Goal: Task Accomplishment & Management: Complete application form

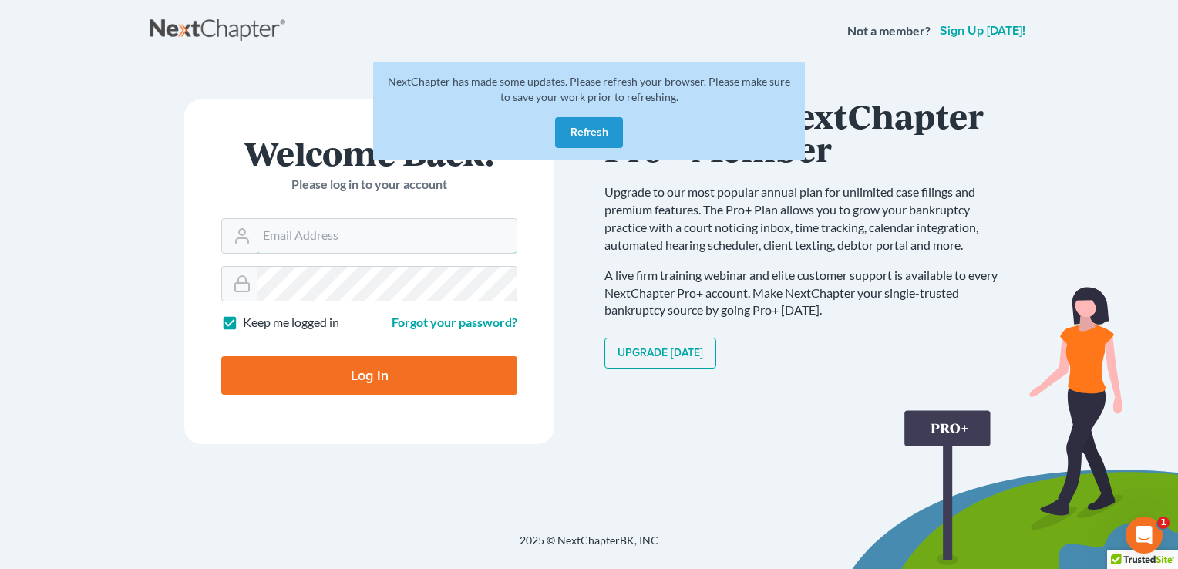
type input "[EMAIL_ADDRESS][DOMAIN_NAME]"
click at [577, 136] on button "Refresh" at bounding box center [589, 132] width 68 height 31
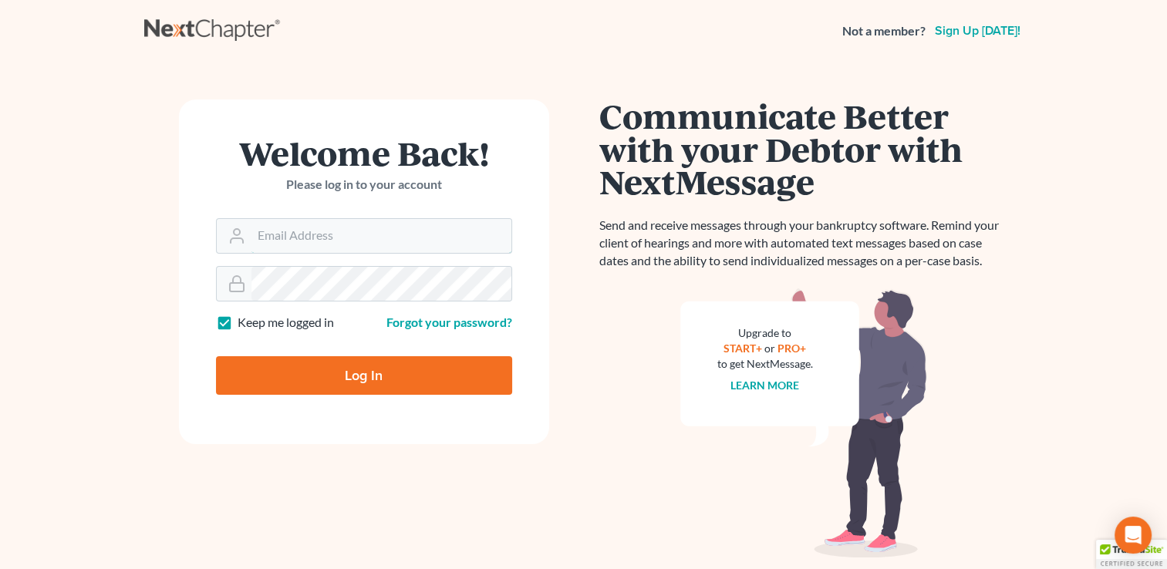
type input "[EMAIL_ADDRESS][DOMAIN_NAME]"
click at [376, 376] on input "Log In" at bounding box center [364, 375] width 296 height 39
type input "Thinking..."
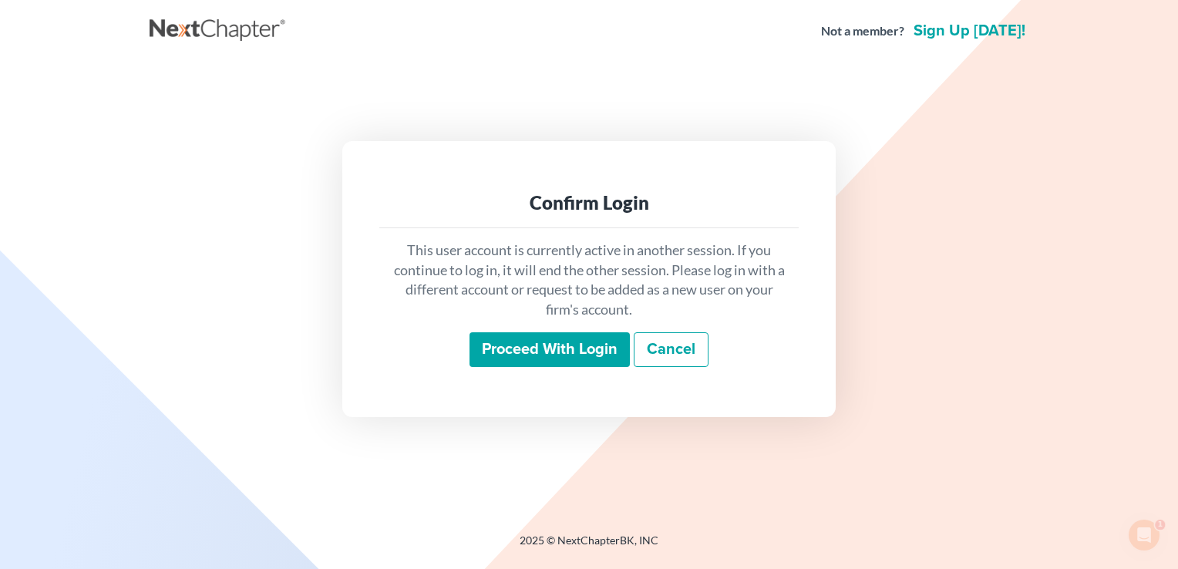
click at [568, 340] on input "Proceed with login" at bounding box center [550, 349] width 160 height 35
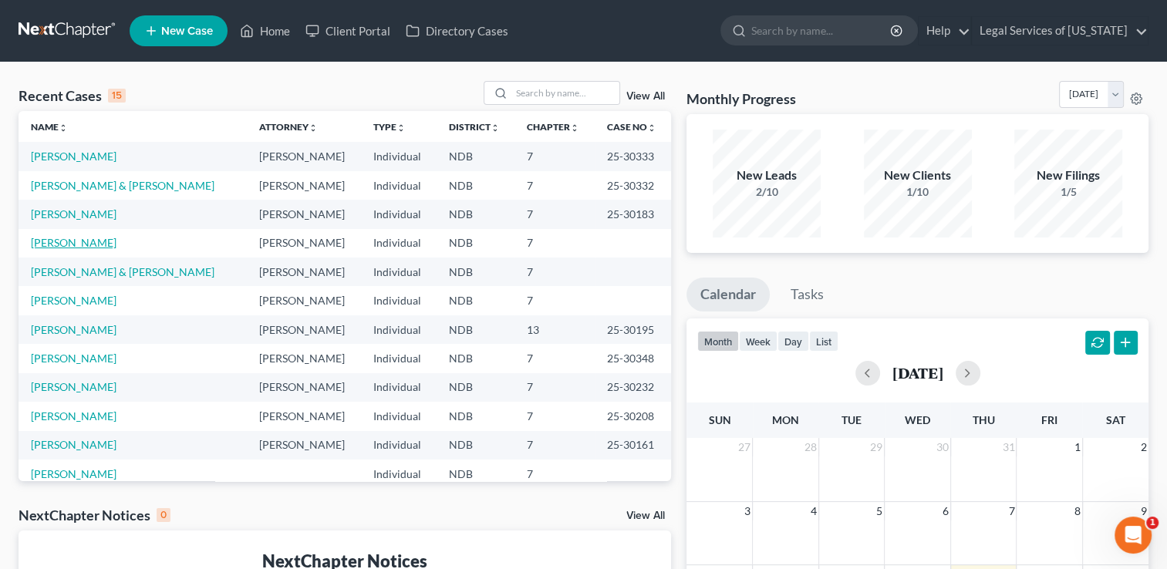
click at [66, 247] on link "[PERSON_NAME]" at bounding box center [74, 242] width 86 height 13
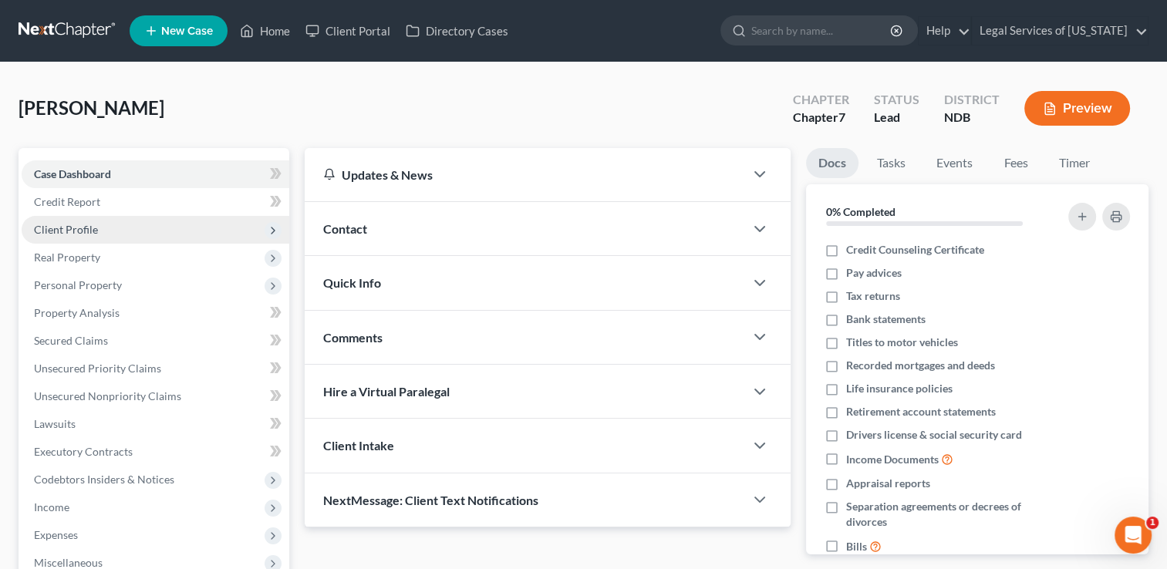
click at [62, 224] on span "Client Profile" at bounding box center [66, 229] width 64 height 13
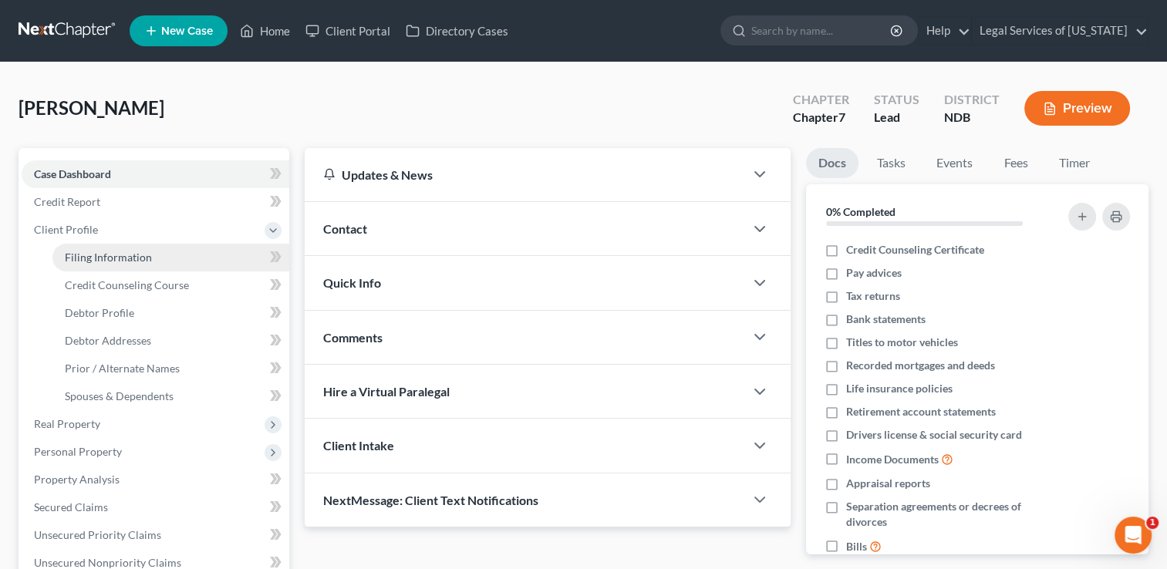
drag, startPoint x: 89, startPoint y: 258, endPoint x: 80, endPoint y: 255, distance: 9.8
click at [89, 258] on span "Filing Information" at bounding box center [108, 257] width 87 height 13
select select "1"
select select "0"
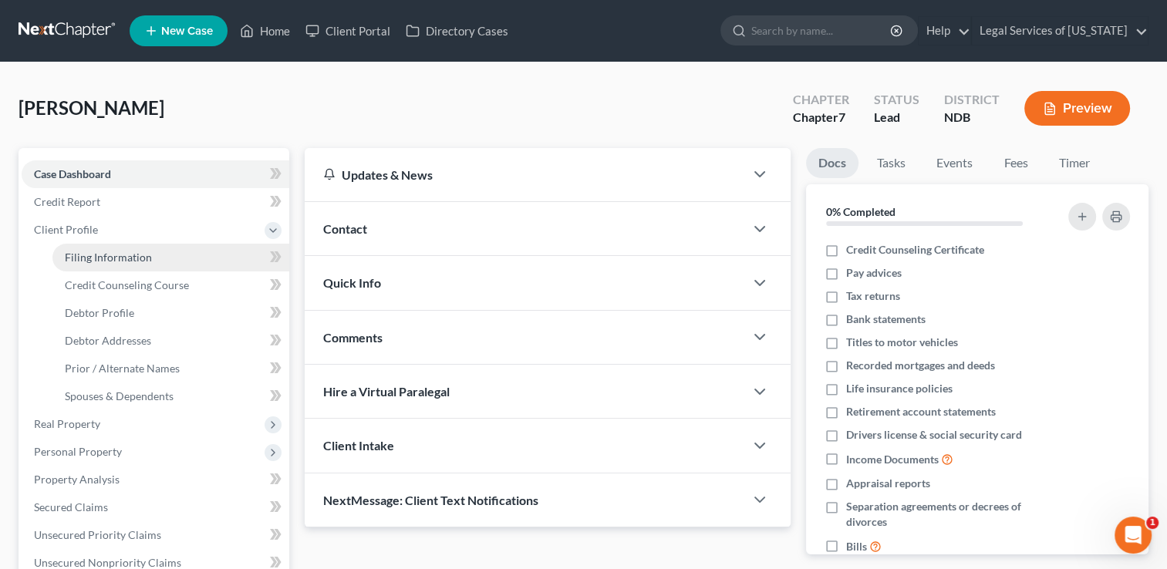
select select "29"
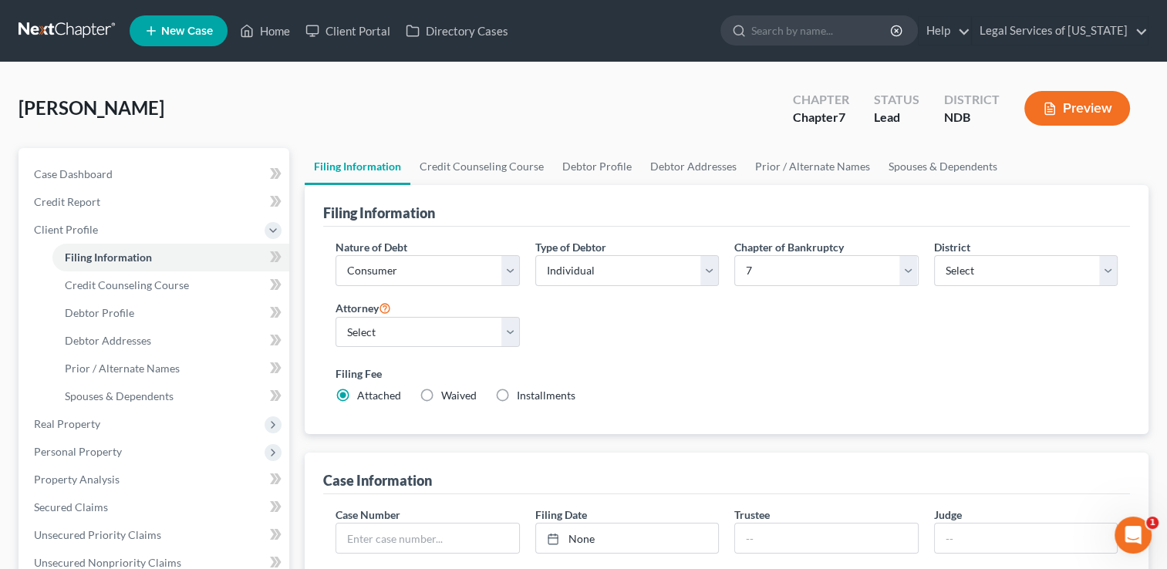
click at [441, 390] on label "Waived Waived" at bounding box center [458, 395] width 35 height 15
click at [447, 390] on input "Waived Waived" at bounding box center [452, 393] width 10 height 10
radio input "true"
radio input "false"
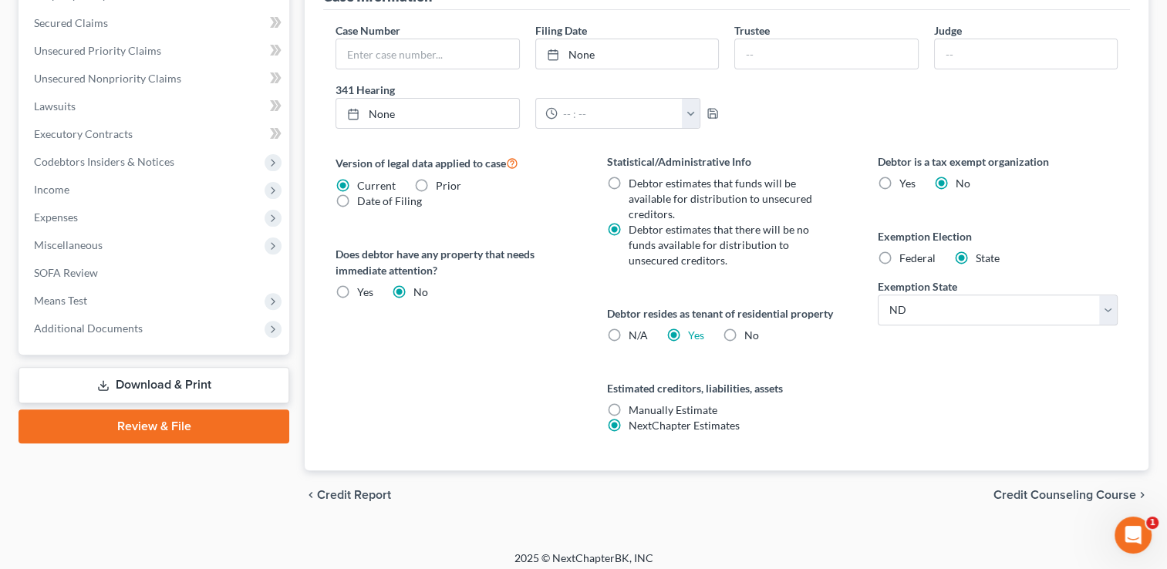
scroll to position [490, 0]
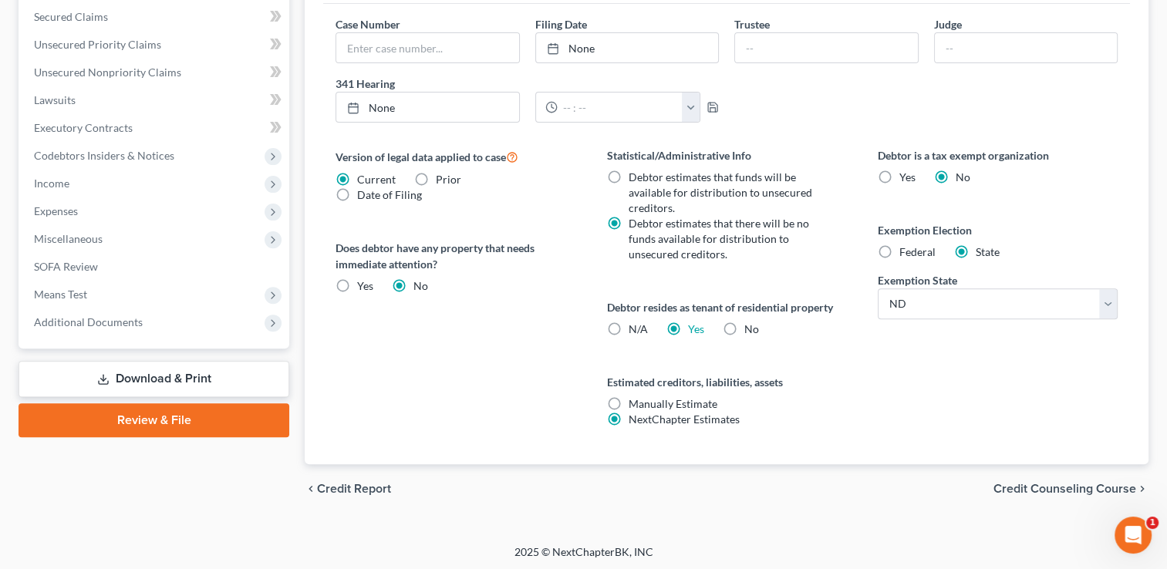
click at [1049, 484] on span "Credit Counseling Course" at bounding box center [1064, 489] width 143 height 12
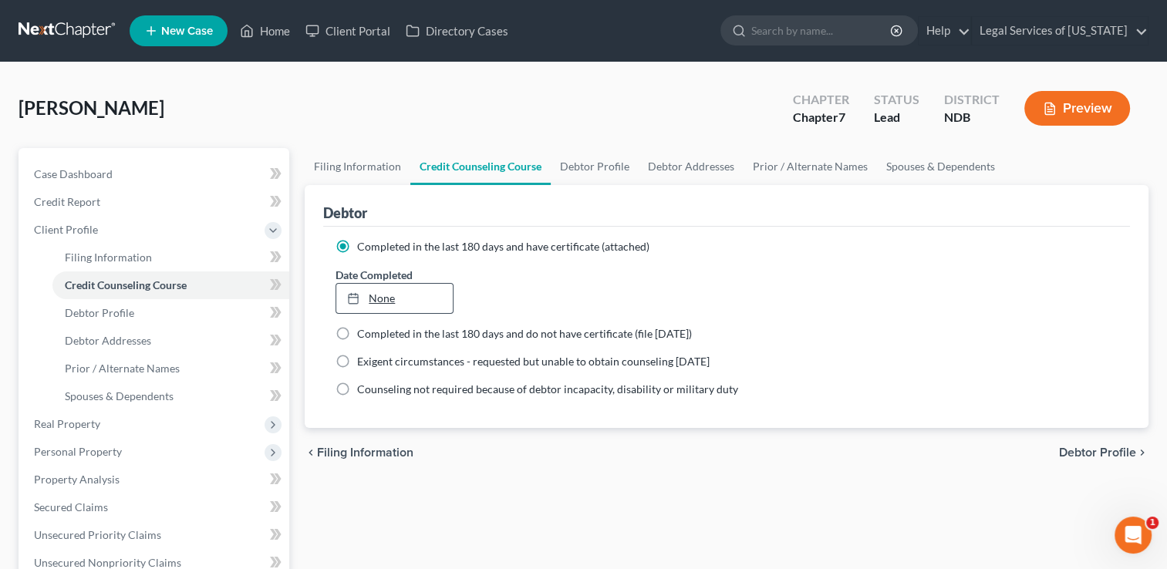
type input "[DATE]"
click at [379, 305] on link "[DATE]" at bounding box center [394, 298] width 116 height 29
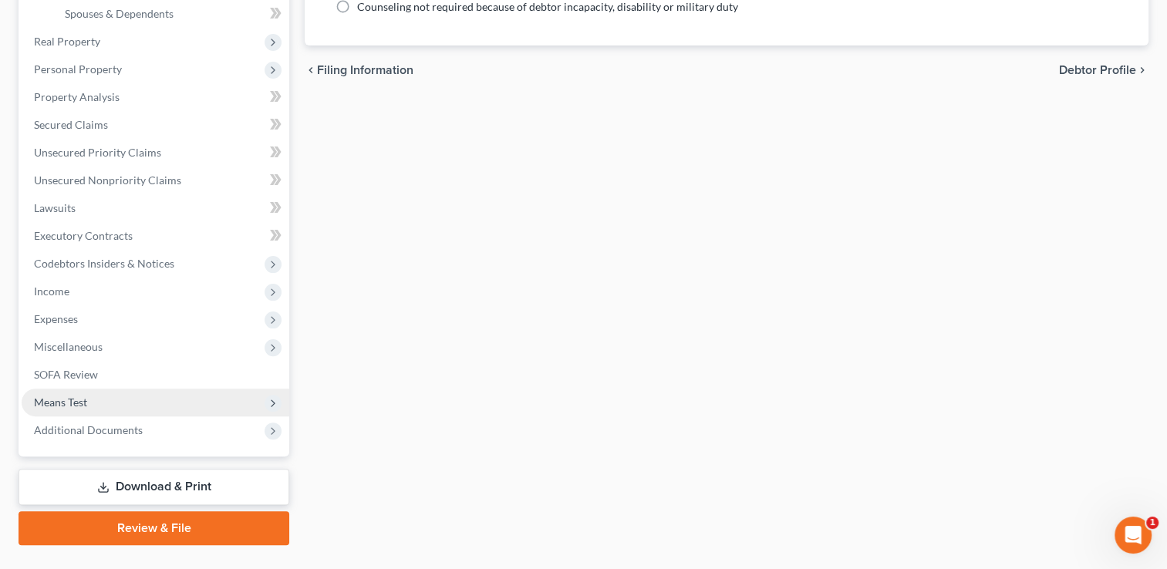
scroll to position [386, 0]
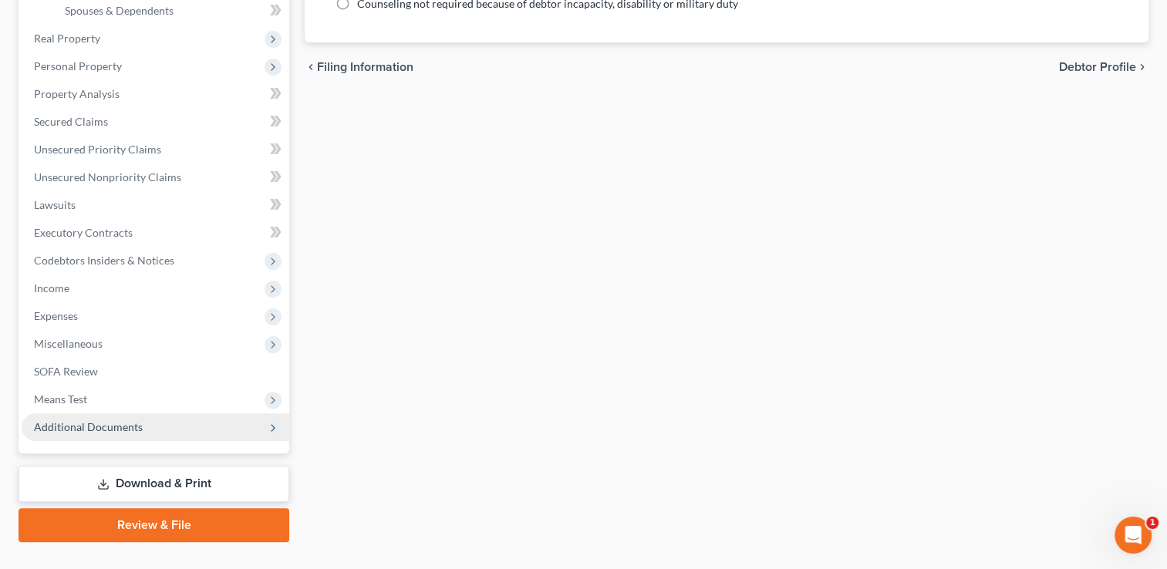
click at [114, 433] on span "Additional Documents" at bounding box center [88, 426] width 109 height 13
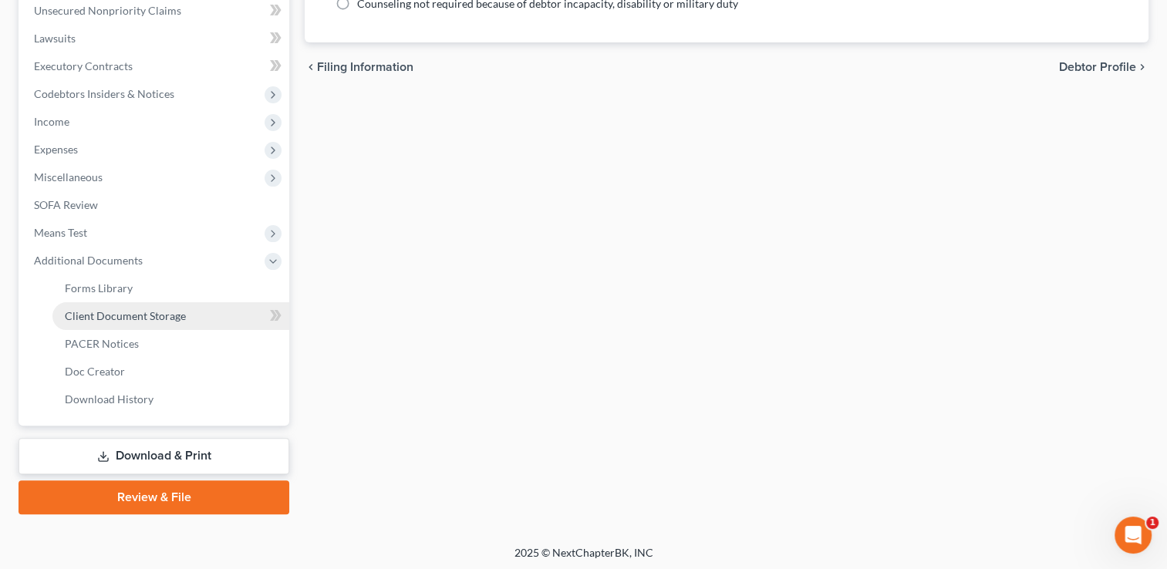
click at [163, 316] on span "Client Document Storage" at bounding box center [125, 315] width 121 height 13
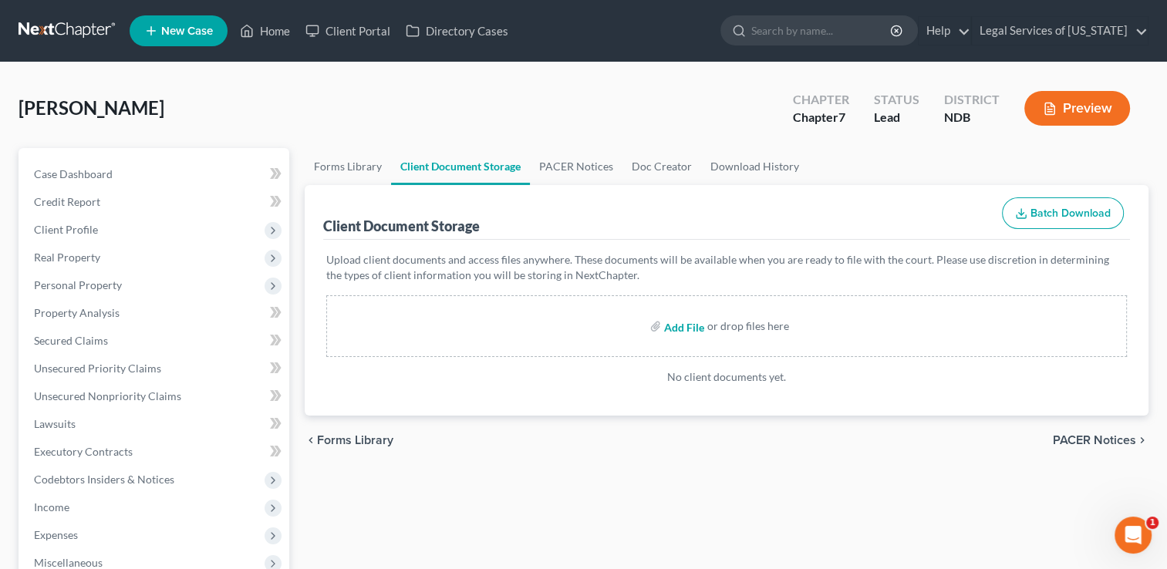
click at [696, 322] on input "file" at bounding box center [682, 326] width 37 height 28
type input "C:\fakepath\1st Credit Counseling Certificate [PERSON_NAME].pdf"
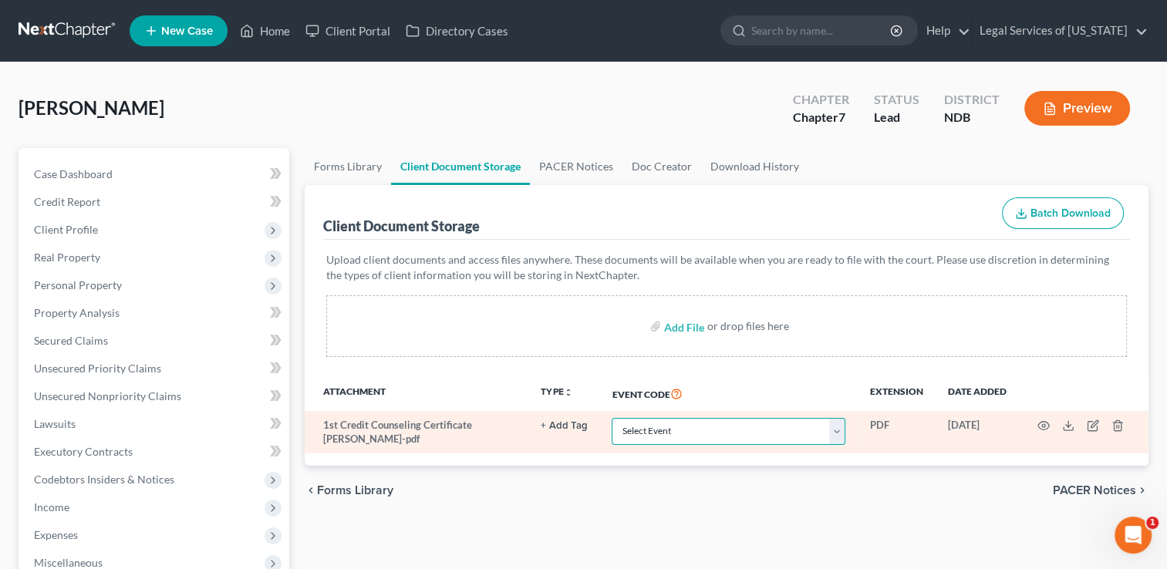
click at [761, 430] on select "Select Event Certificate of Credit Counseling Chapter 13 Plan Pay Filing Fee in…" at bounding box center [729, 431] width 234 height 27
select select "0"
click at [612, 418] on select "Select Event Certificate of Credit Counseling Chapter 13 Plan Pay Filing Fee in…" at bounding box center [729, 431] width 234 height 27
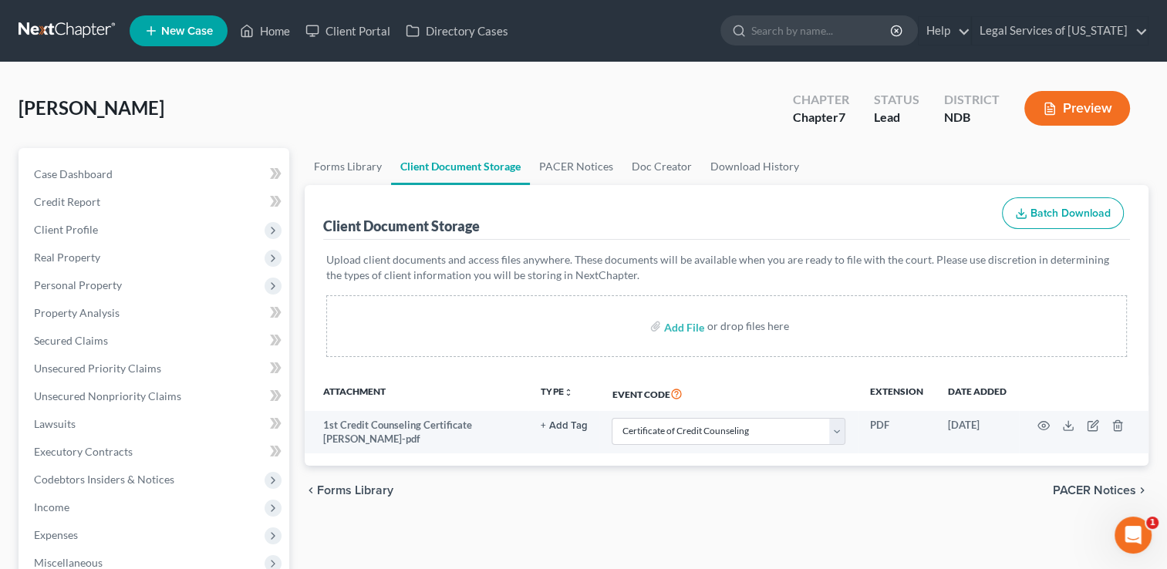
click at [1106, 488] on span "PACER Notices" at bounding box center [1094, 490] width 83 height 12
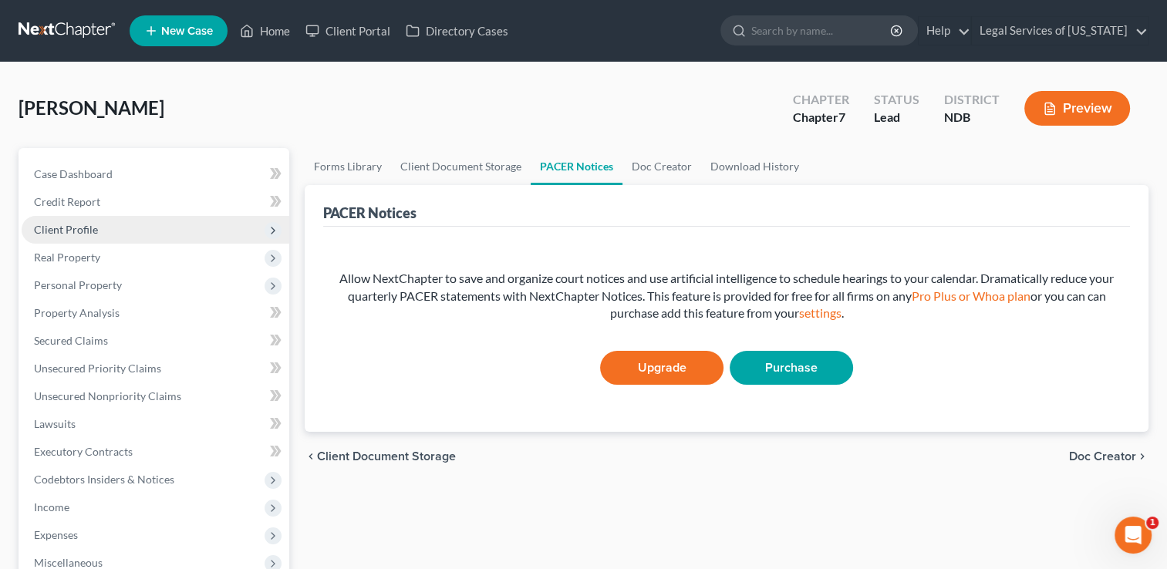
click at [79, 231] on span "Client Profile" at bounding box center [66, 229] width 64 height 13
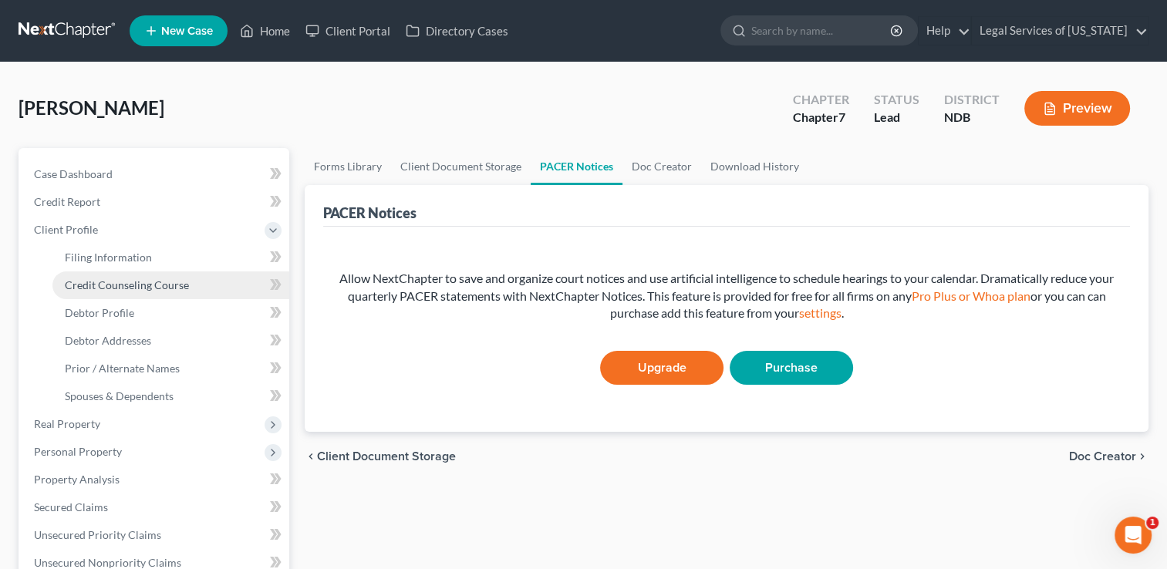
click at [117, 285] on span "Credit Counseling Course" at bounding box center [127, 284] width 124 height 13
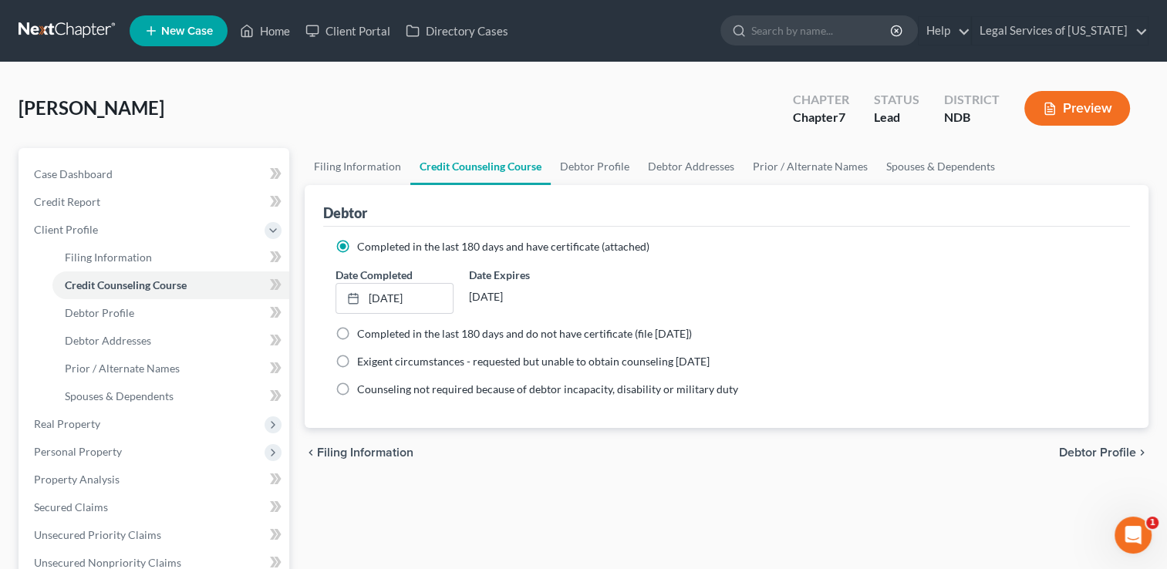
click at [1101, 449] on span "Debtor Profile" at bounding box center [1097, 452] width 77 height 12
select select "3"
select select "0"
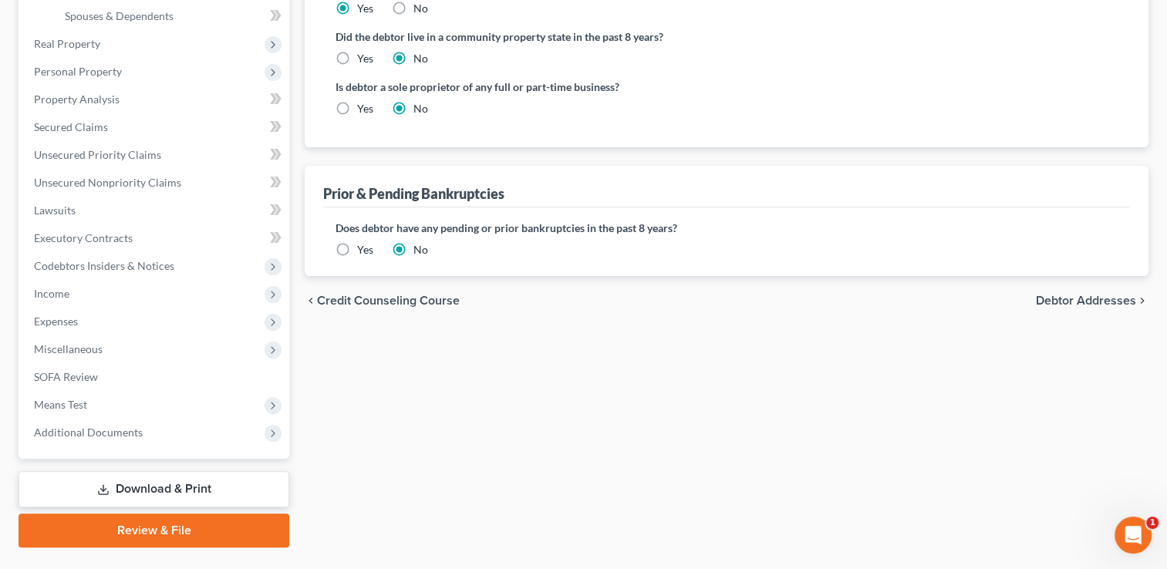
scroll to position [386, 0]
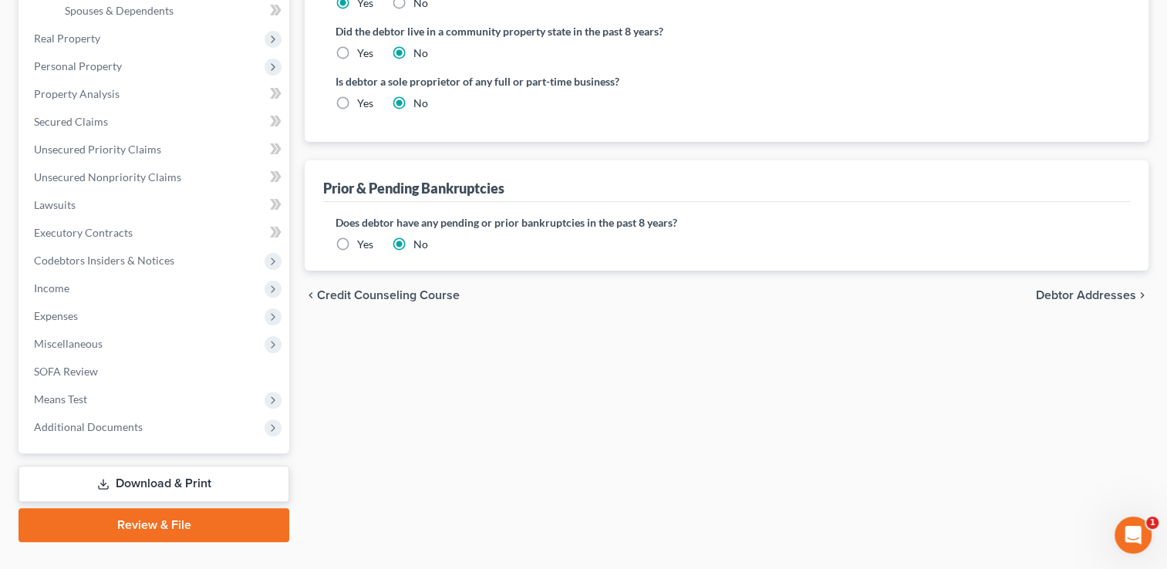
click at [1066, 291] on span "Debtor Addresses" at bounding box center [1086, 295] width 100 height 12
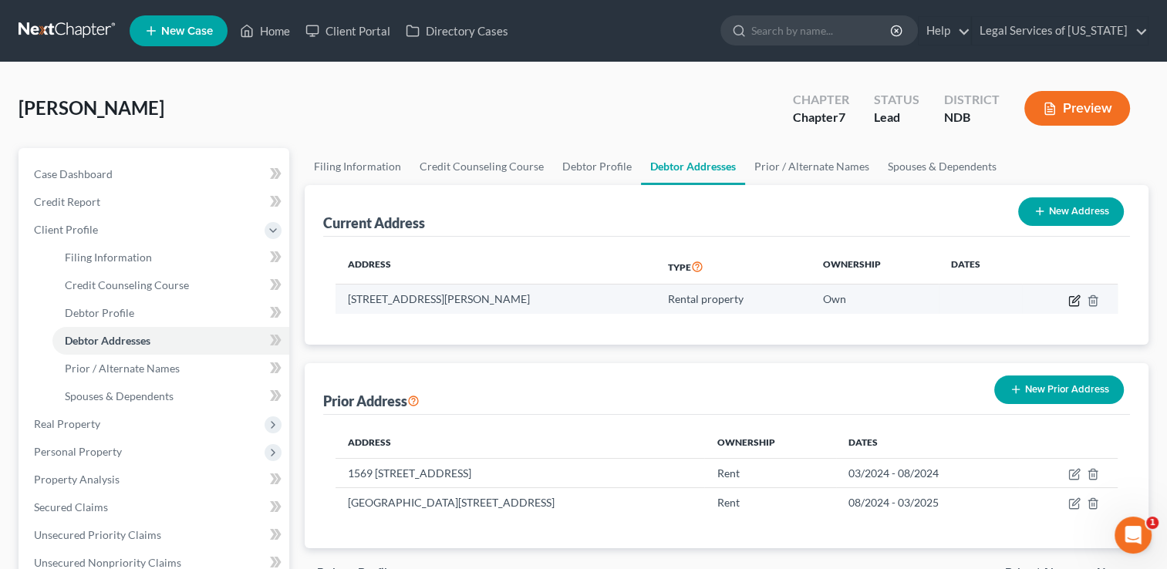
click at [1069, 304] on icon "button" at bounding box center [1073, 300] width 9 height 9
select select "29"
select select "2"
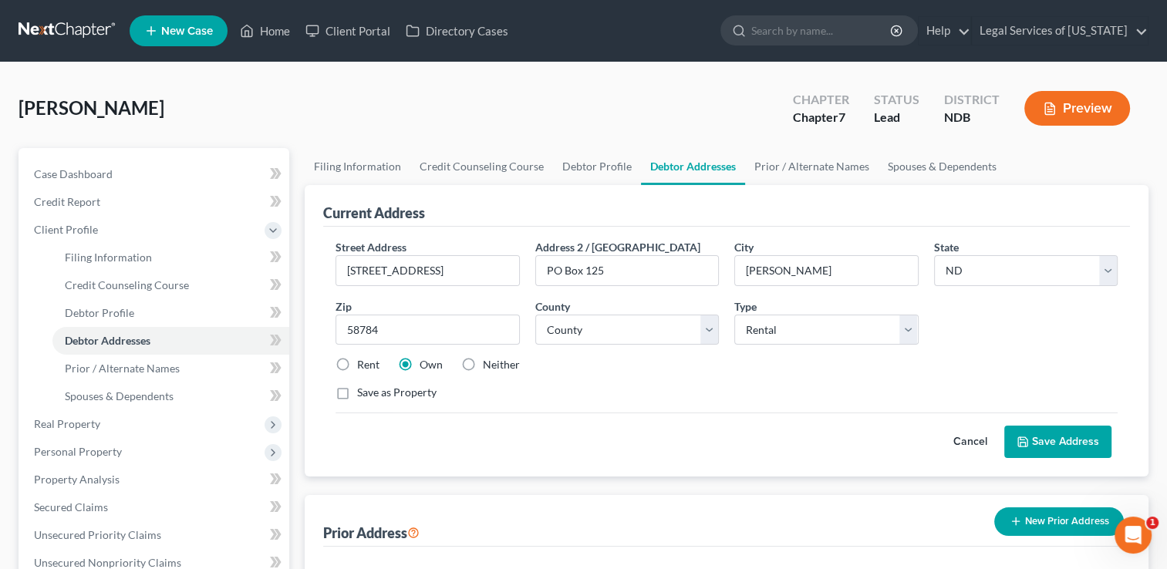
click at [357, 364] on label "Rent" at bounding box center [368, 364] width 22 height 15
click at [363, 364] on input "Rent" at bounding box center [368, 362] width 10 height 10
radio input "true"
click at [1061, 435] on button "Save Address" at bounding box center [1057, 442] width 107 height 32
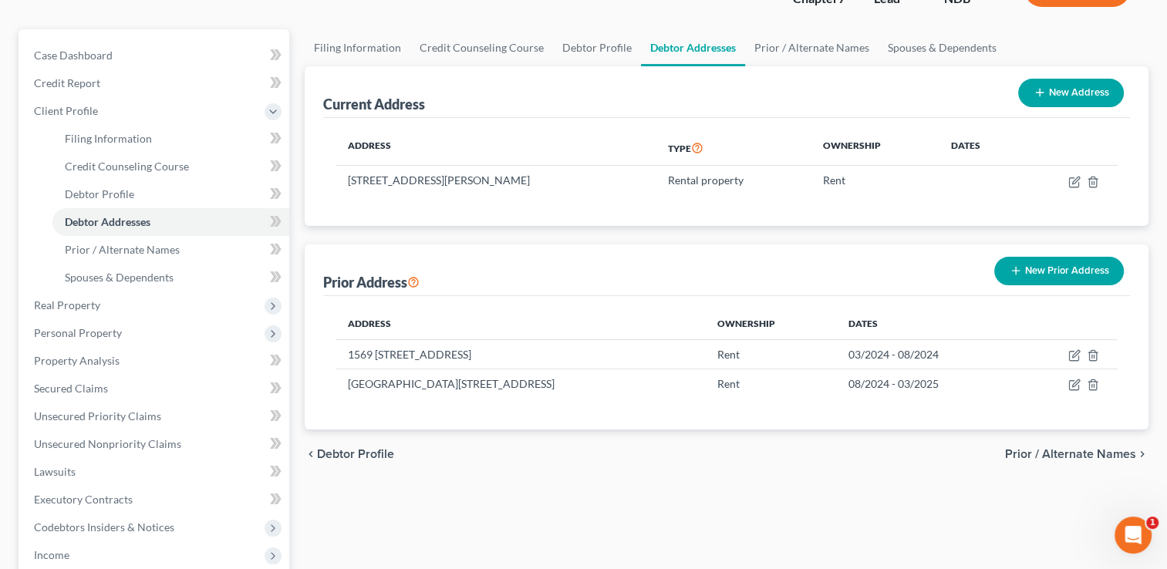
scroll to position [154, 0]
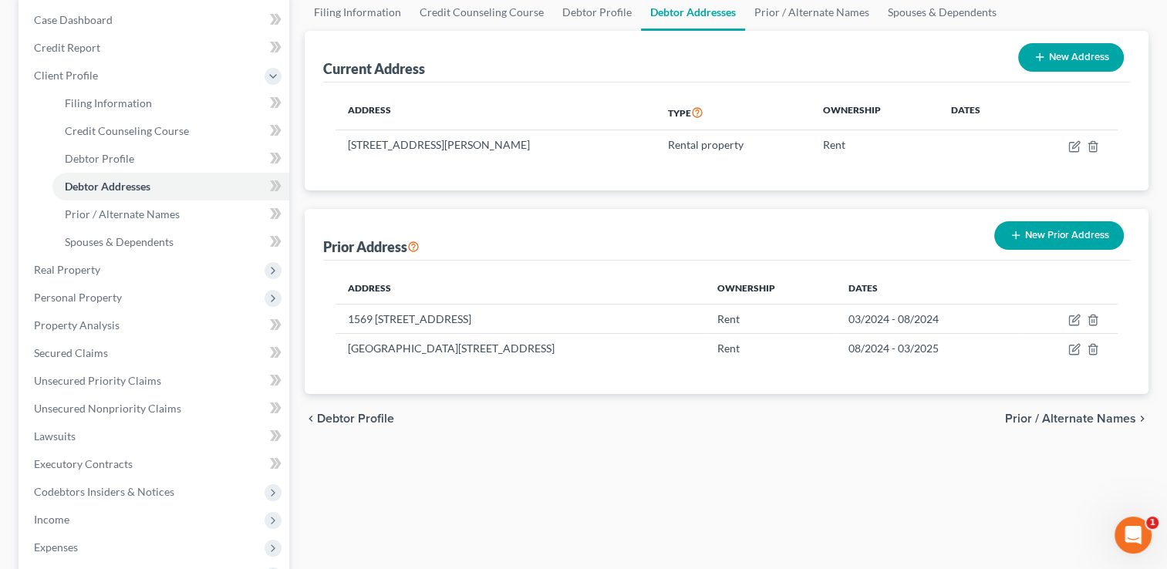
click at [1077, 415] on span "Prior / Alternate Names" at bounding box center [1070, 419] width 131 height 12
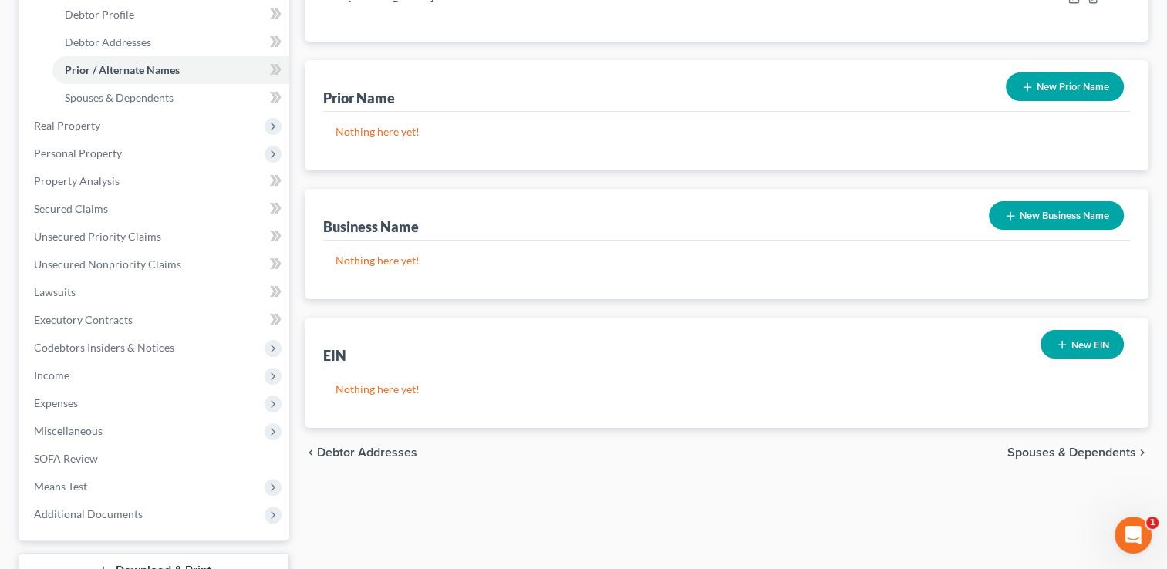
scroll to position [308, 0]
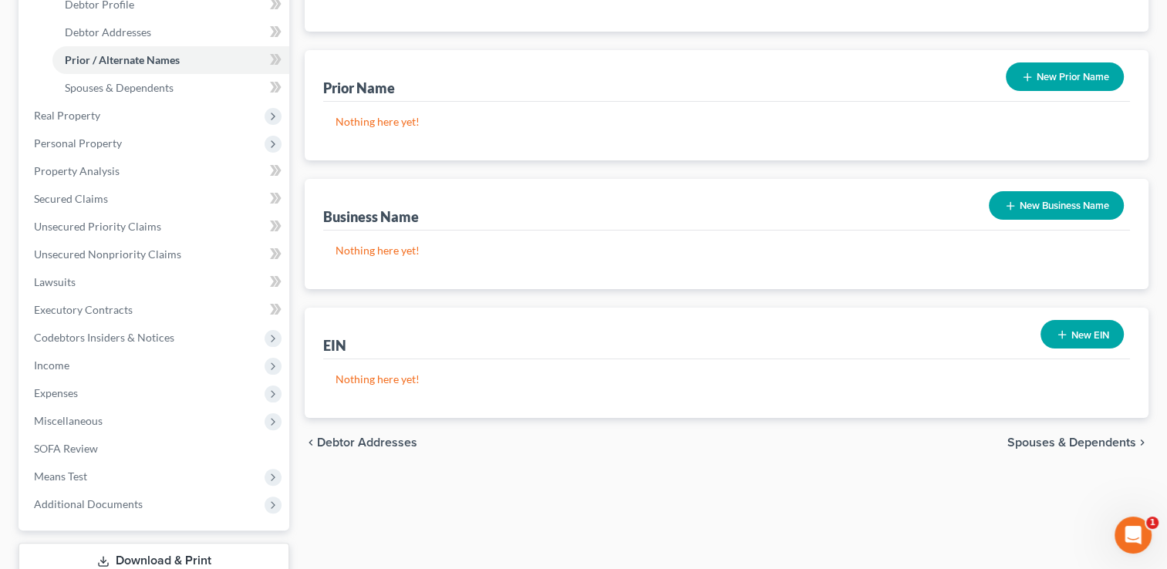
click at [1064, 437] on span "Spouses & Dependents" at bounding box center [1071, 442] width 129 height 12
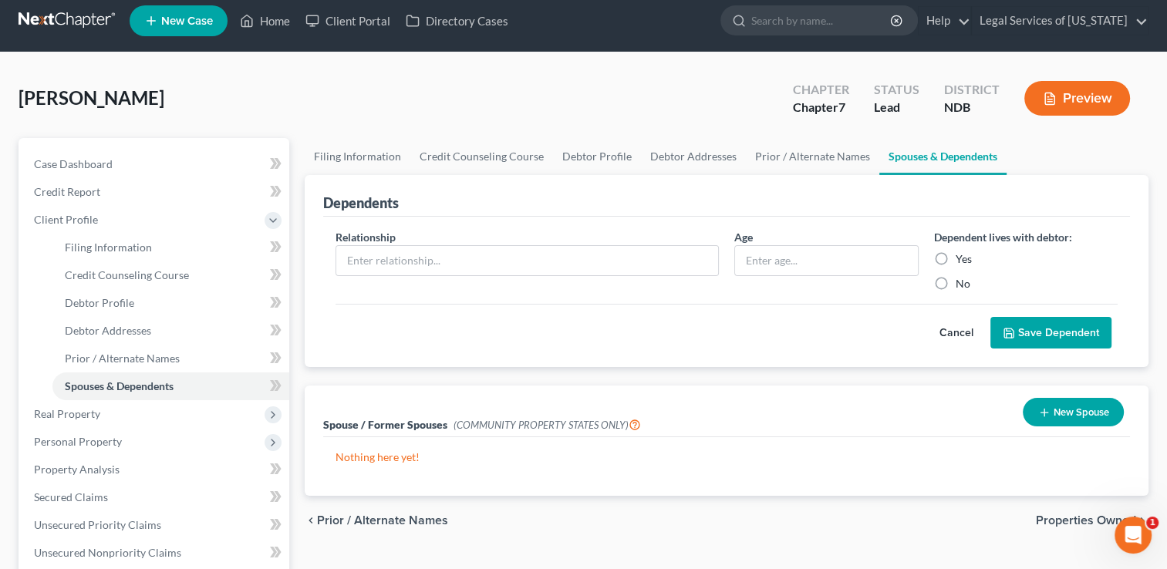
scroll to position [154, 0]
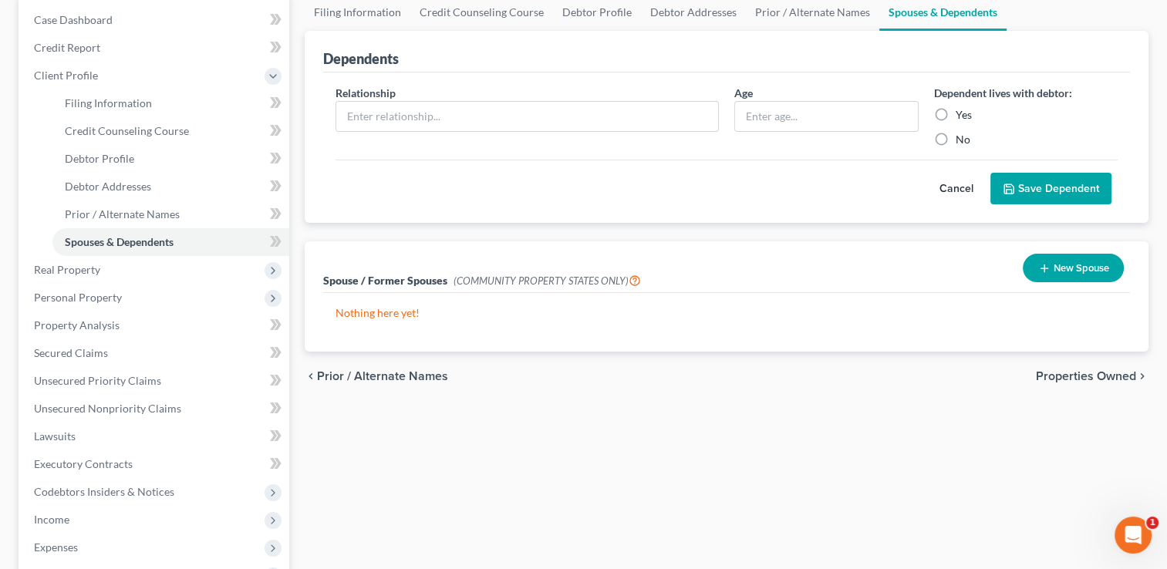
click at [1067, 377] on span "Properties Owned" at bounding box center [1086, 376] width 100 height 12
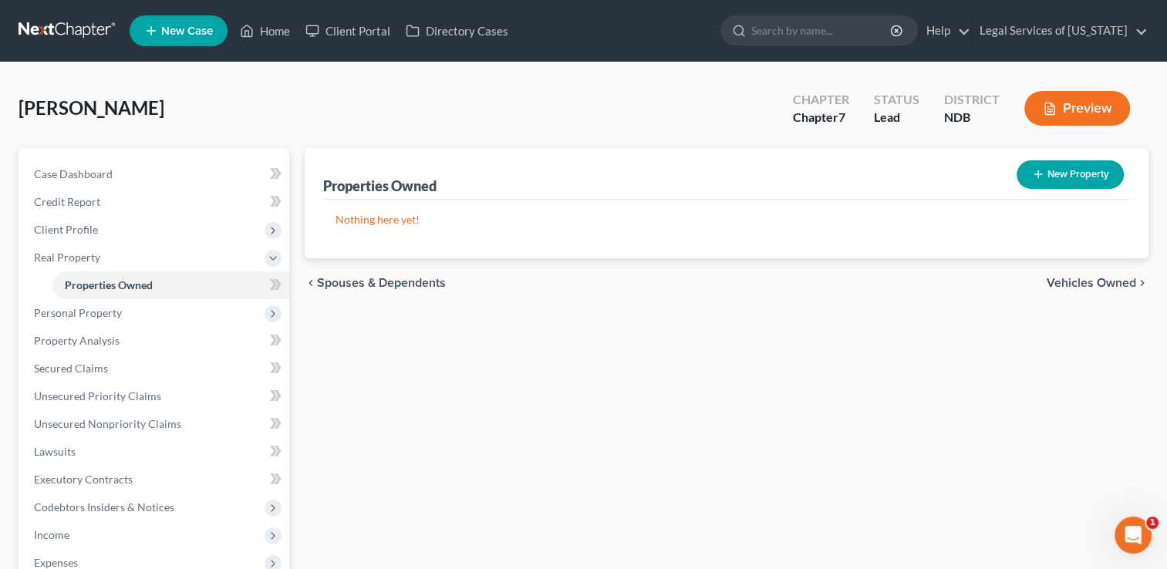
click at [1083, 278] on span "Vehicles Owned" at bounding box center [1090, 283] width 89 height 12
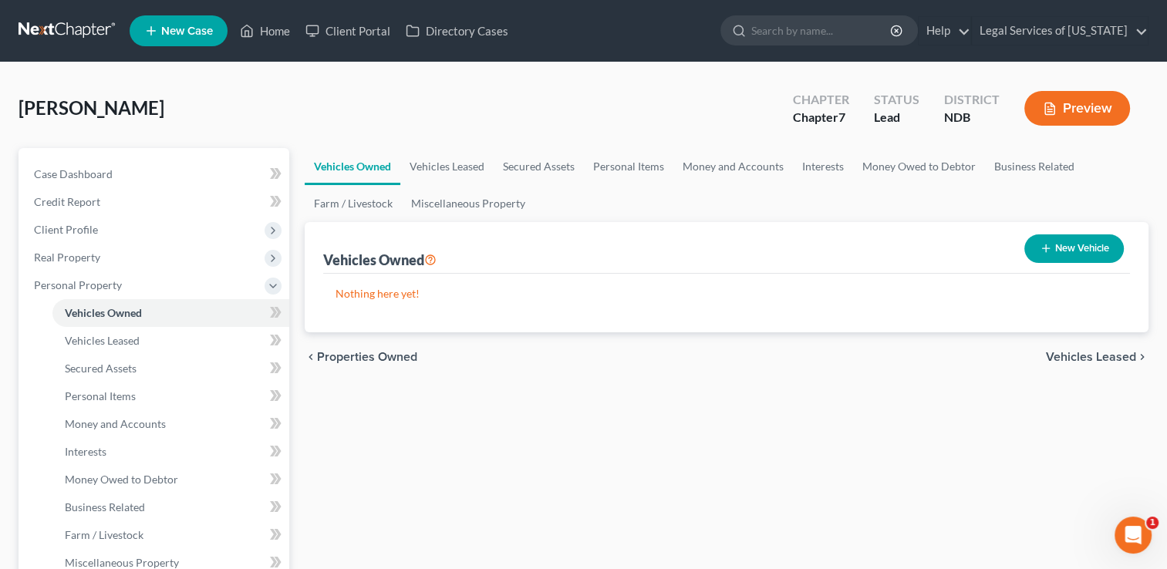
click at [1080, 352] on span "Vehicles Leased" at bounding box center [1091, 357] width 90 height 12
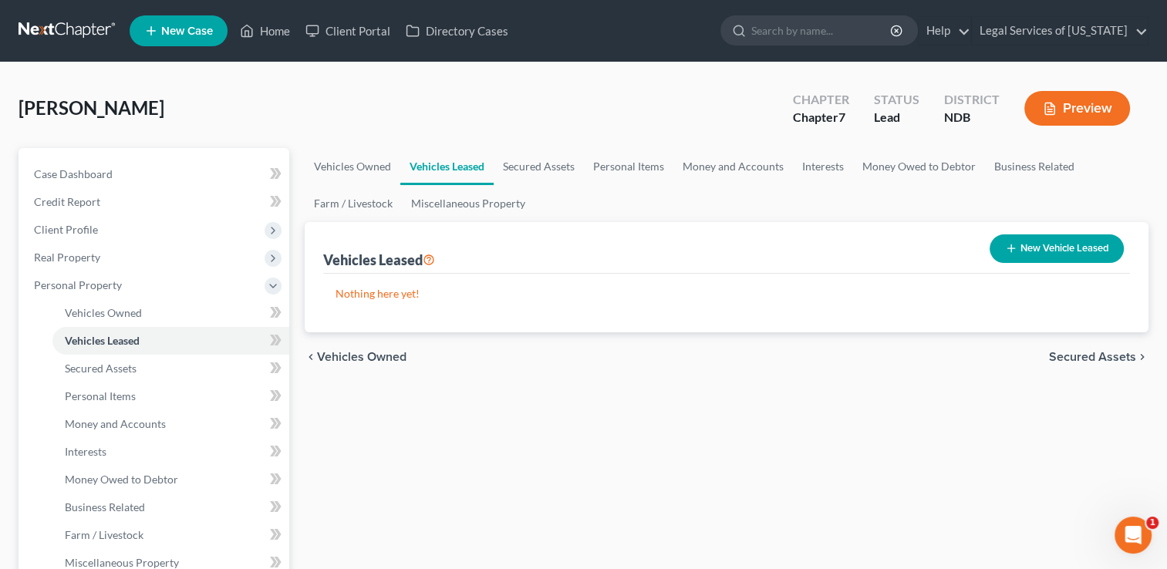
click at [1083, 351] on span "Secured Assets" at bounding box center [1092, 357] width 87 height 12
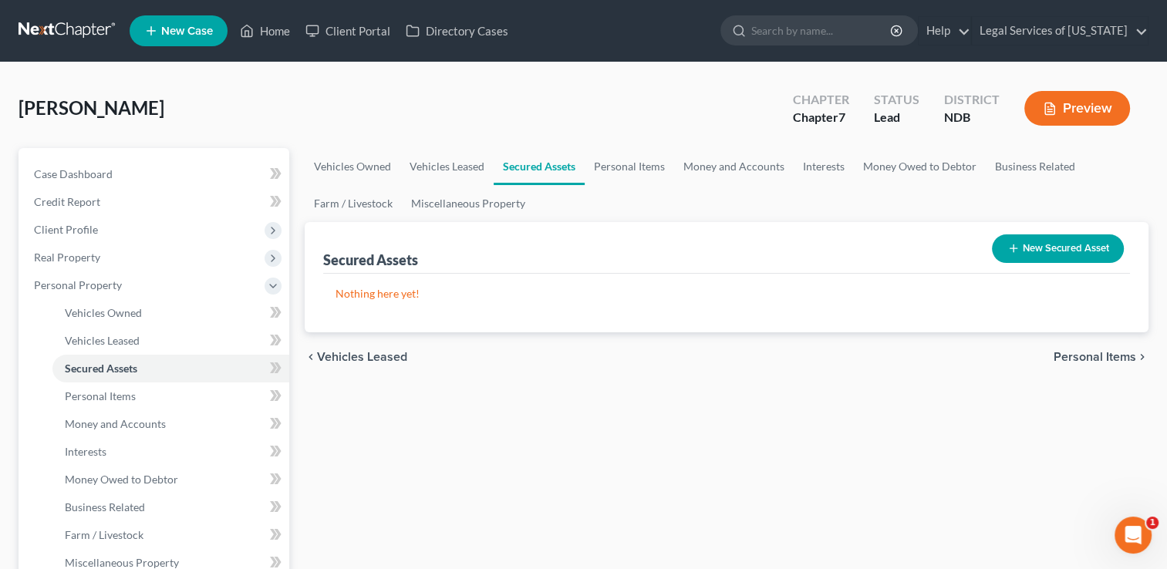
click at [1079, 351] on span "Personal Items" at bounding box center [1094, 357] width 83 height 12
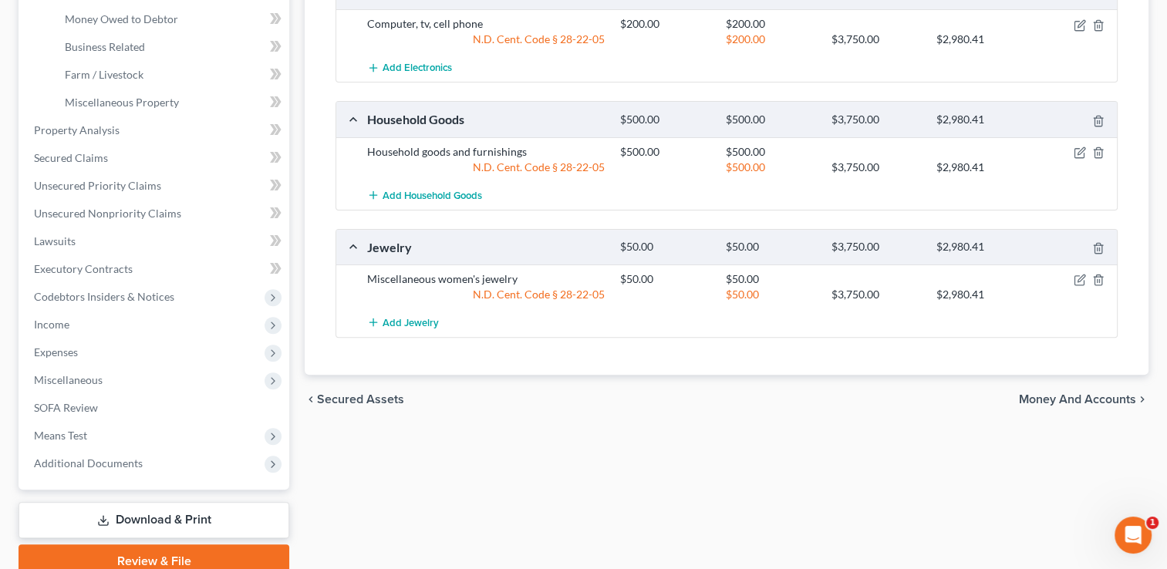
scroll to position [463, 0]
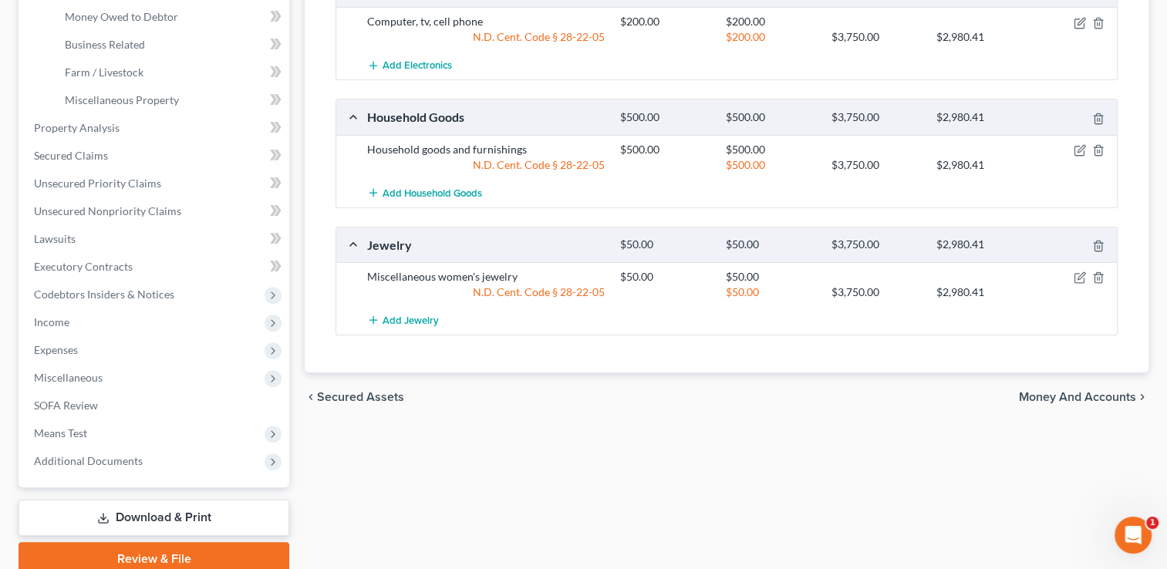
click at [1061, 391] on span "Money and Accounts" at bounding box center [1077, 397] width 117 height 12
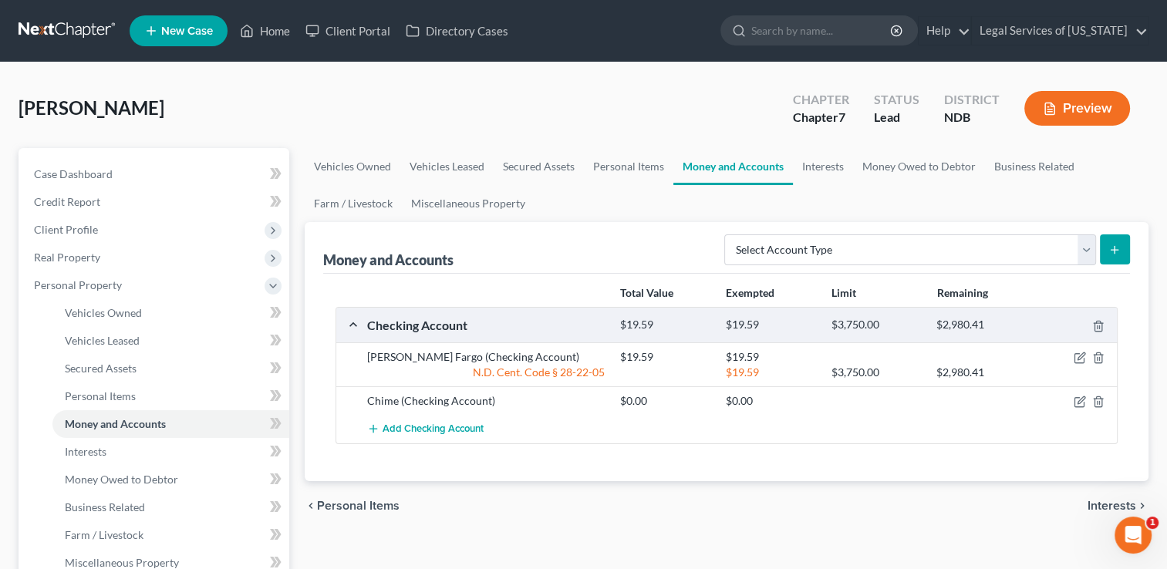
click at [1104, 502] on span "Interests" at bounding box center [1111, 506] width 49 height 12
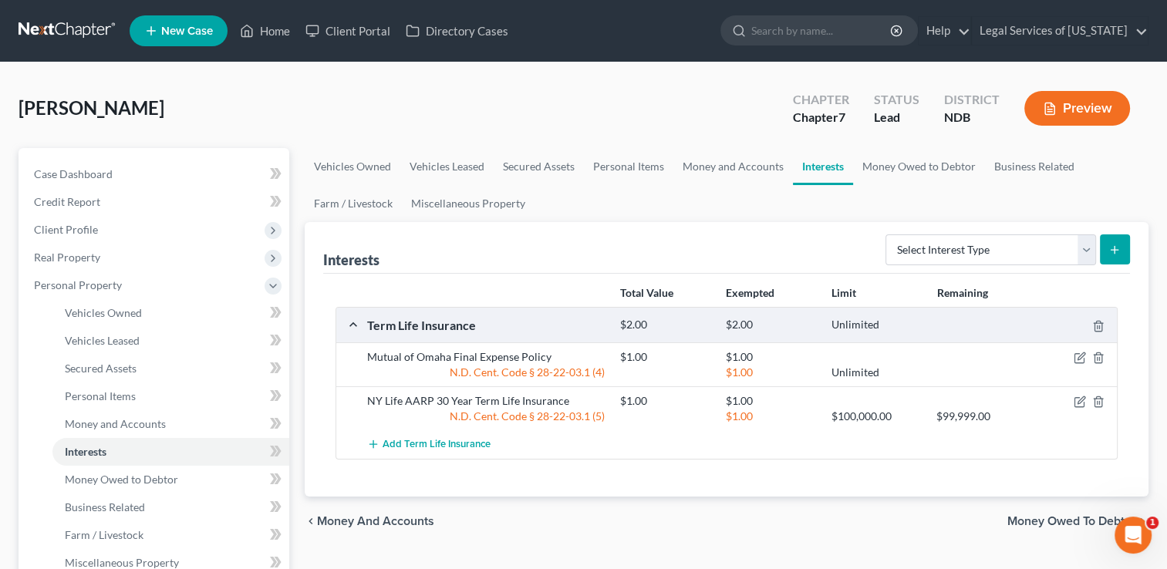
click at [1043, 521] on span "Money Owed to Debtor" at bounding box center [1071, 521] width 129 height 12
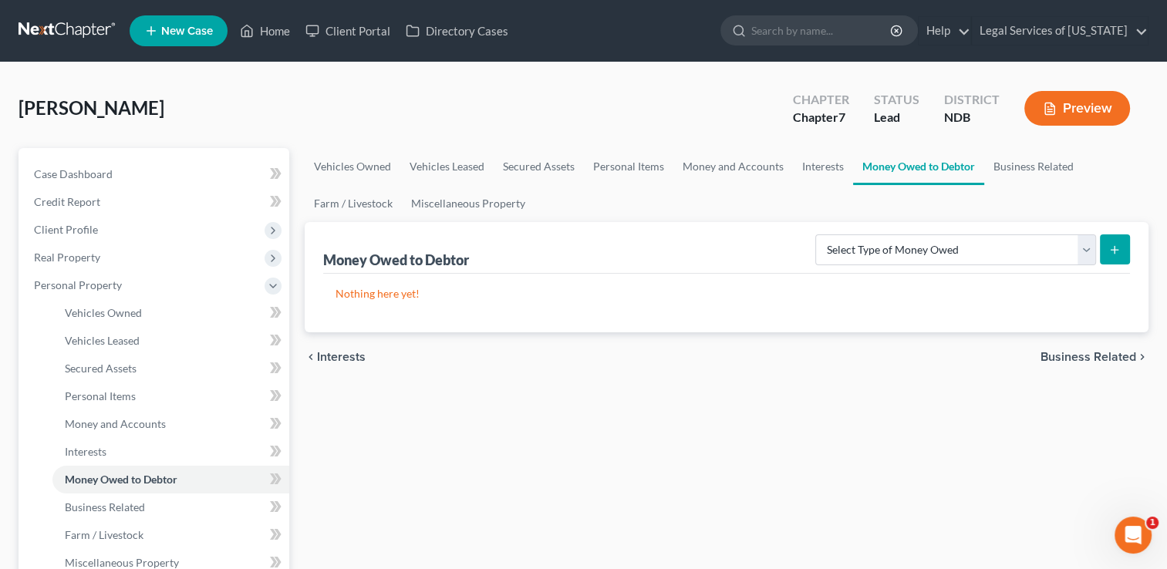
click at [1071, 355] on span "Business Related" at bounding box center [1088, 357] width 96 height 12
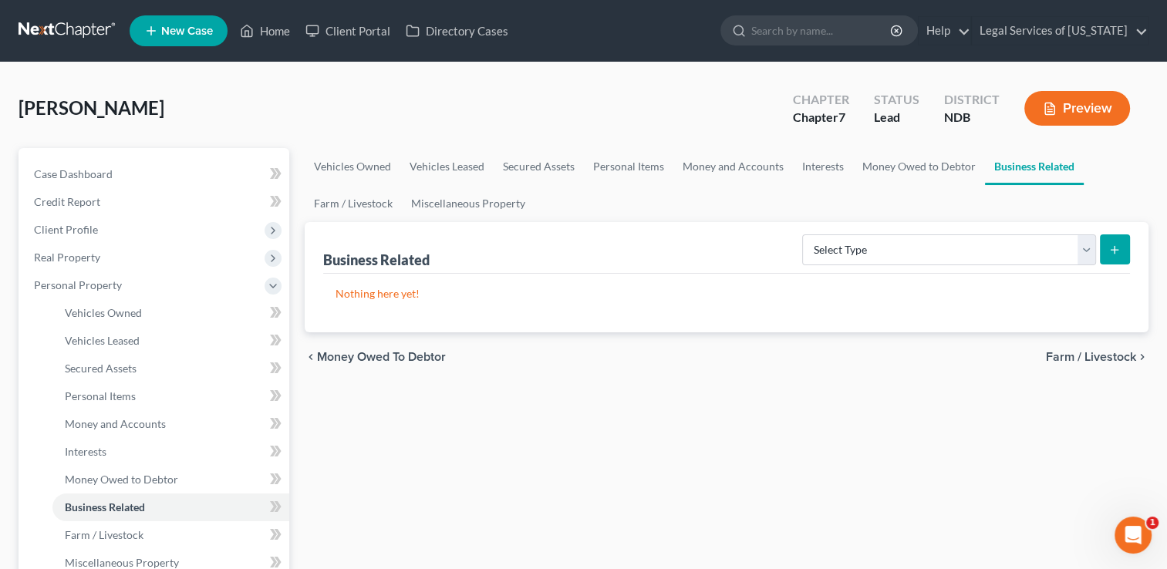
click at [1074, 355] on span "Farm / Livestock" at bounding box center [1091, 357] width 90 height 12
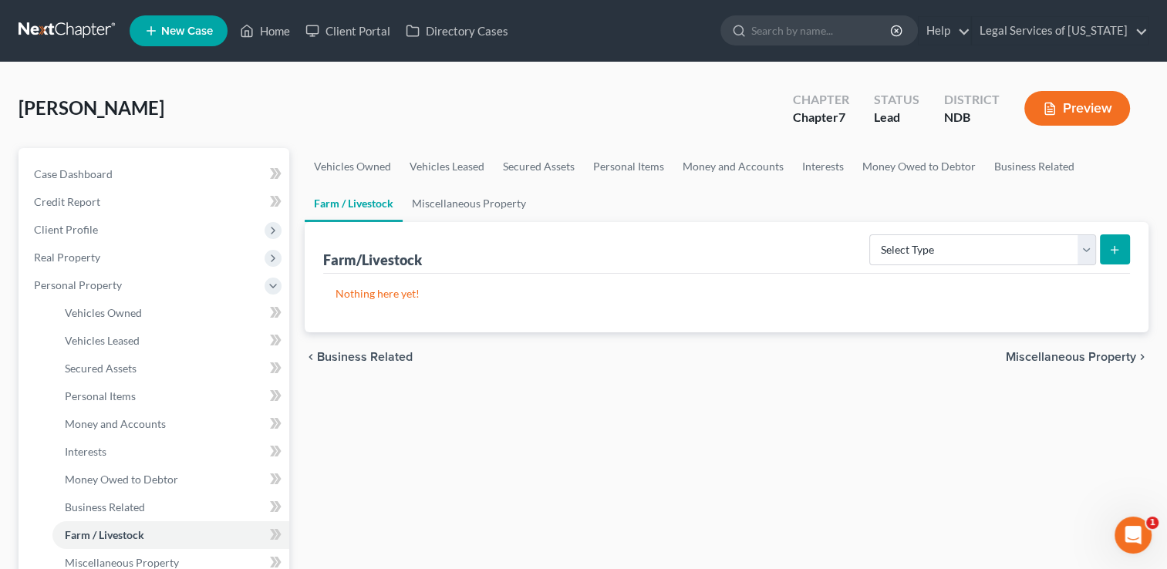
click at [1073, 354] on span "Miscellaneous Property" at bounding box center [1071, 357] width 130 height 12
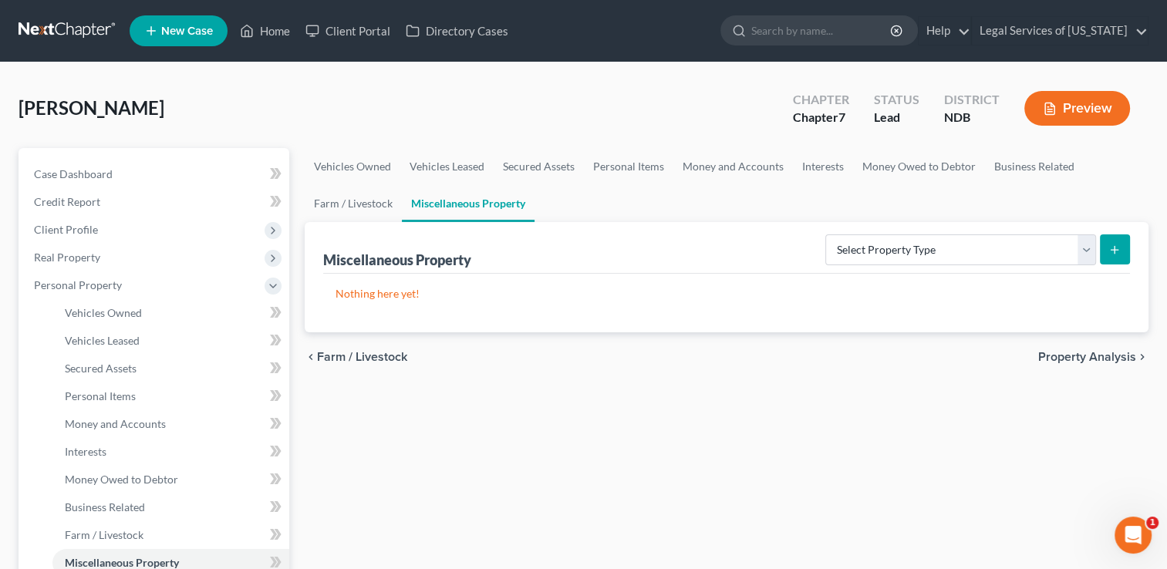
click at [1073, 354] on span "Property Analysis" at bounding box center [1087, 357] width 98 height 12
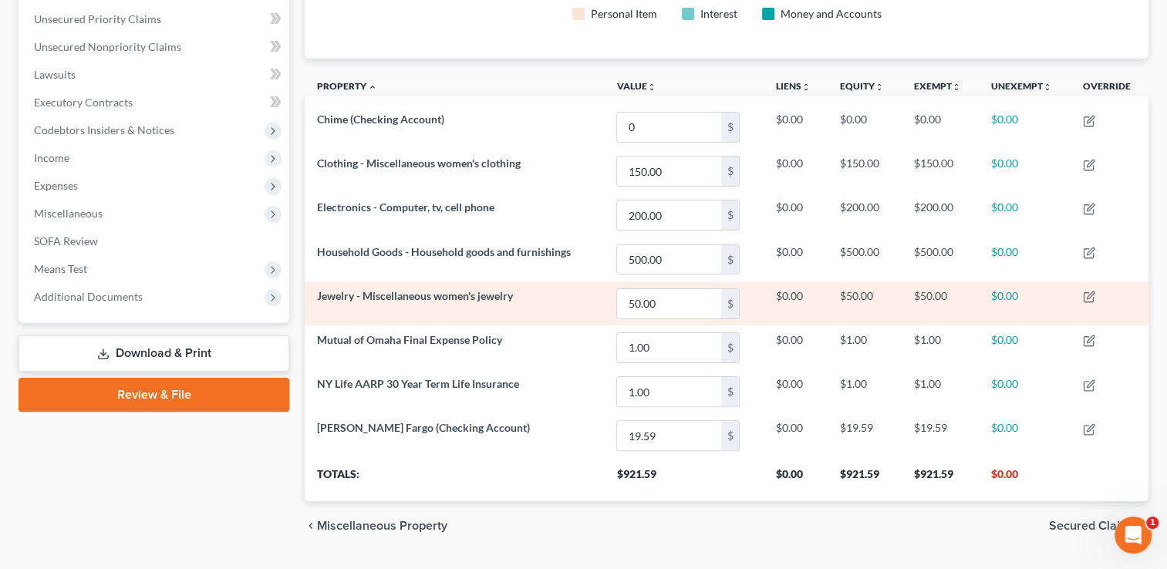
scroll to position [386, 0]
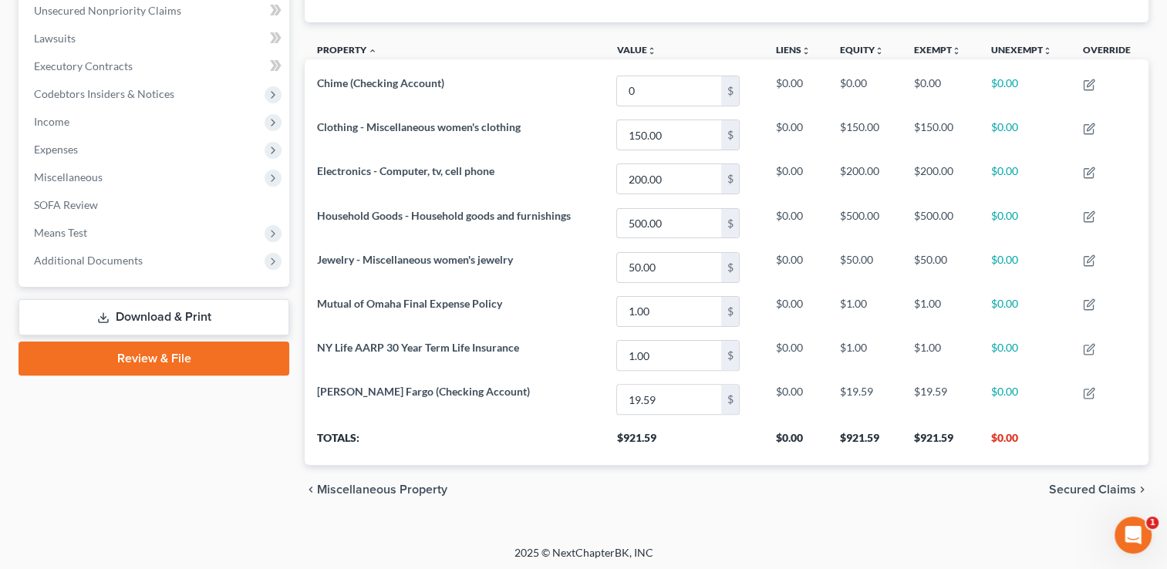
click at [1081, 486] on span "Secured Claims" at bounding box center [1092, 490] width 87 height 12
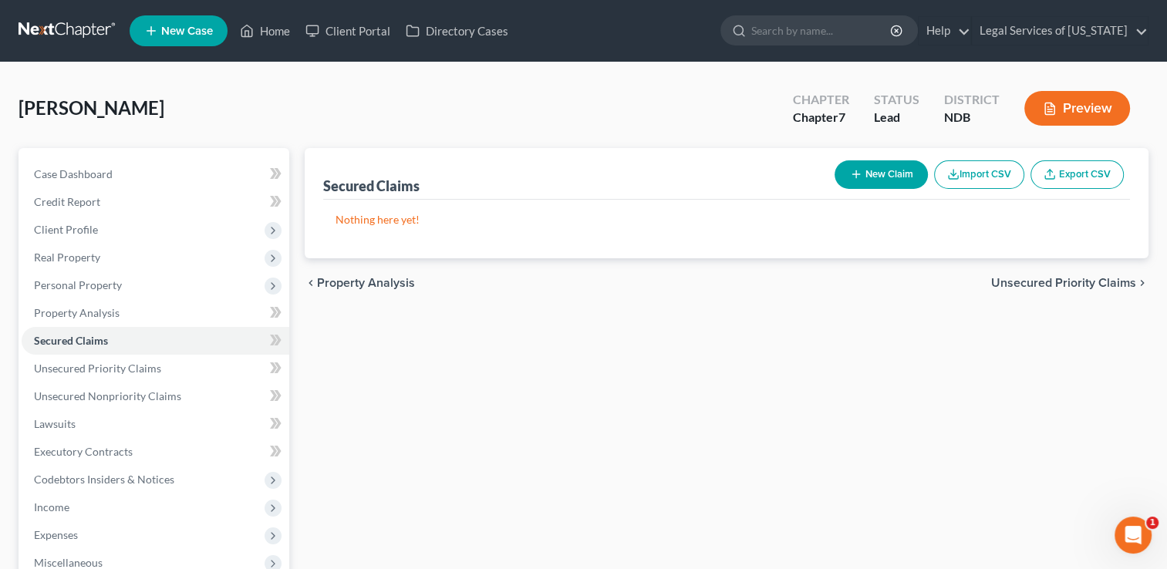
click at [1051, 277] on span "Unsecured Priority Claims" at bounding box center [1063, 283] width 145 height 12
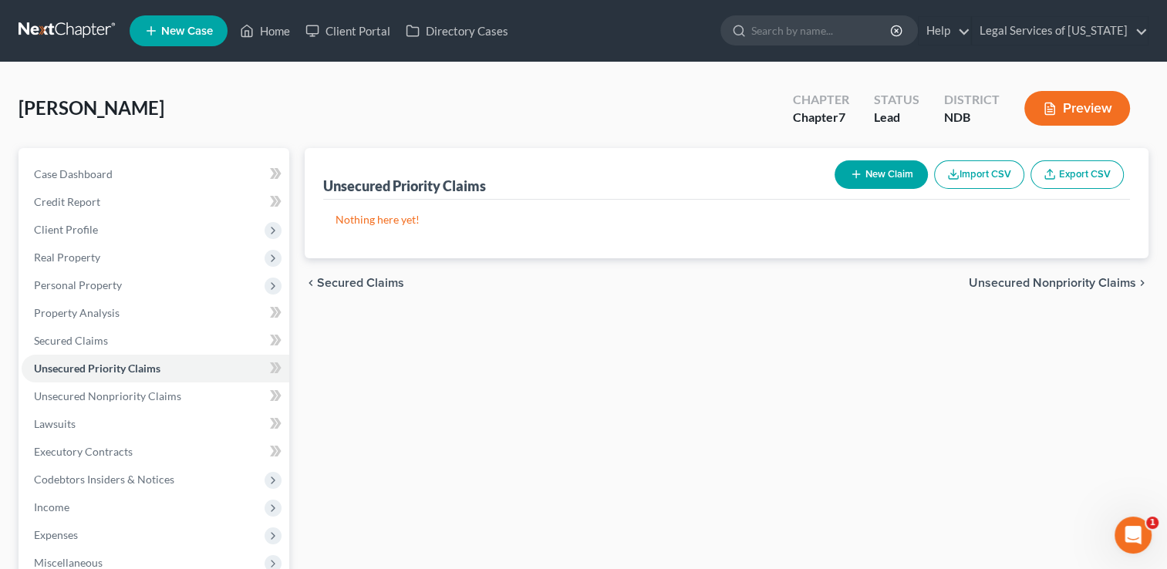
click at [1051, 277] on span "Unsecured Nonpriority Claims" at bounding box center [1052, 283] width 167 height 12
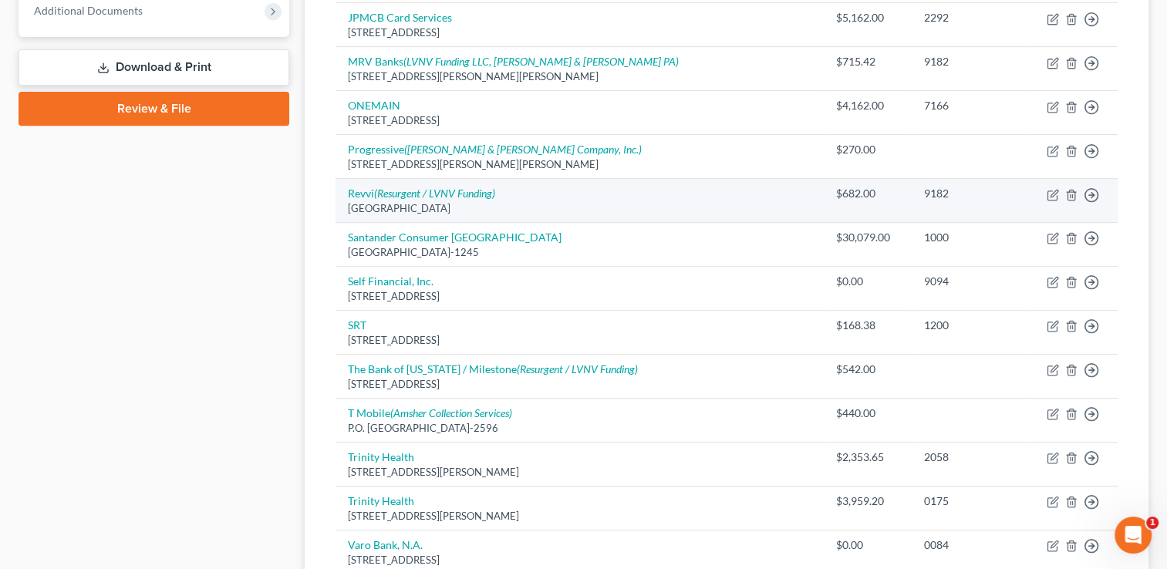
scroll to position [847, 0]
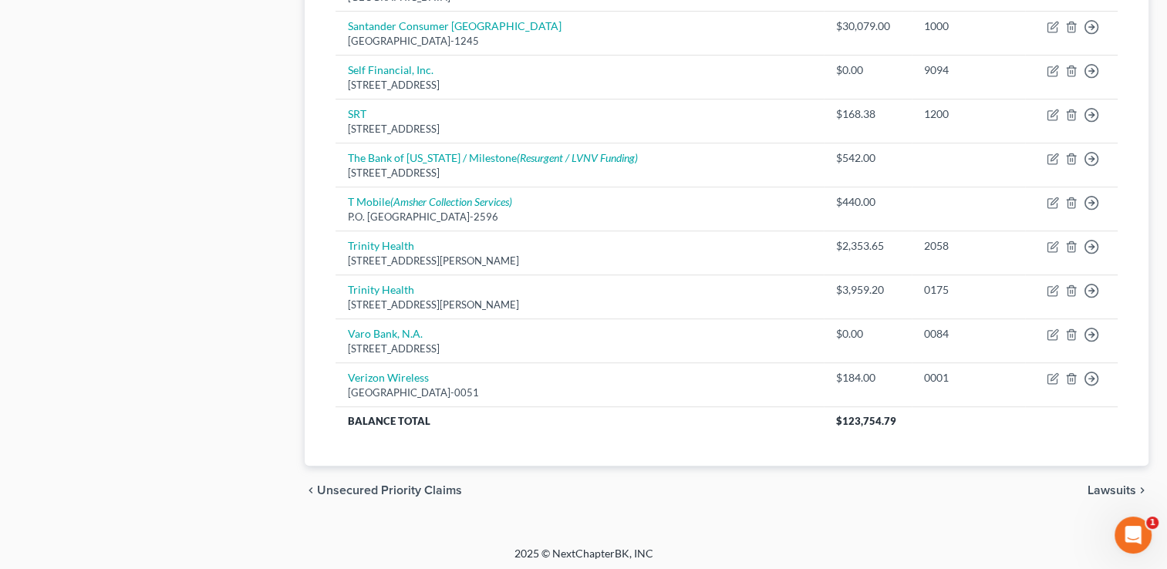
click at [1109, 485] on span "Lawsuits" at bounding box center [1111, 490] width 49 height 12
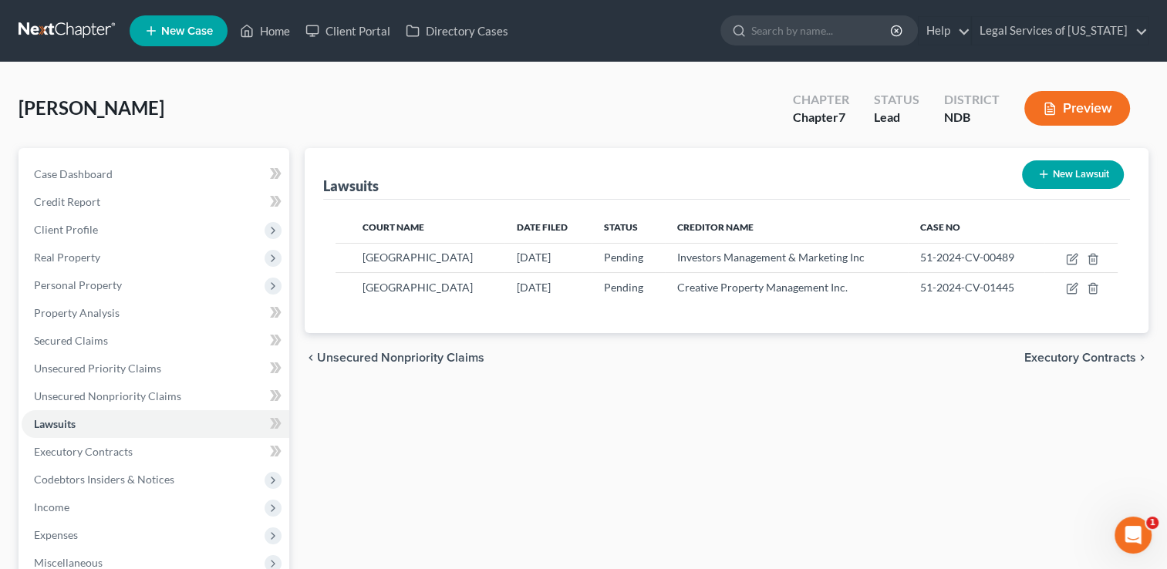
click at [1077, 356] on span "Executory Contracts" at bounding box center [1080, 358] width 112 height 12
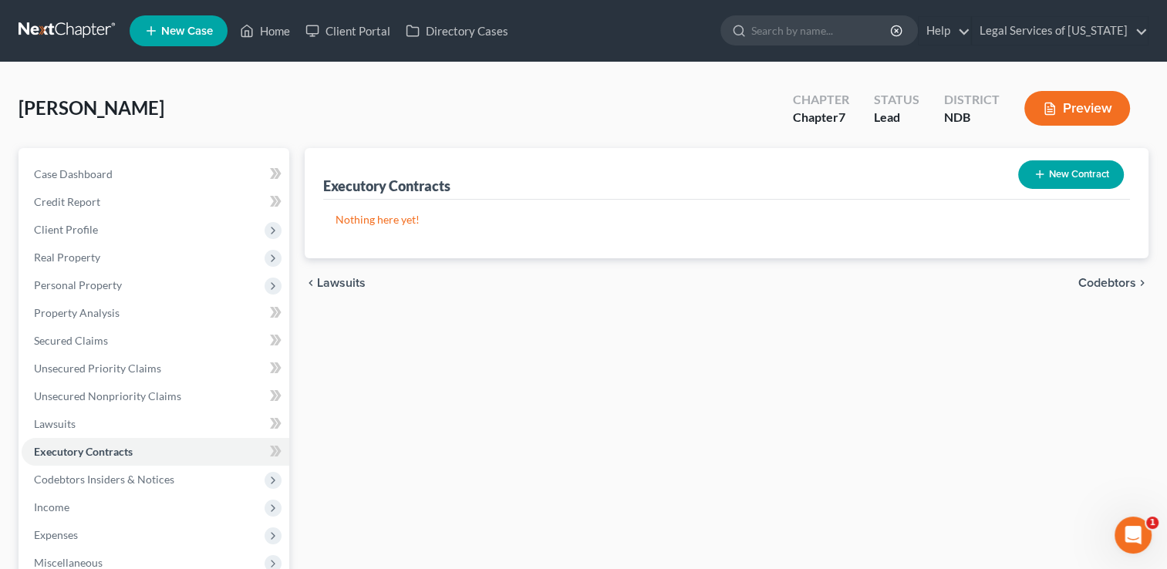
click at [1102, 290] on div "chevron_left Lawsuits Codebtors chevron_right" at bounding box center [727, 282] width 844 height 49
click at [1099, 281] on span "Codebtors" at bounding box center [1107, 283] width 58 height 12
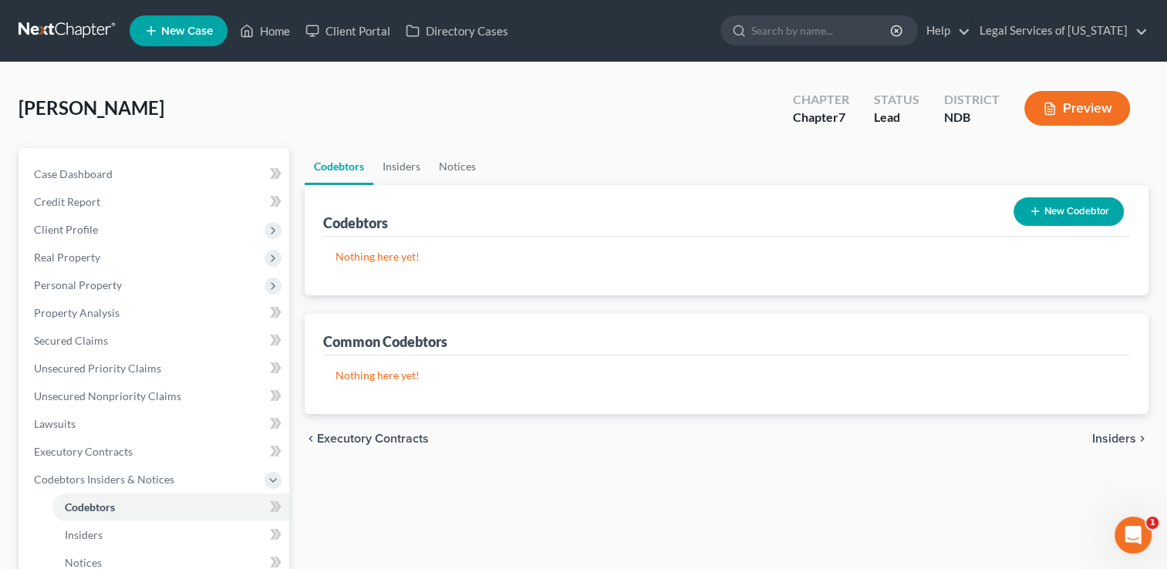
click at [1114, 434] on span "Insiders" at bounding box center [1114, 439] width 44 height 12
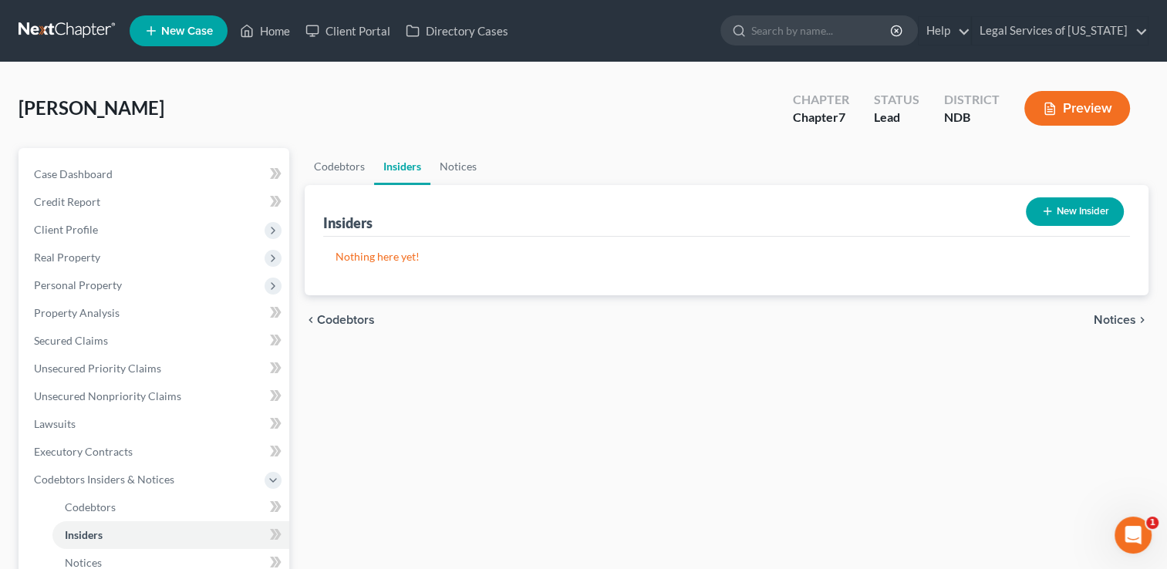
click at [1102, 316] on span "Notices" at bounding box center [1114, 320] width 42 height 12
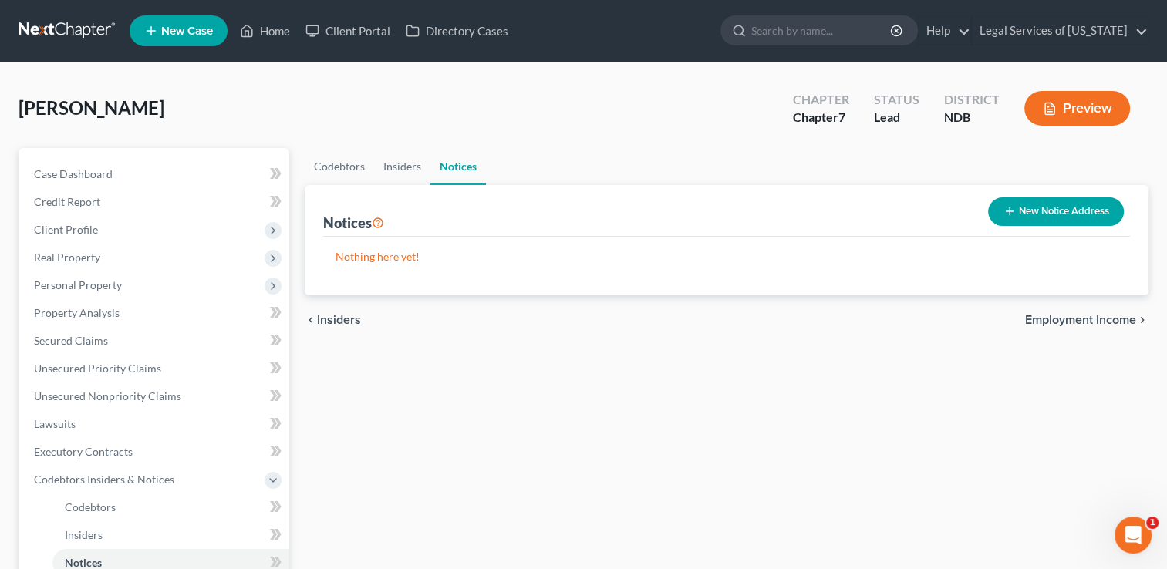
click at [1107, 317] on span "Employment Income" at bounding box center [1080, 320] width 111 height 12
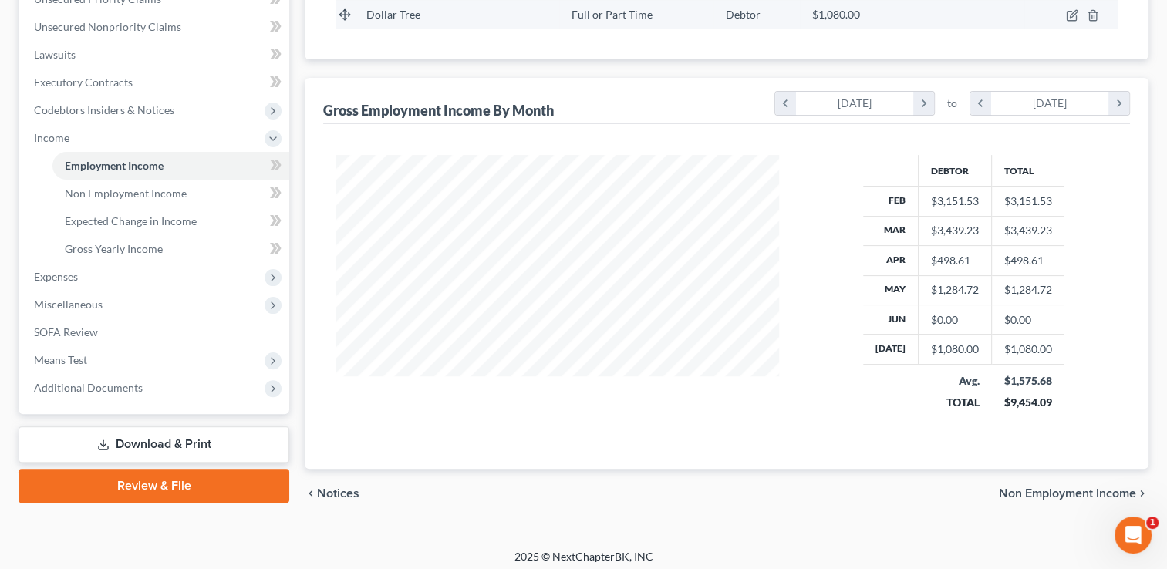
scroll to position [373, 0]
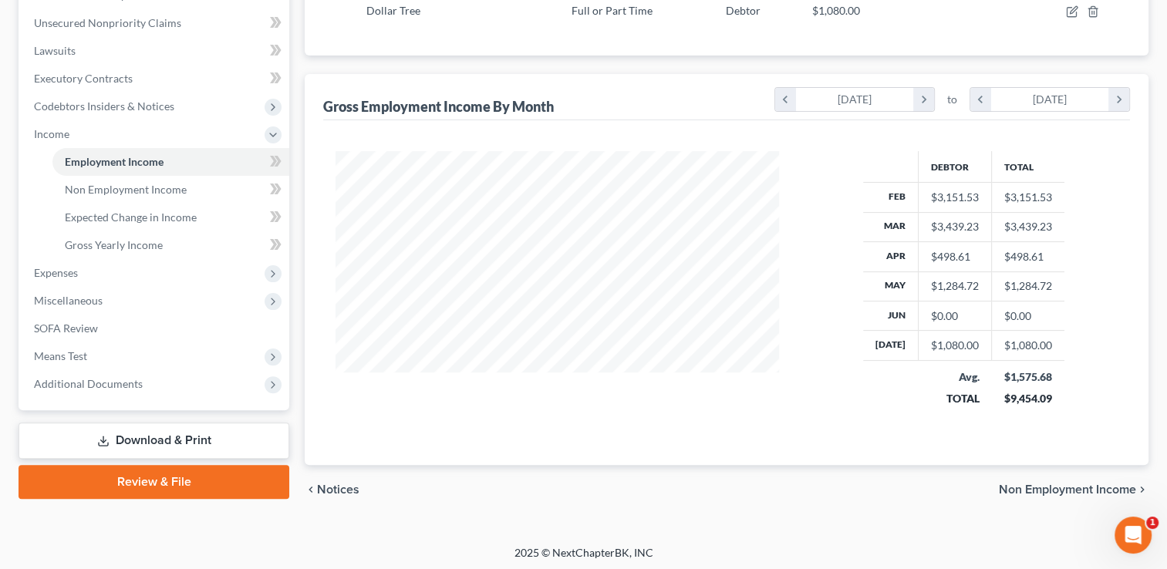
click at [1047, 484] on span "Non Employment Income" at bounding box center [1067, 490] width 137 height 12
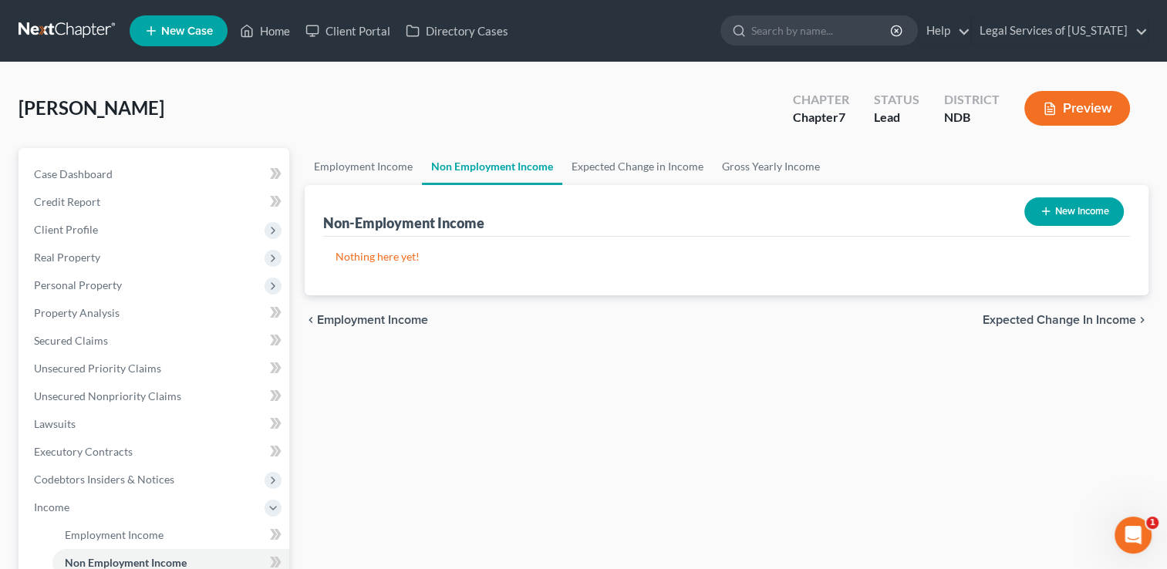
click at [1070, 322] on span "Expected Change in Income" at bounding box center [1058, 320] width 153 height 12
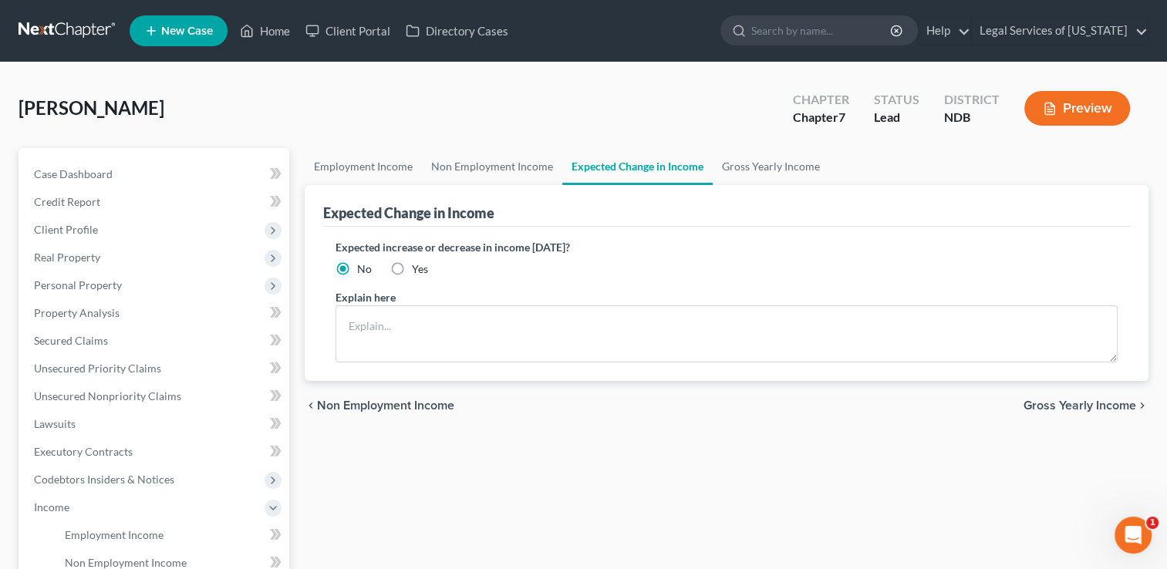
click at [1074, 403] on span "Gross Yearly Income" at bounding box center [1079, 405] width 113 height 12
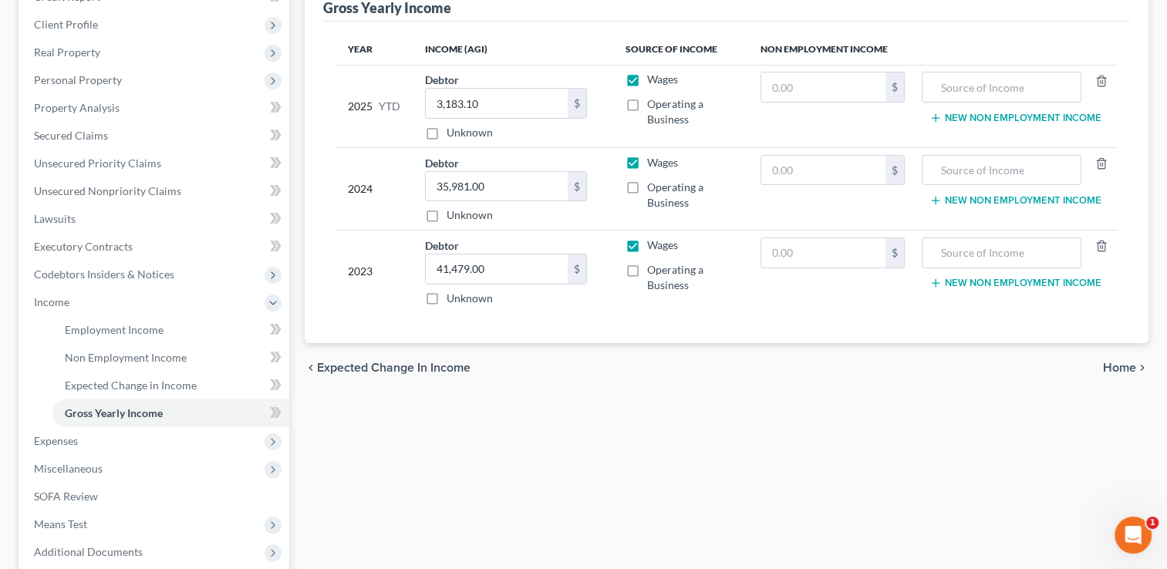
scroll to position [308, 0]
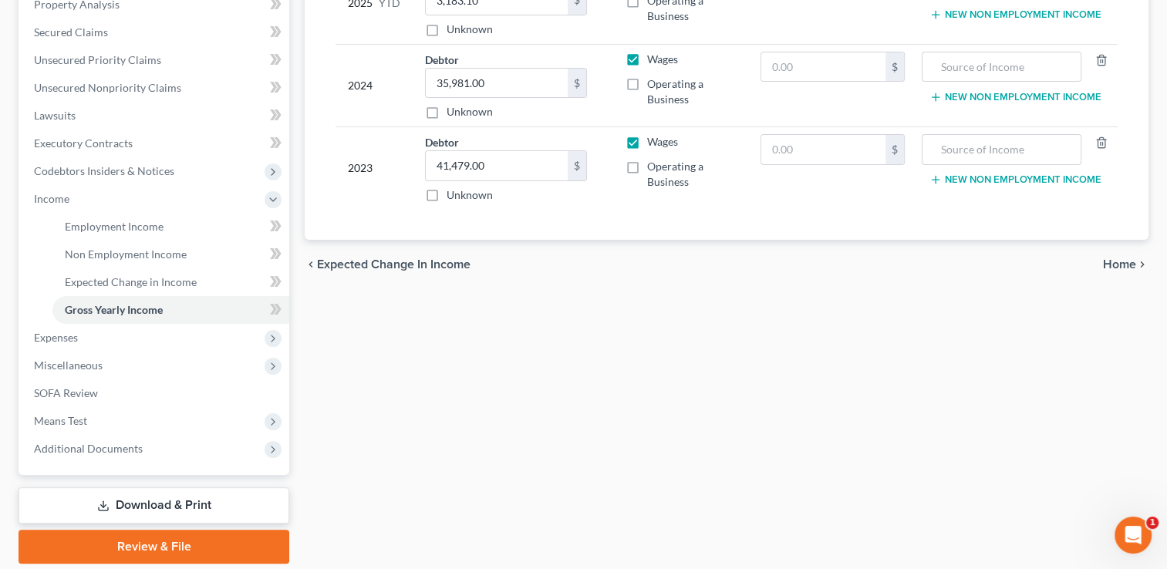
click at [1110, 262] on span "Home" at bounding box center [1119, 264] width 33 height 12
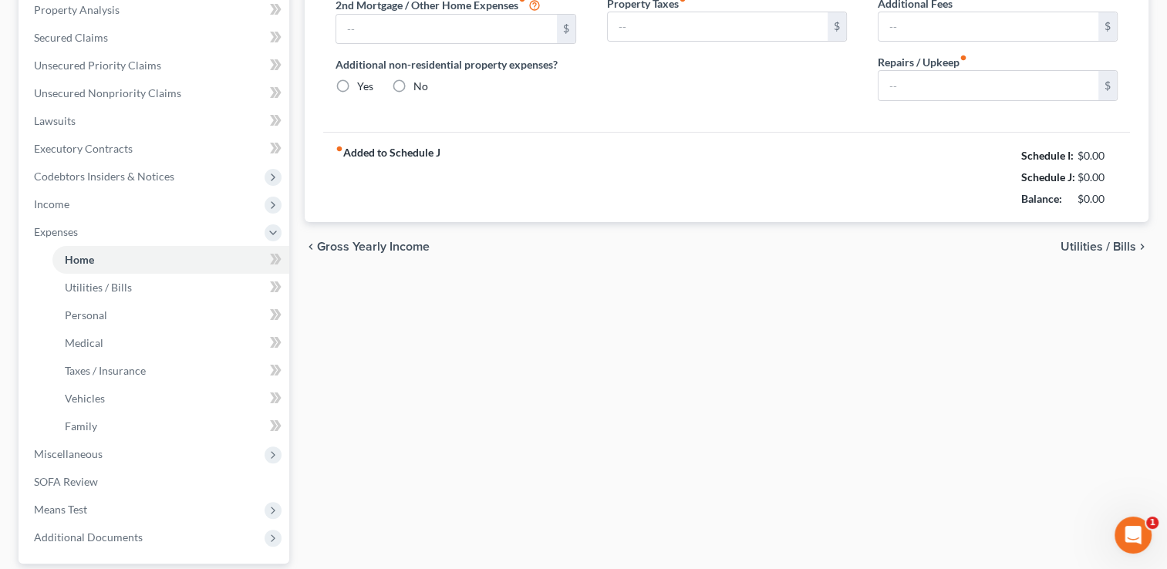
type input "300.00"
type input "0.00"
radio input "true"
type input "0.00"
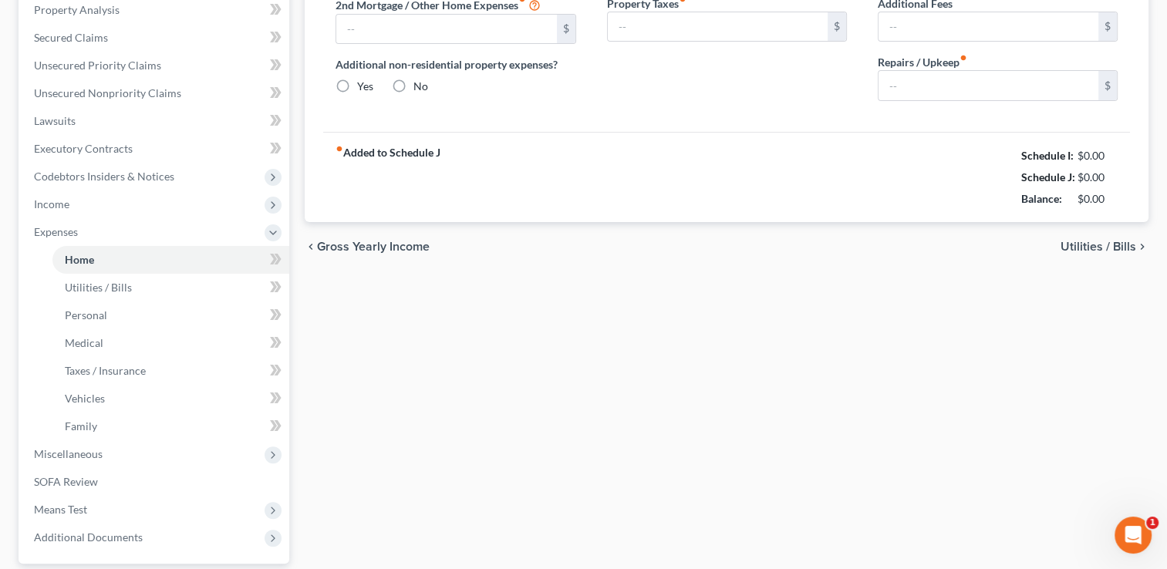
type input "0.00"
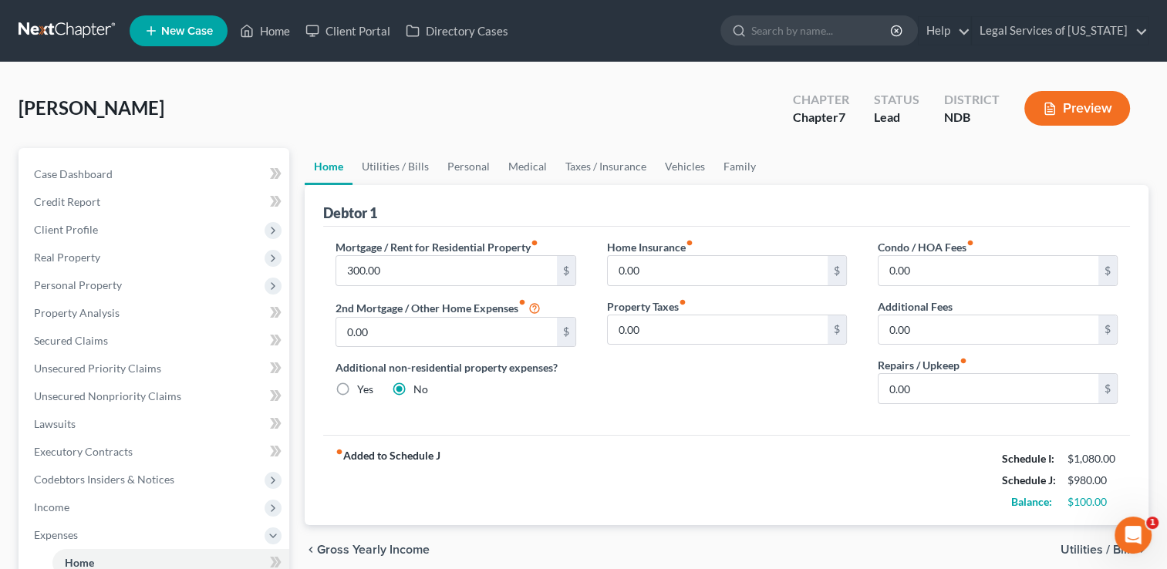
scroll to position [77, 0]
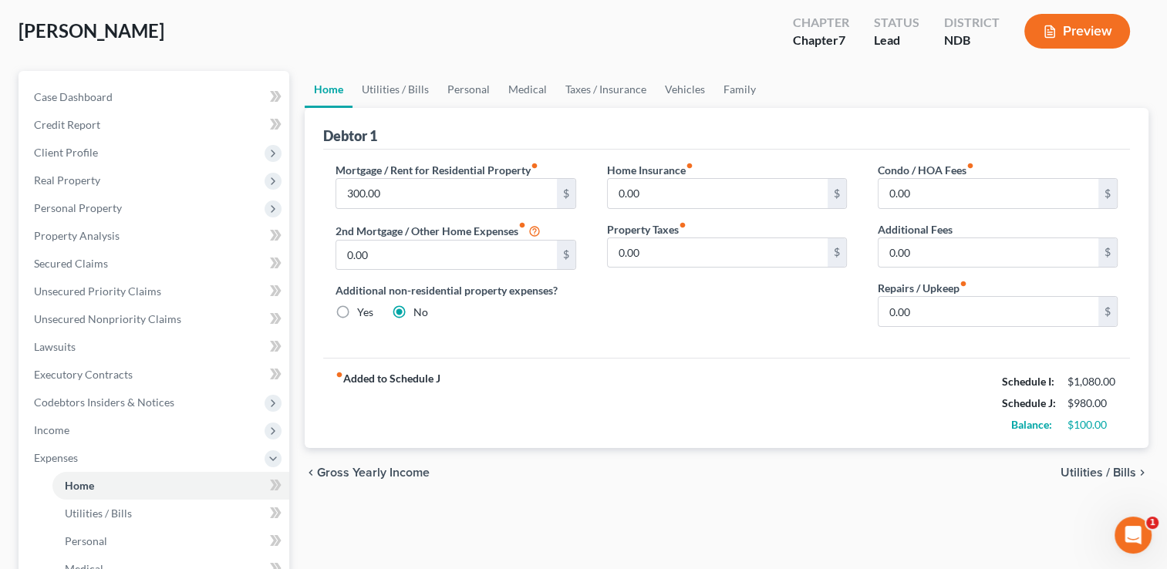
click at [1088, 470] on span "Utilities / Bills" at bounding box center [1098, 473] width 76 height 12
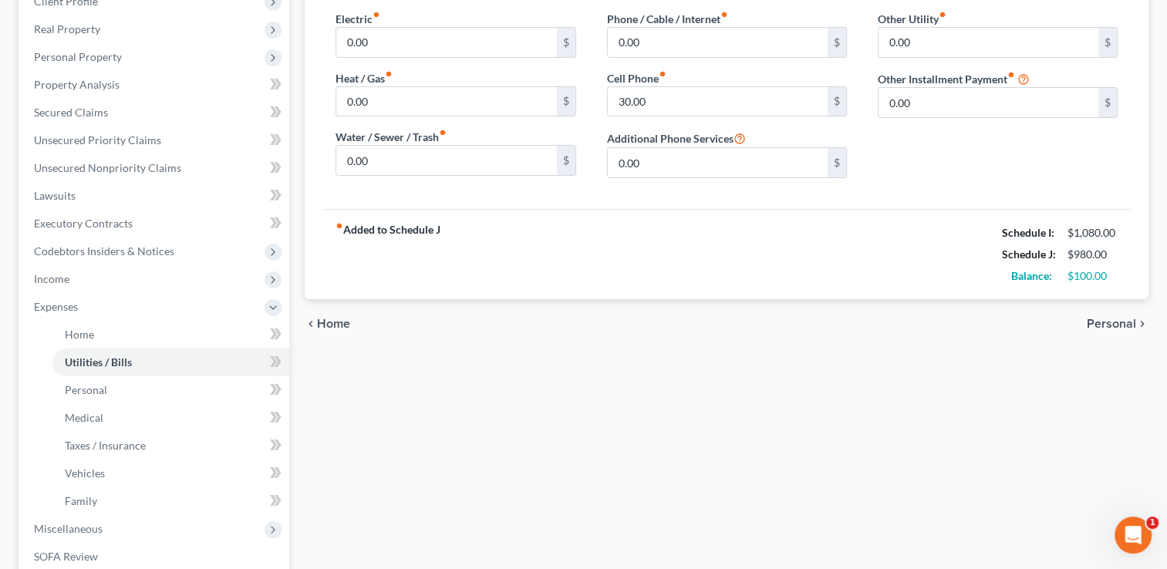
scroll to position [231, 0]
click at [1120, 319] on span "Personal" at bounding box center [1111, 321] width 49 height 12
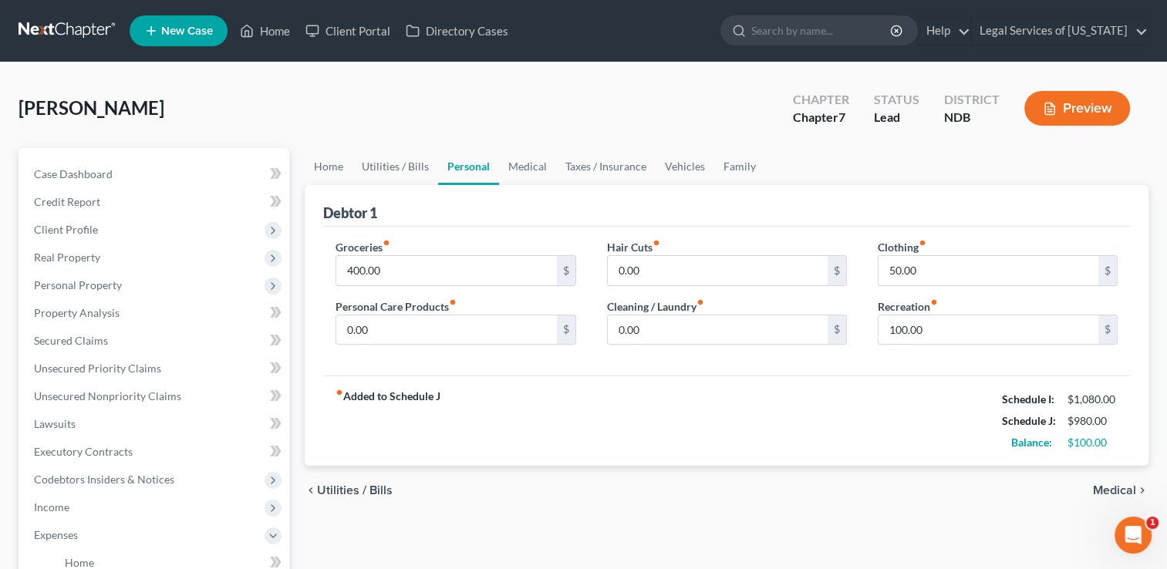
click at [1111, 487] on span "Medical" at bounding box center [1114, 490] width 43 height 12
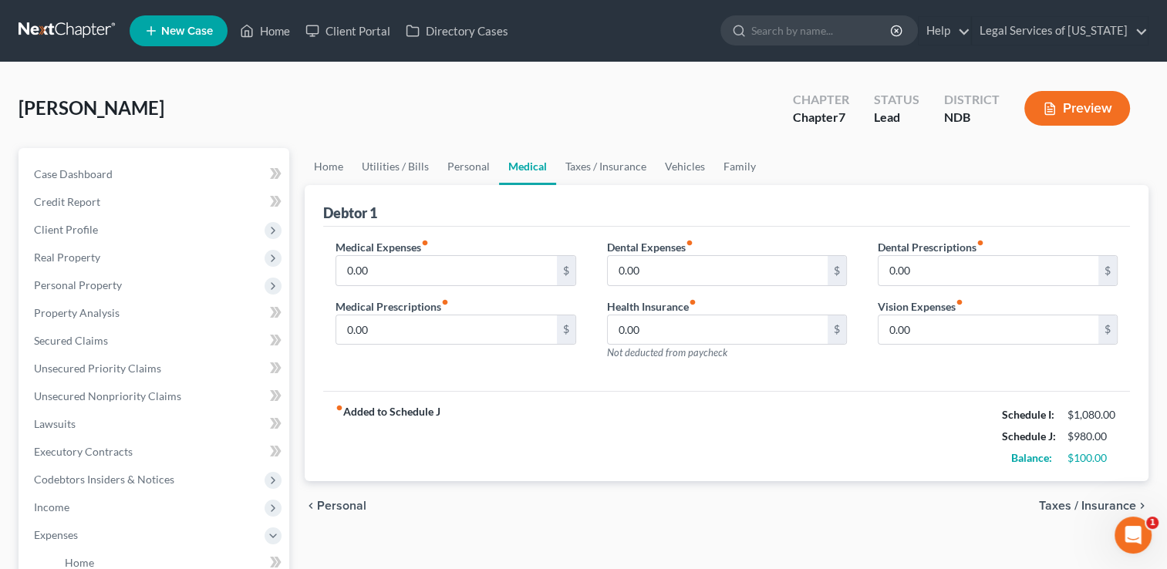
click at [1097, 502] on span "Taxes / Insurance" at bounding box center [1087, 506] width 97 height 12
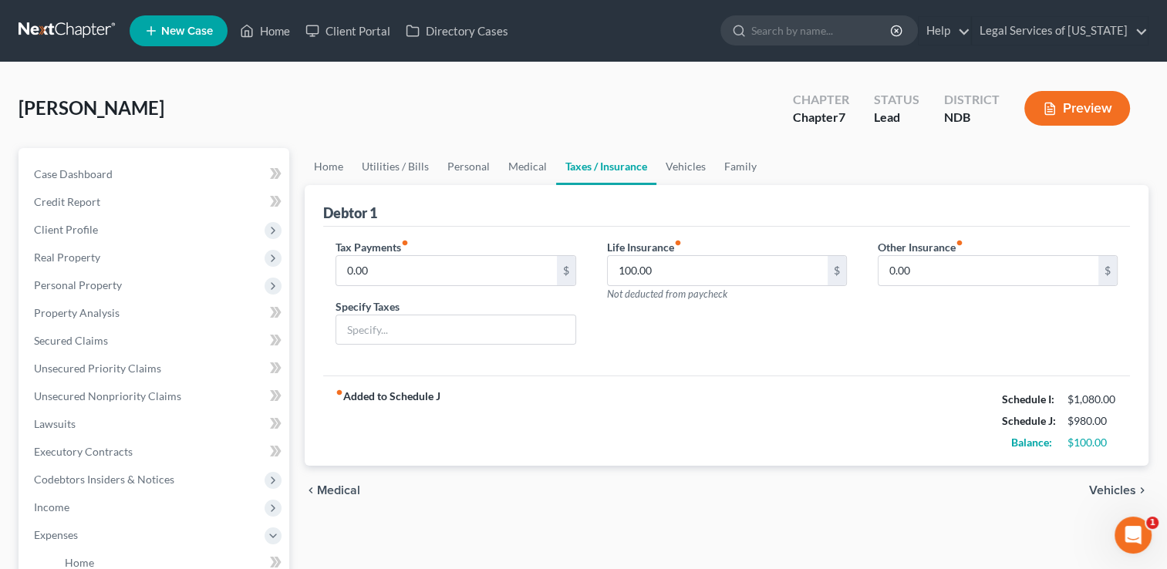
click at [1095, 489] on span "Vehicles" at bounding box center [1112, 490] width 47 height 12
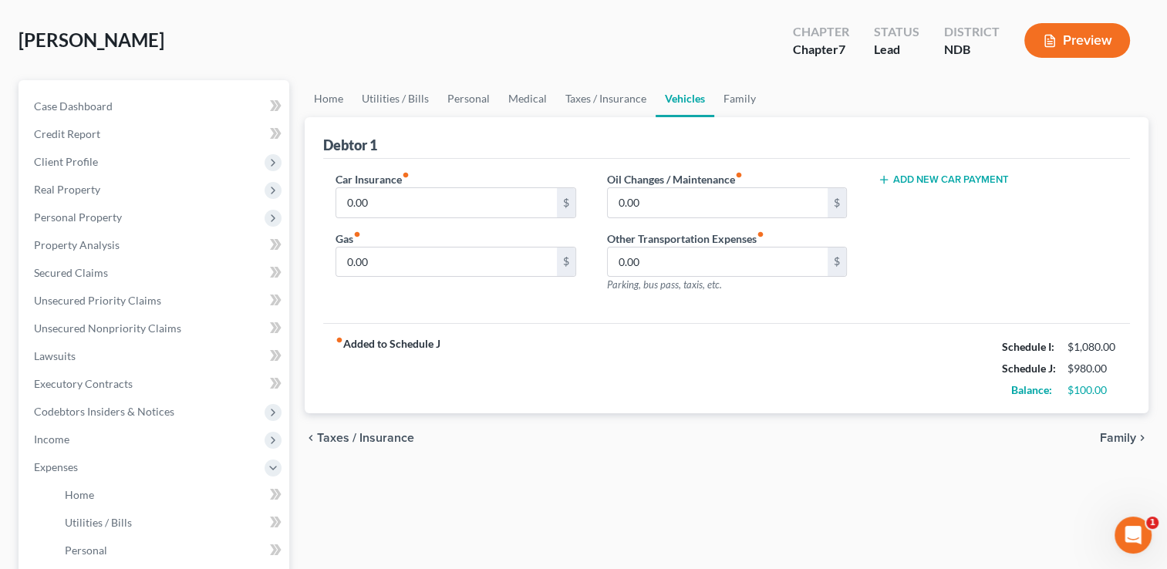
scroll to position [154, 0]
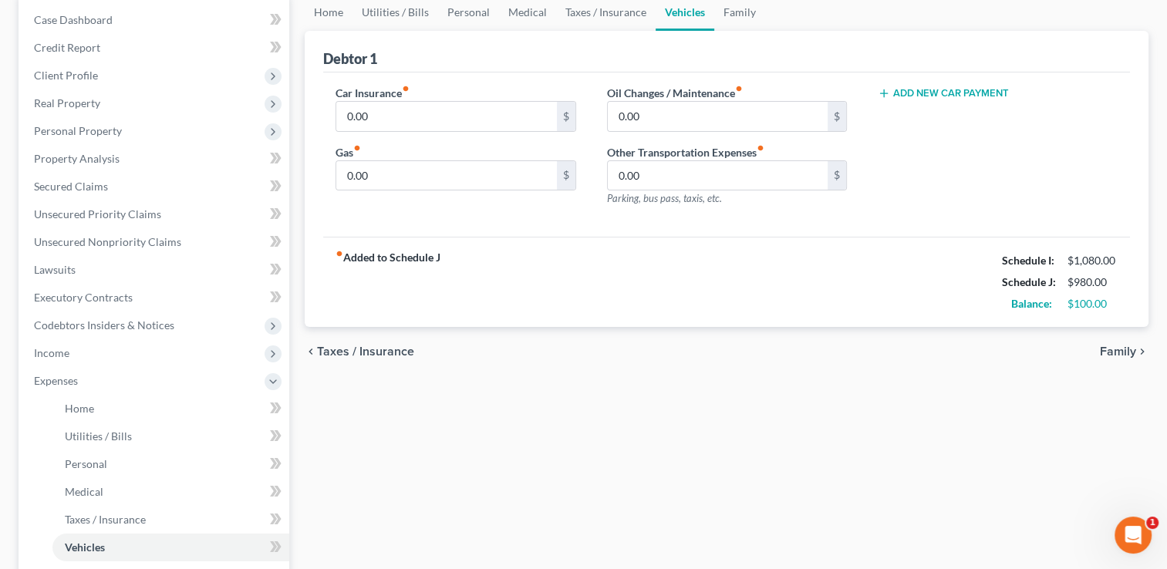
click at [1112, 350] on span "Family" at bounding box center [1118, 351] width 36 height 12
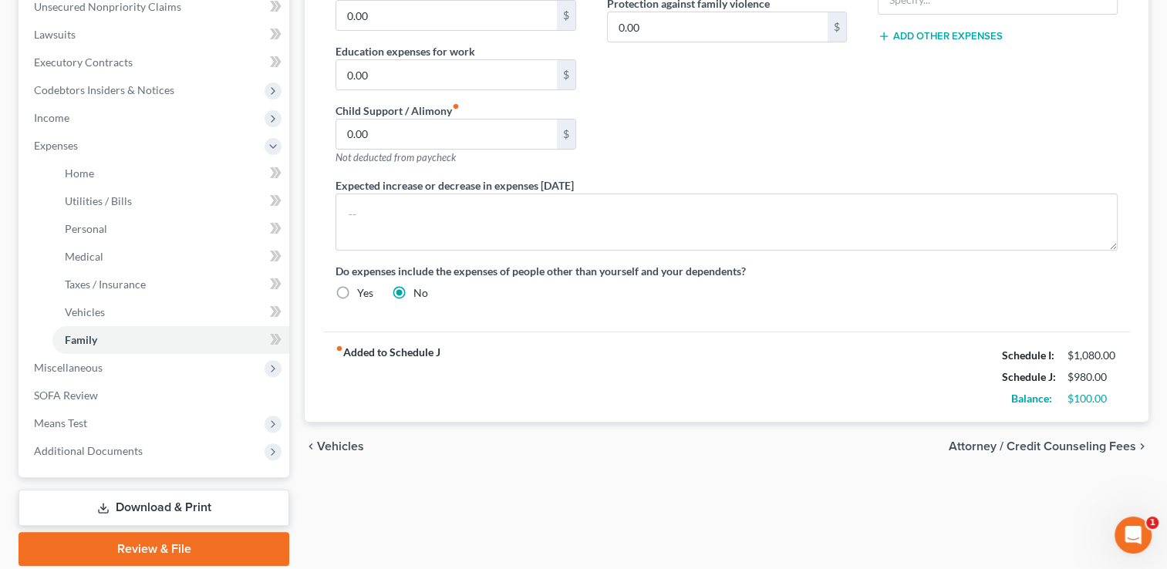
scroll to position [443, 0]
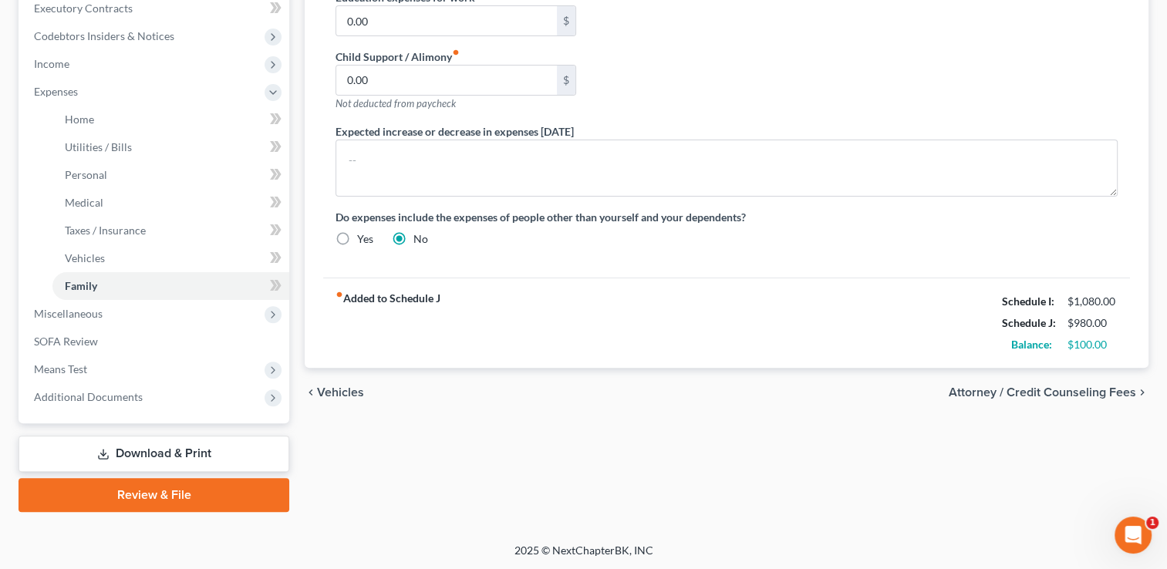
click at [1046, 389] on span "Attorney / Credit Counseling Fees" at bounding box center [1042, 392] width 187 height 12
select select "0"
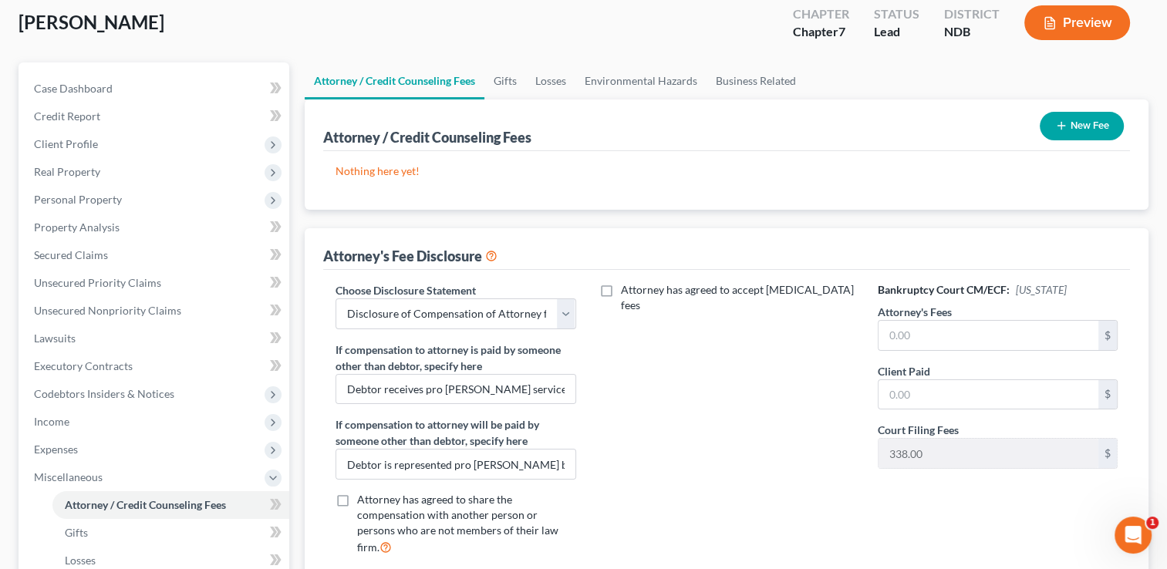
scroll to position [231, 0]
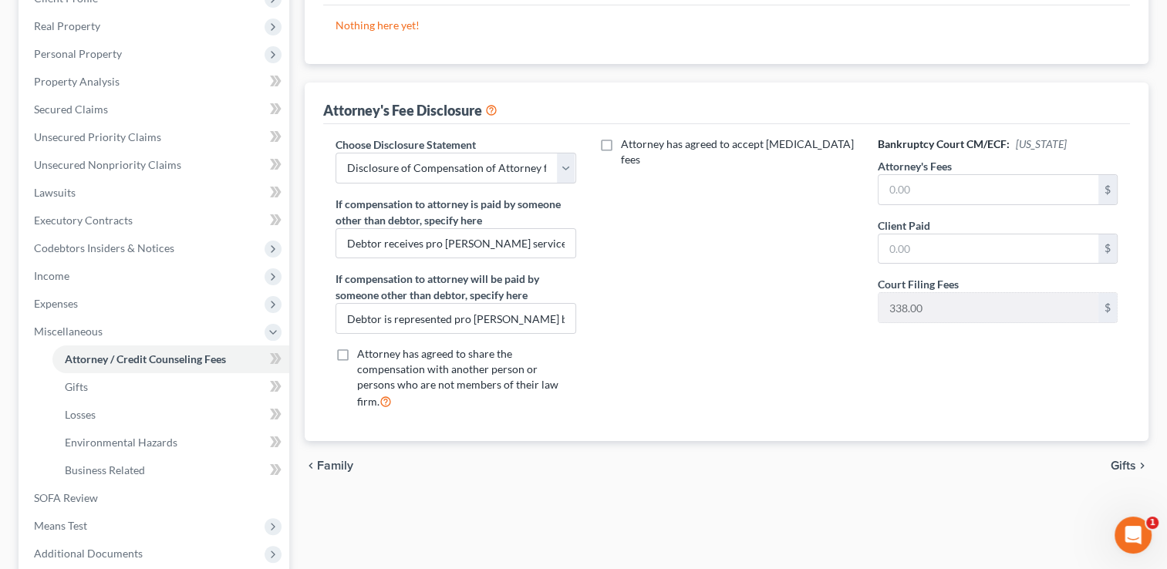
click at [1124, 460] on span "Gifts" at bounding box center [1122, 466] width 25 height 12
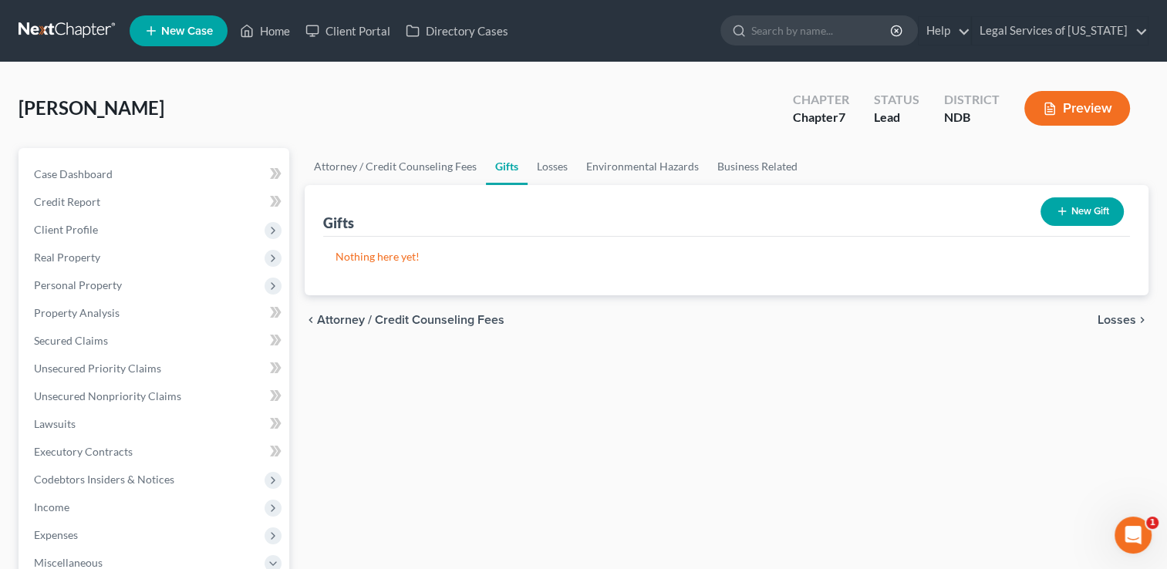
click at [1127, 318] on span "Losses" at bounding box center [1116, 320] width 39 height 12
click at [1127, 318] on span "Environmental Hazards" at bounding box center [1071, 320] width 130 height 12
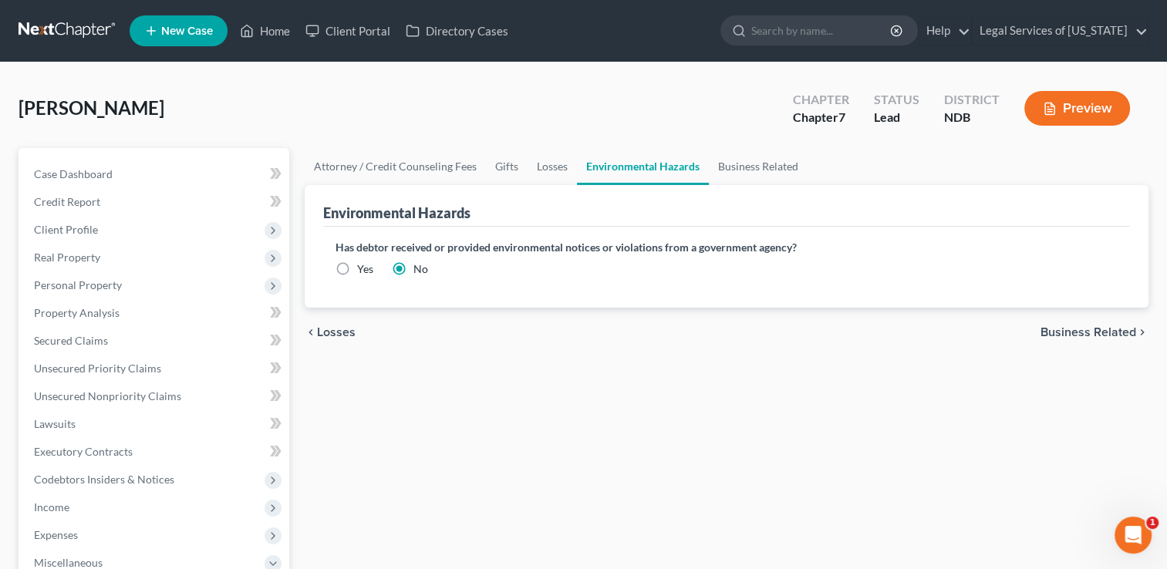
click at [1084, 334] on span "Business Related" at bounding box center [1088, 332] width 96 height 12
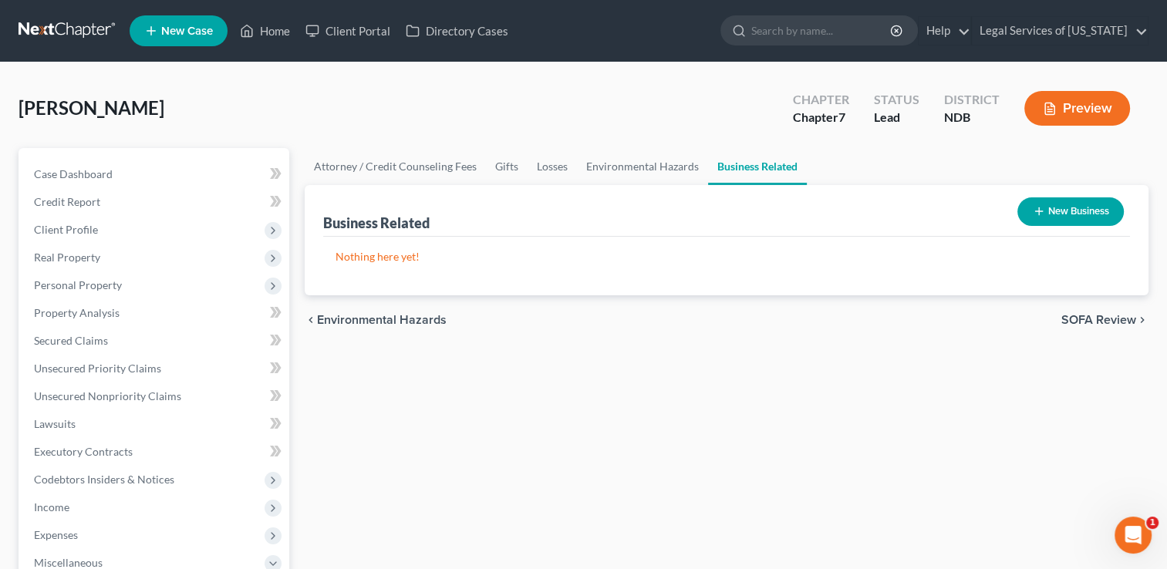
click at [1086, 320] on span "SOFA Review" at bounding box center [1098, 320] width 75 height 12
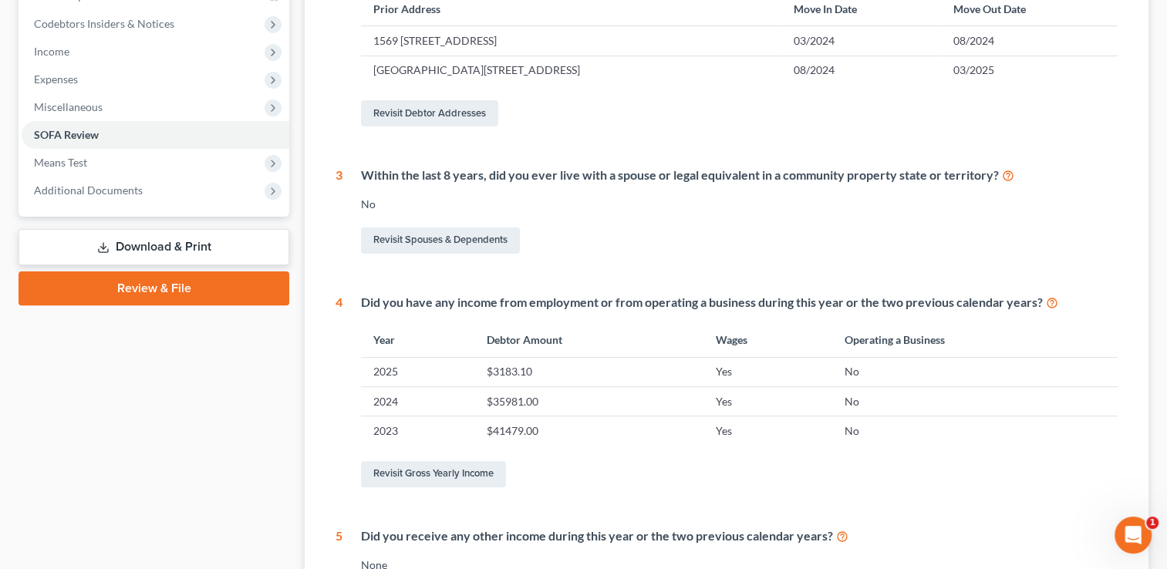
scroll to position [463, 0]
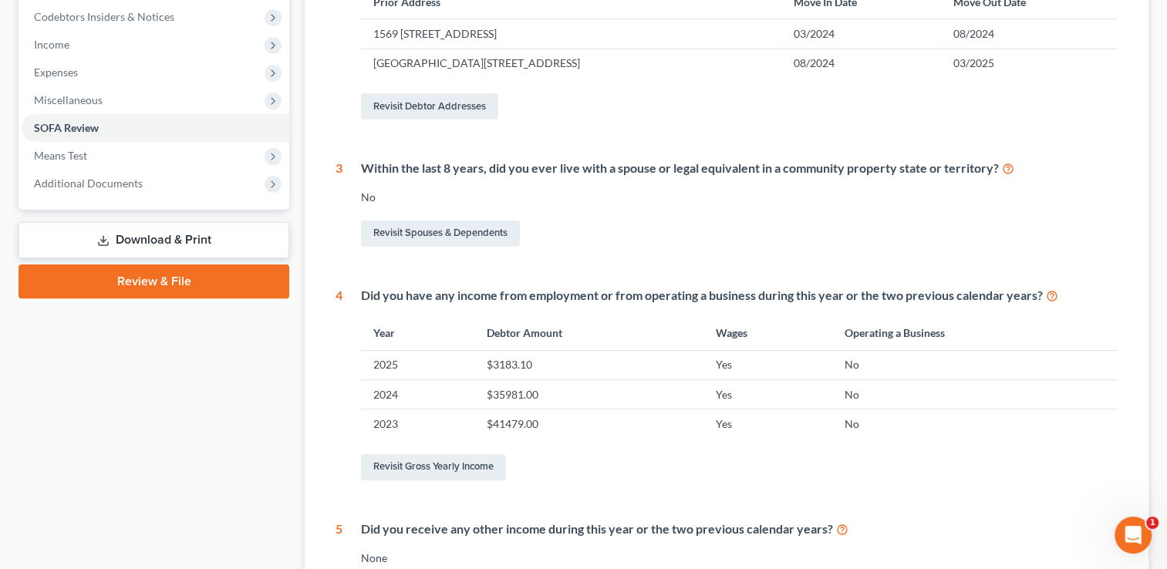
click at [168, 240] on link "Download & Print" at bounding box center [154, 240] width 271 height 36
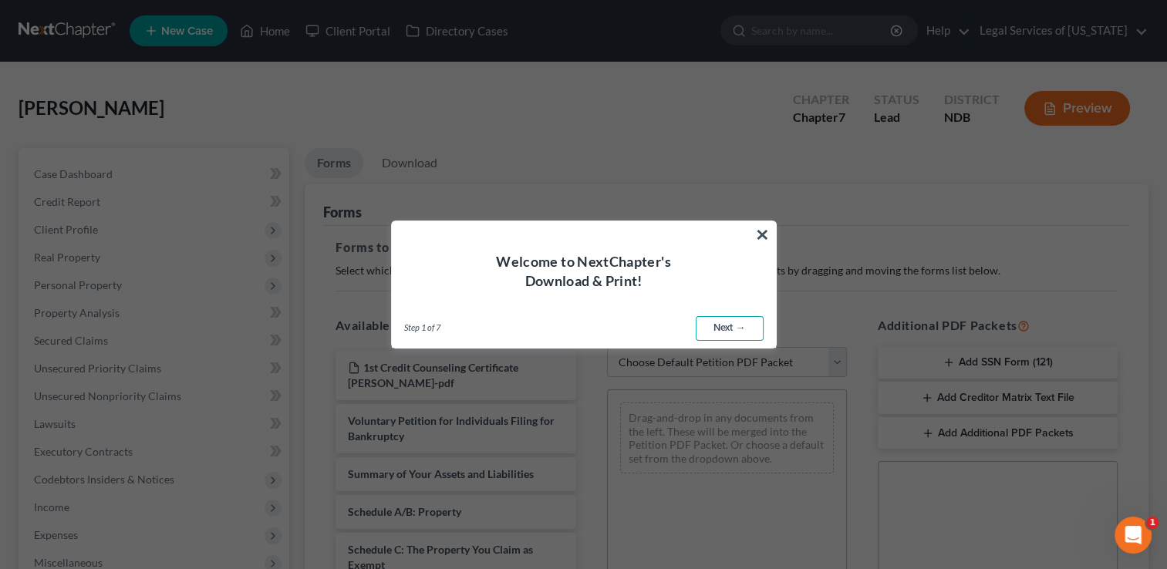
click at [733, 327] on link "Next →" at bounding box center [730, 328] width 68 height 25
select select "0"
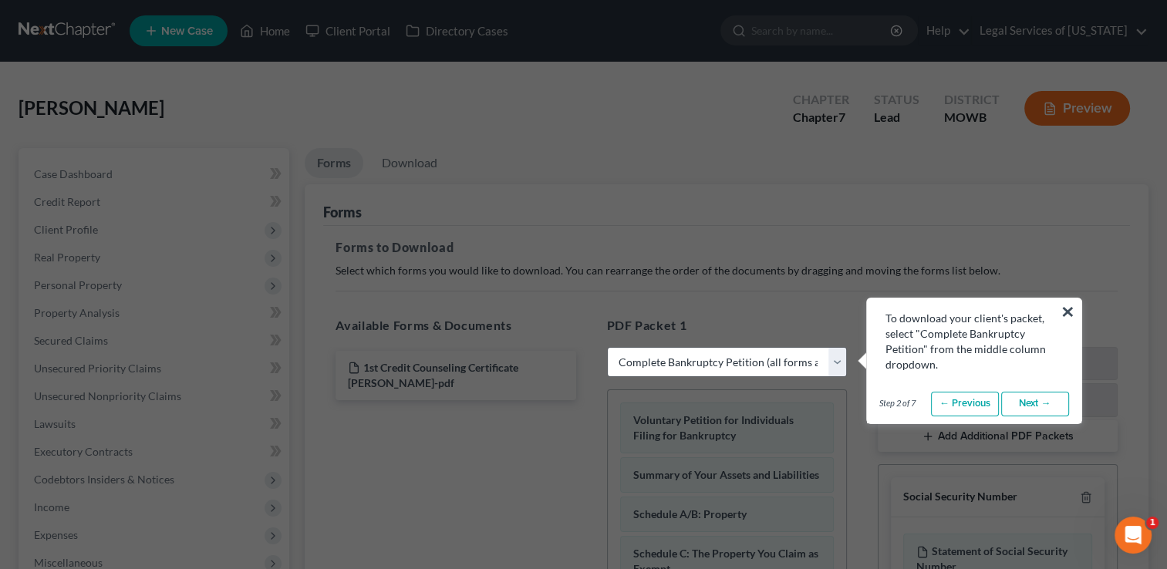
click at [1035, 399] on link "Next →" at bounding box center [1035, 404] width 68 height 25
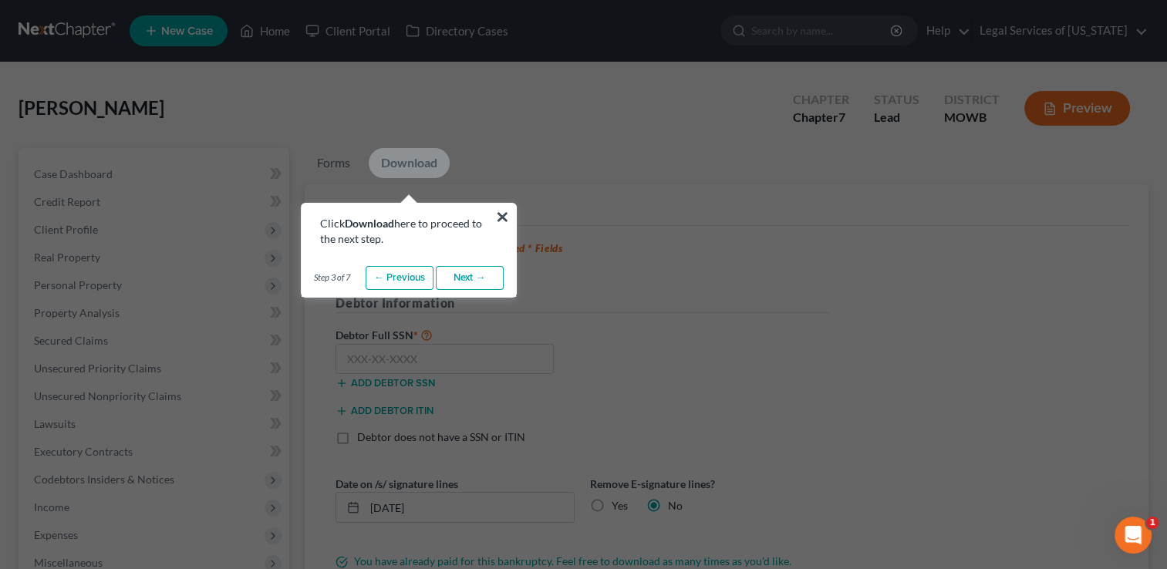
click at [468, 280] on link "Next →" at bounding box center [470, 278] width 68 height 25
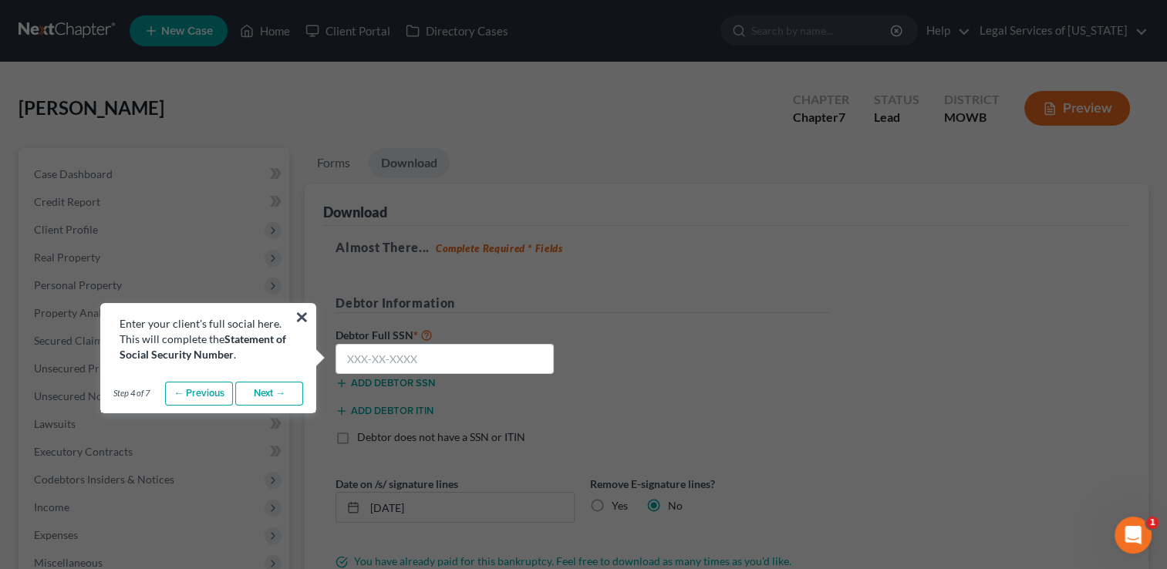
click at [264, 396] on link "Next →" at bounding box center [269, 394] width 68 height 25
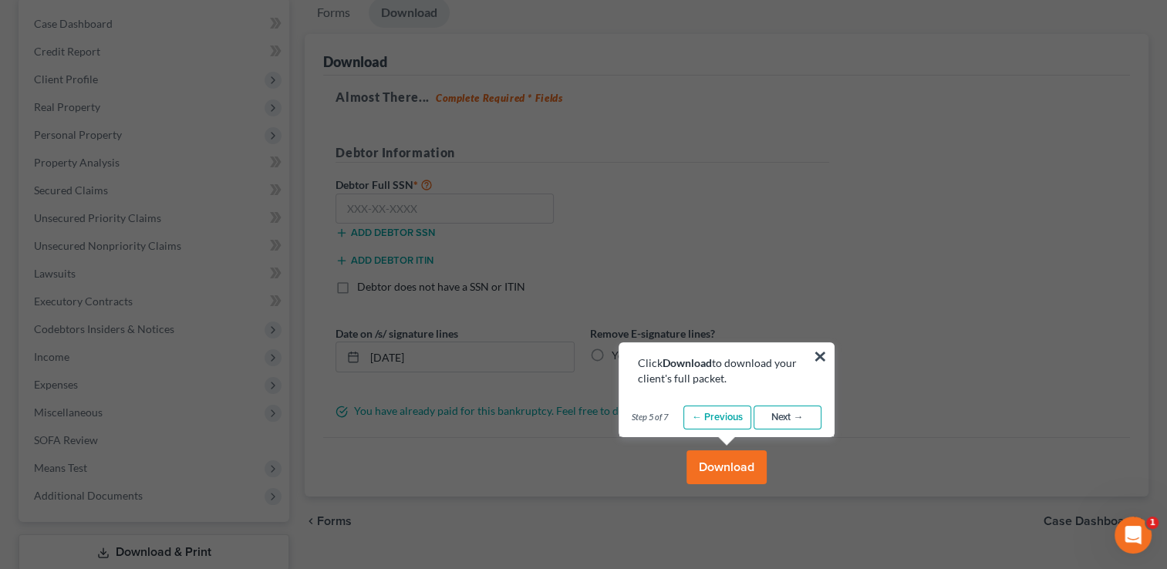
scroll to position [154, 0]
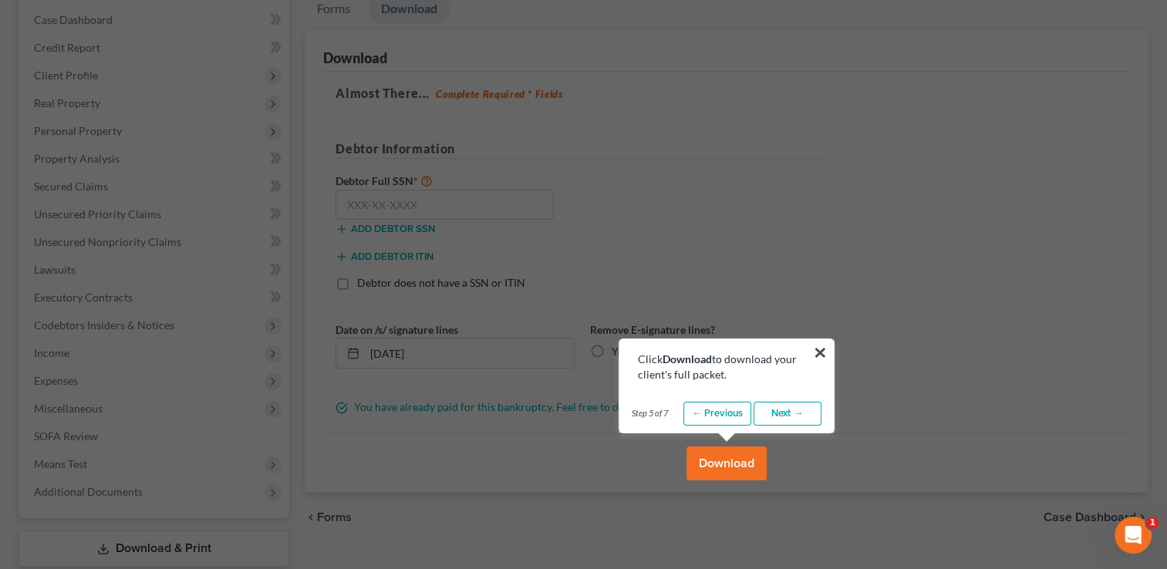
click at [787, 416] on link "Next →" at bounding box center [787, 414] width 68 height 25
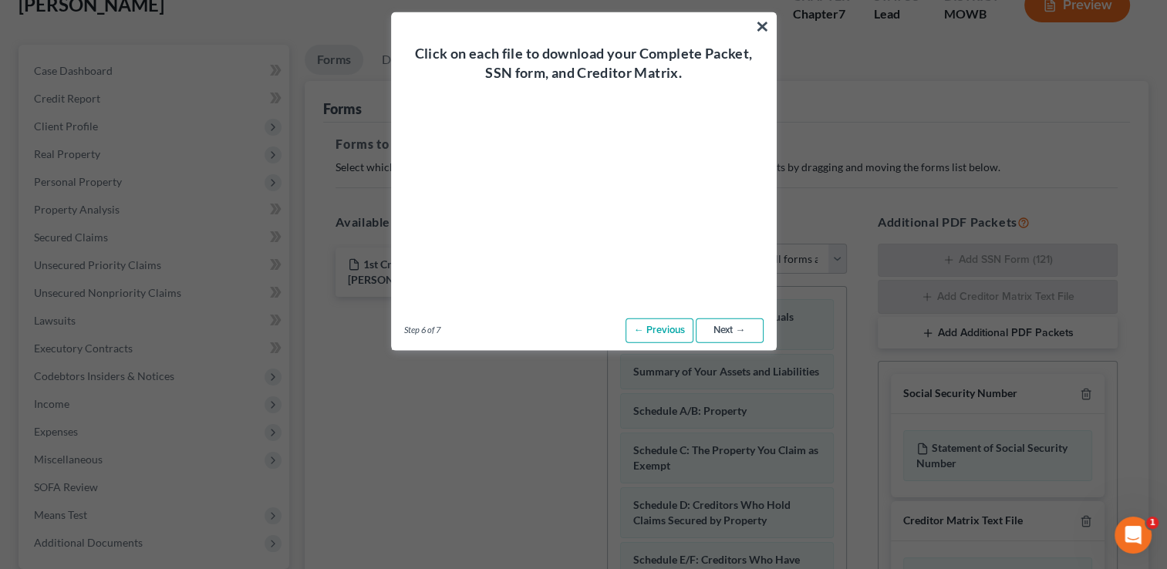
scroll to position [77, 0]
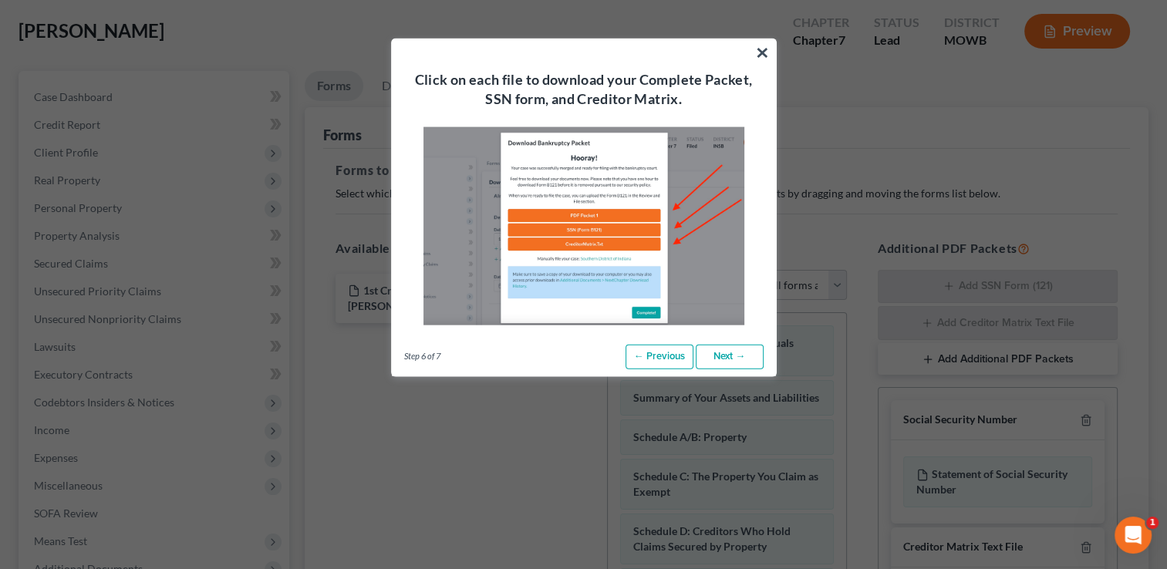
click at [736, 355] on link "Next →" at bounding box center [730, 357] width 68 height 25
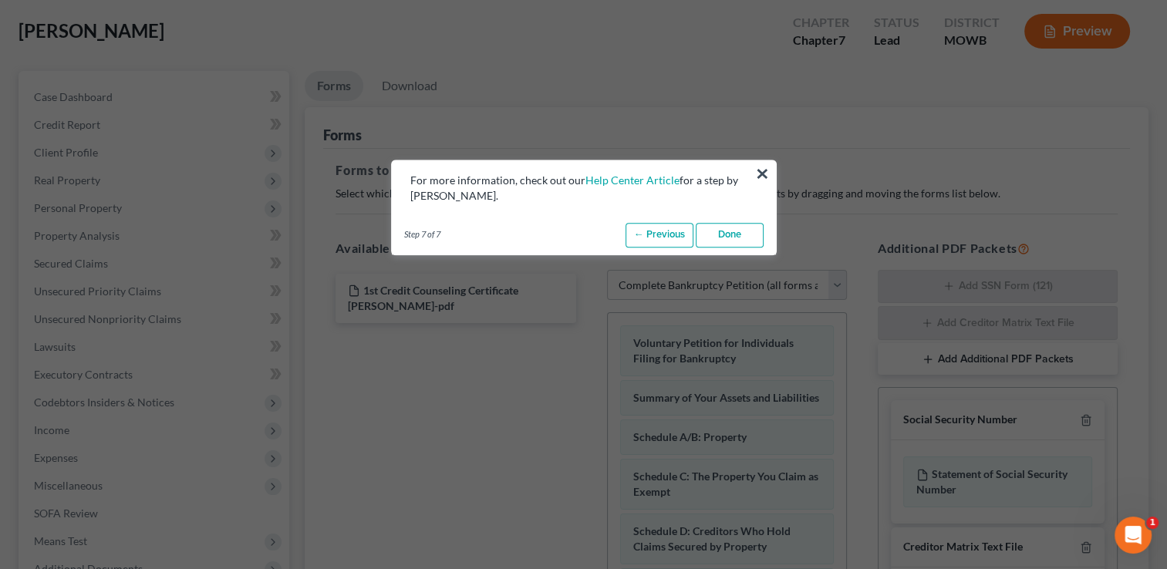
click at [734, 235] on link "Done" at bounding box center [730, 235] width 68 height 25
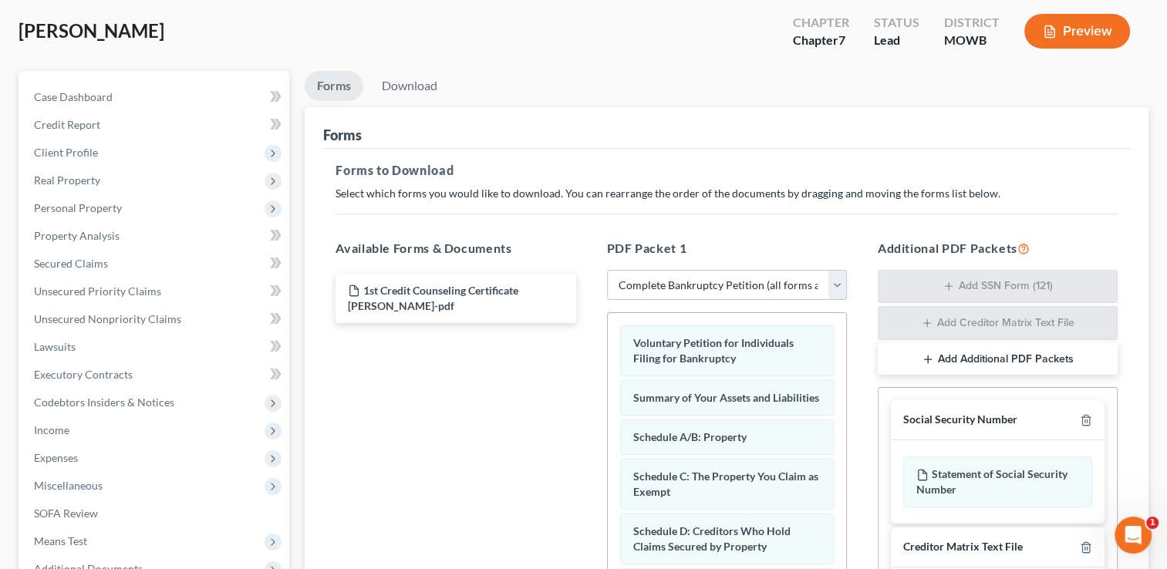
scroll to position [231, 0]
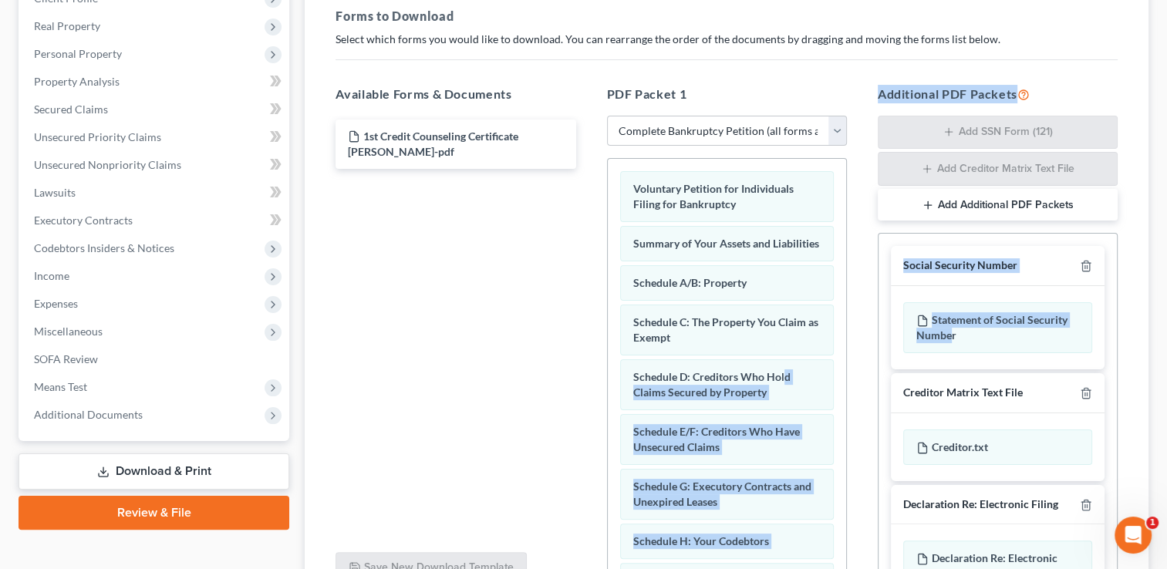
drag, startPoint x: 948, startPoint y: 335, endPoint x: 898, endPoint y: 347, distance: 50.9
click at [830, 365] on div "Available Forms & Documents 1st Credit Counseling Certificate [PERSON_NAME]-pdf…" at bounding box center [726, 334] width 813 height 524
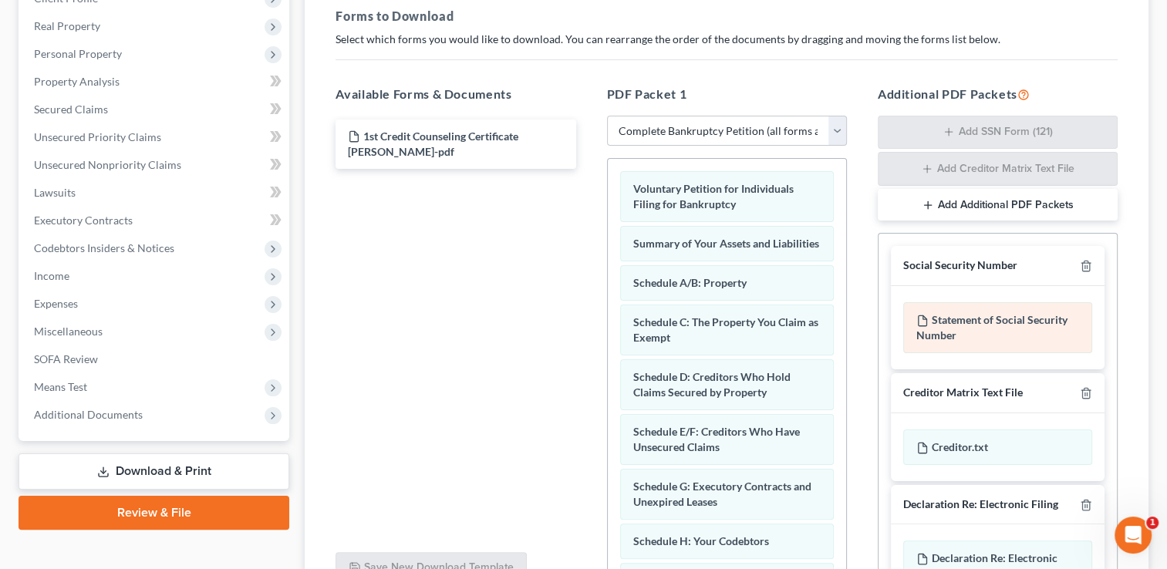
click at [970, 338] on div "Statement of Social Security Number" at bounding box center [997, 327] width 189 height 51
click at [966, 335] on div "Statement of Social Security Number" at bounding box center [997, 327] width 189 height 51
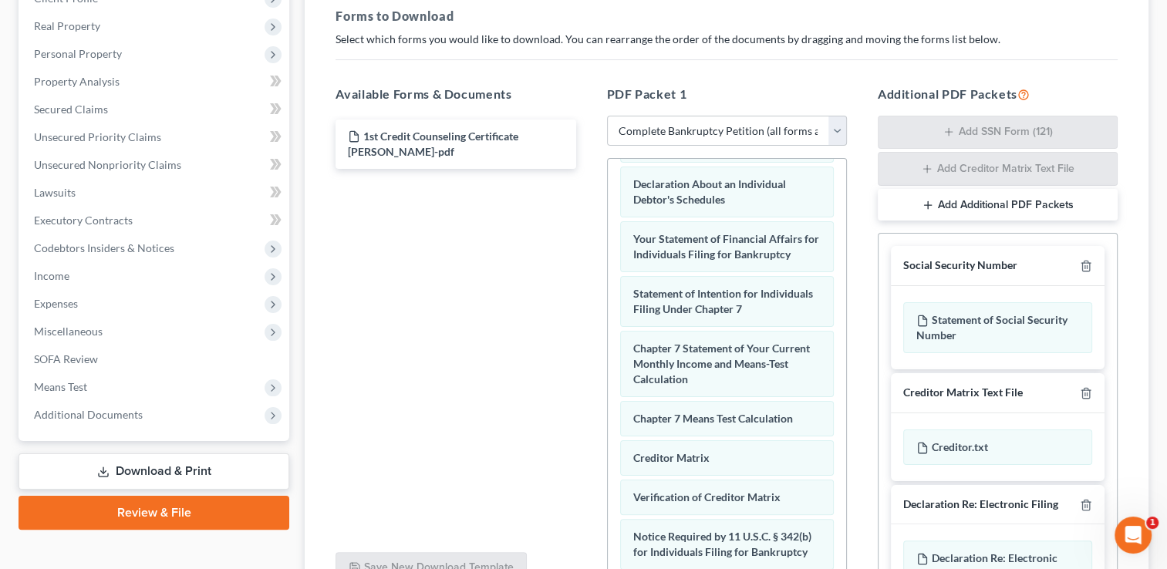
scroll to position [629, 0]
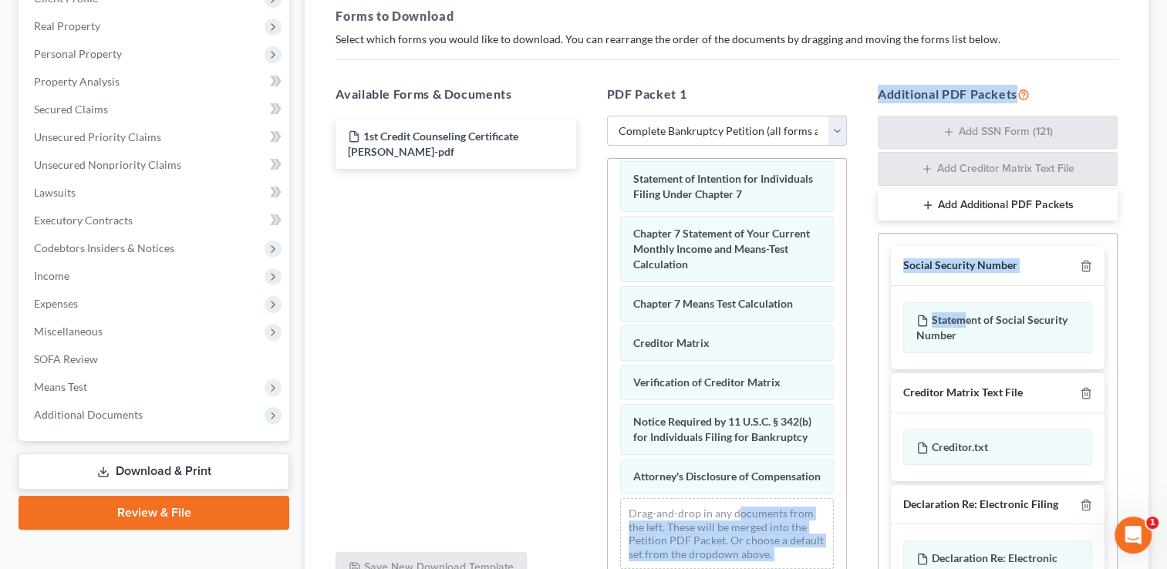
drag, startPoint x: 965, startPoint y: 319, endPoint x: 750, endPoint y: 512, distance: 288.9
click at [745, 510] on div "Available Forms & Documents 1st Credit Counseling Certificate [PERSON_NAME]-pdf…" at bounding box center [726, 334] width 813 height 524
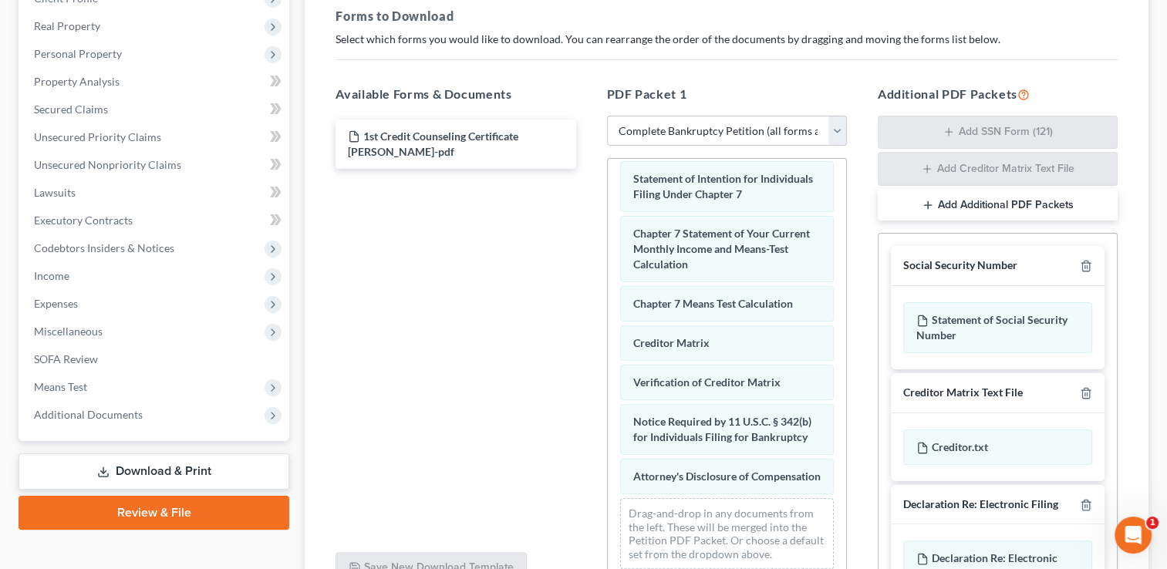
drag, startPoint x: 547, startPoint y: 496, endPoint x: 563, endPoint y: 494, distance: 16.3
click at [548, 496] on div "1st Credit Counseling Certificate [PERSON_NAME]-pdf" at bounding box center [455, 328] width 265 height 424
click at [928, 315] on div "Statement of Social Security Number" at bounding box center [997, 327] width 189 height 51
drag, startPoint x: 928, startPoint y: 316, endPoint x: 893, endPoint y: 349, distance: 48.6
click at [888, 366] on div "Social Security Number Statement of Social Security Number Creditor Matrix Text…" at bounding box center [997, 427] width 238 height 386
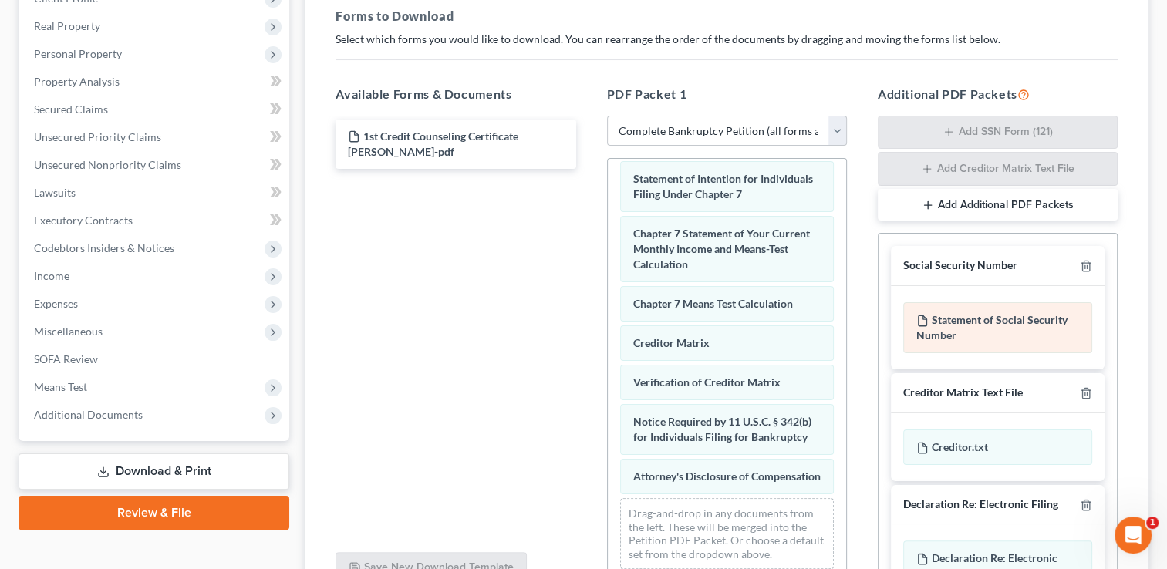
drag, startPoint x: 893, startPoint y: 349, endPoint x: 1049, endPoint y: 332, distance: 156.8
click at [1049, 332] on div "Statement of Social Security Number" at bounding box center [997, 327] width 189 height 51
click at [1012, 339] on div "Statement of Social Security Number" at bounding box center [997, 327] width 189 height 51
click at [1009, 329] on div "Statement of Social Security Number" at bounding box center [997, 327] width 189 height 51
click at [836, 134] on select "Choose Default Petition PDF Packet Complete Bankruptcy Petition (all forms and …" at bounding box center [727, 131] width 240 height 31
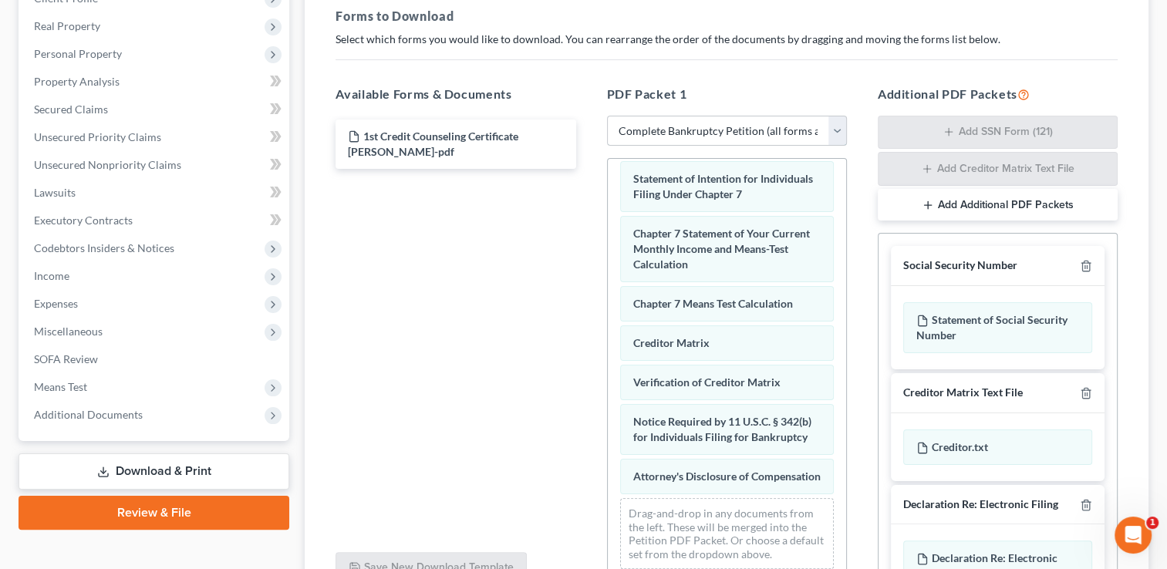
click at [607, 116] on select "Choose Default Petition PDF Packet Complete Bankruptcy Petition (all forms and …" at bounding box center [727, 131] width 240 height 31
click at [1009, 267] on div "Social Security Number" at bounding box center [960, 265] width 114 height 15
click at [1007, 339] on div "Statement of Social Security Number" at bounding box center [997, 327] width 189 height 51
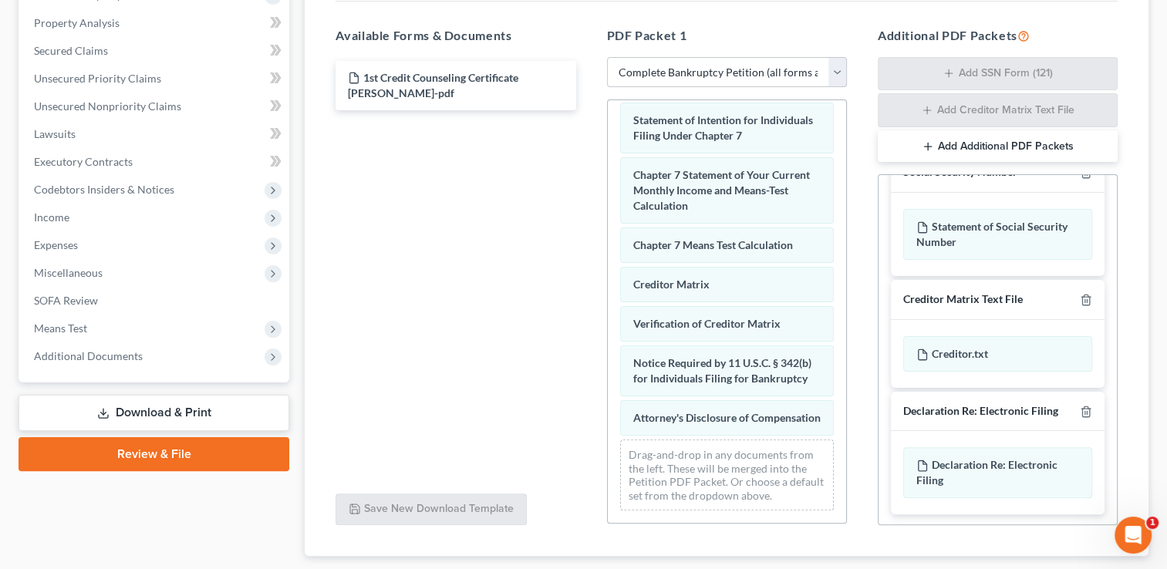
scroll to position [382, 0]
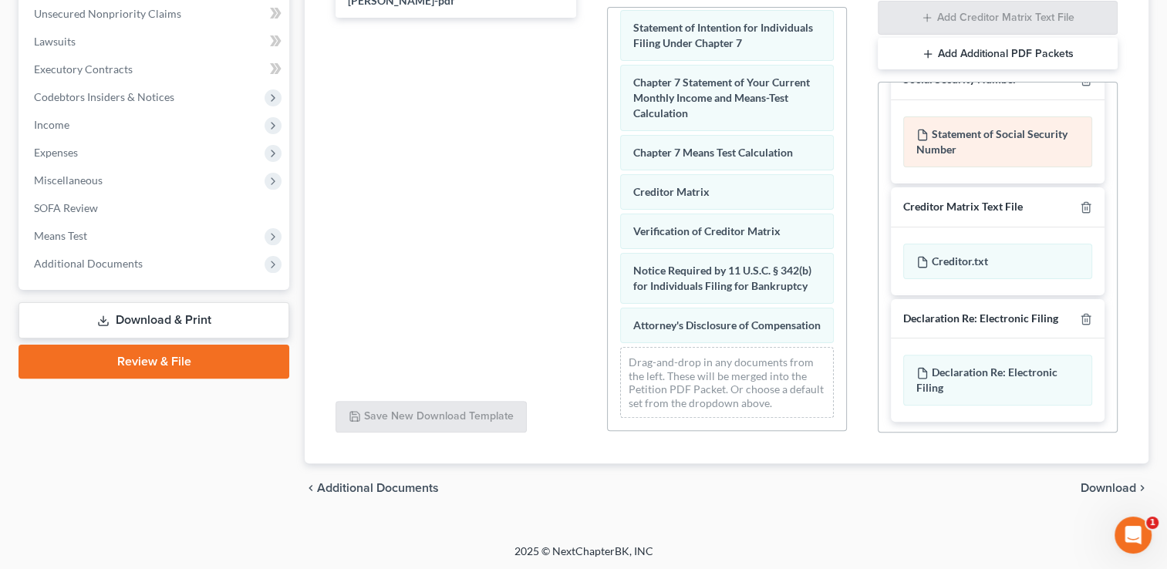
click at [970, 153] on div "Statement of Social Security Number" at bounding box center [997, 141] width 189 height 51
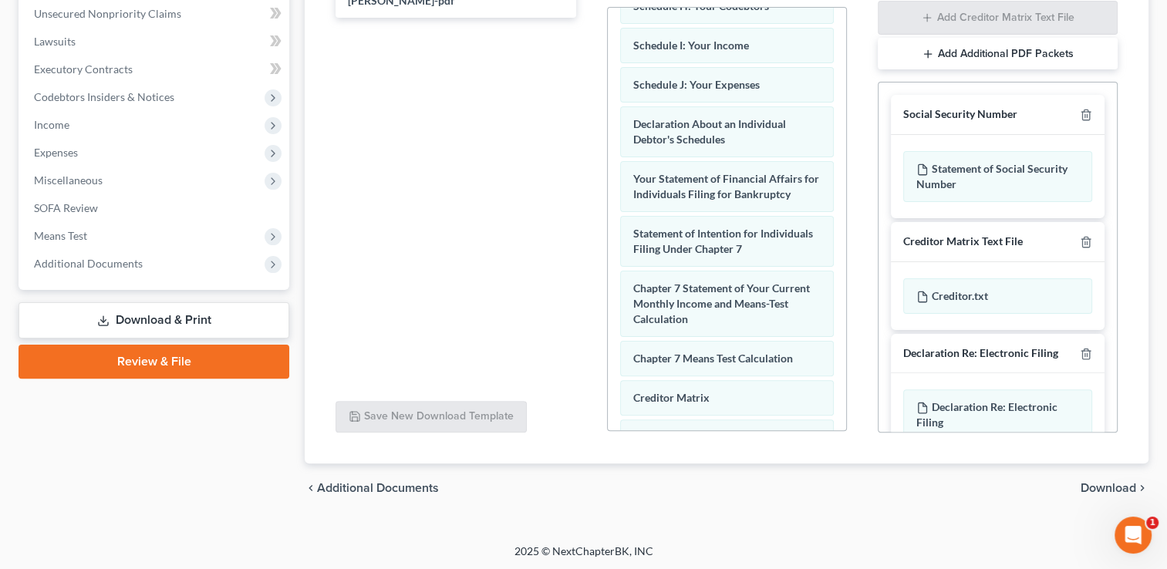
scroll to position [386, 0]
click at [1104, 486] on span "Download" at bounding box center [1108, 488] width 56 height 12
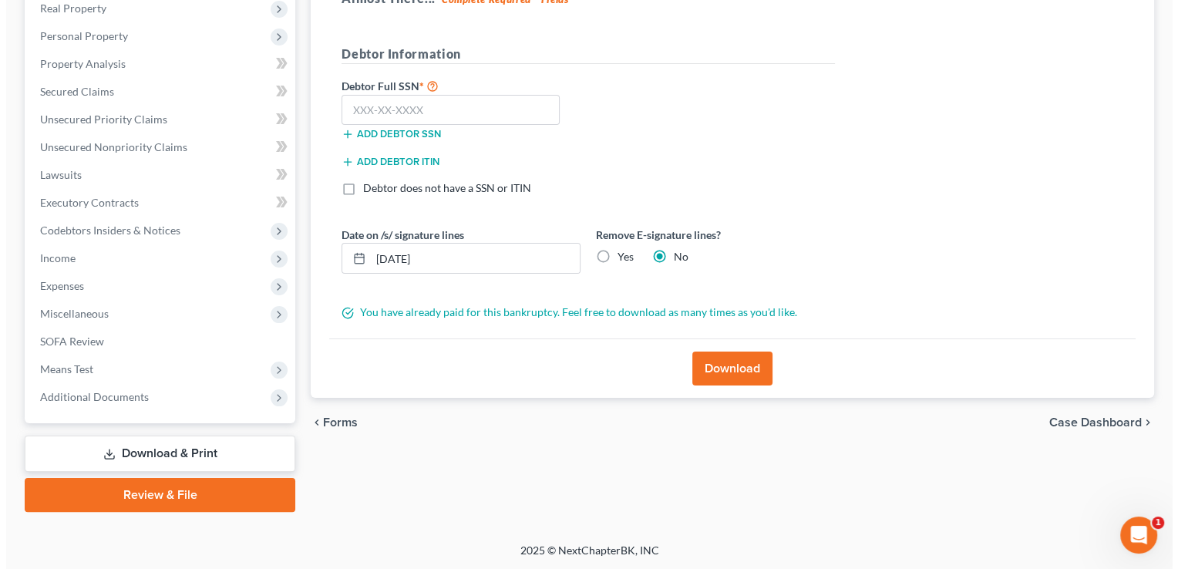
scroll to position [172, 0]
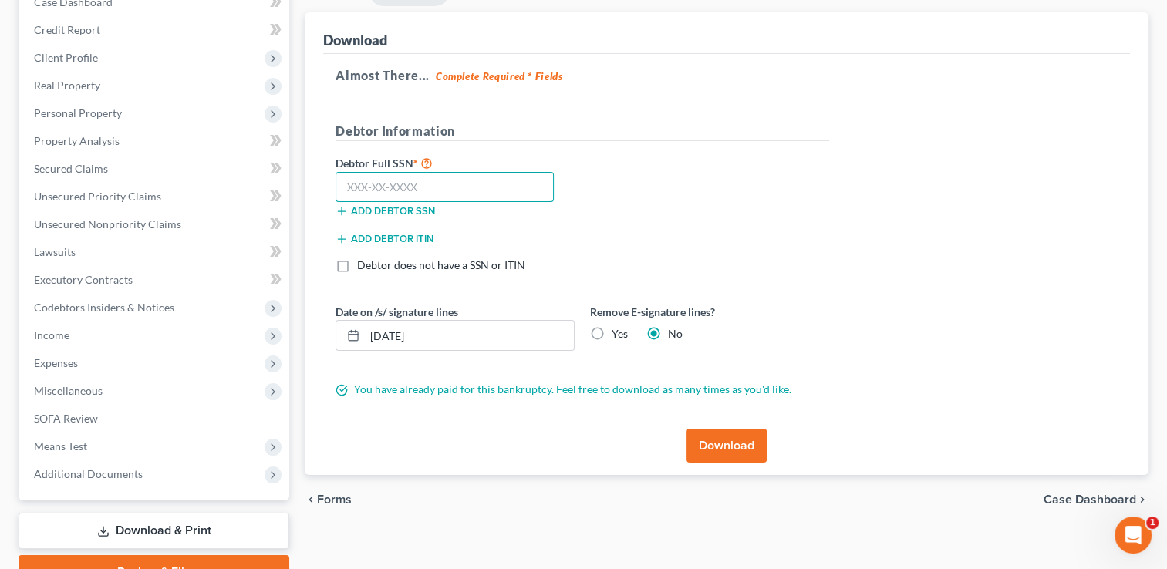
click at [355, 187] on input "text" at bounding box center [444, 187] width 218 height 31
type input "097-64-9447"
click at [733, 447] on button "Download" at bounding box center [726, 446] width 80 height 34
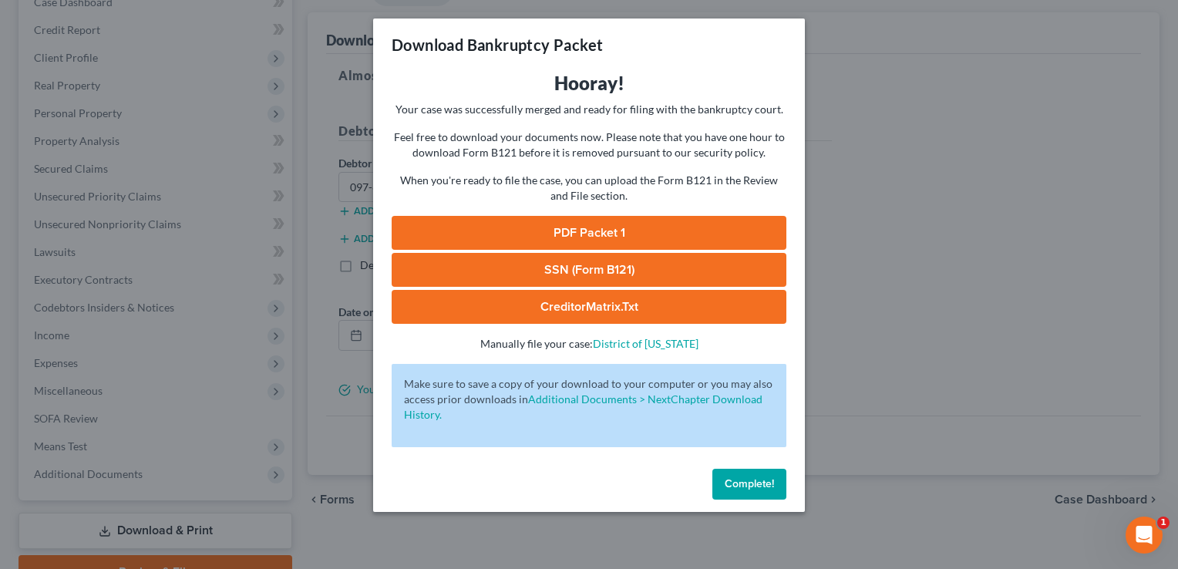
click at [598, 233] on link "PDF Packet 1" at bounding box center [589, 233] width 395 height 34
click at [592, 263] on link "SSN (Form B121)" at bounding box center [589, 270] width 395 height 34
